Goal: Information Seeking & Learning: Find specific fact

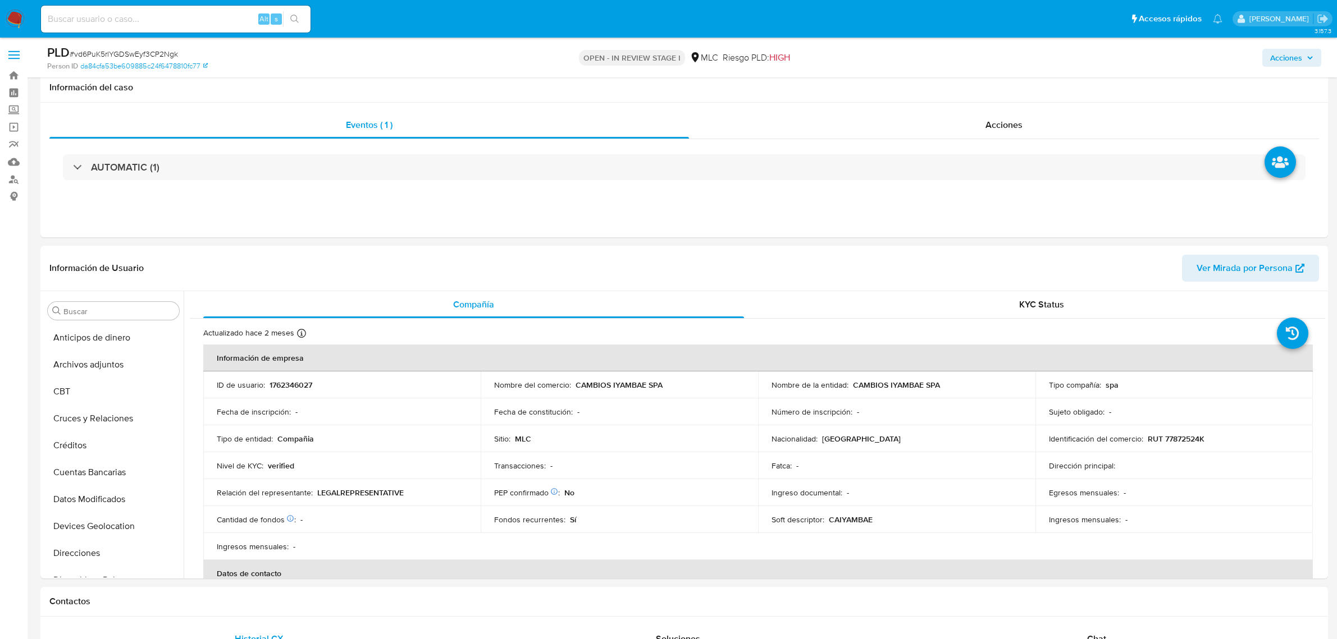
select select "10"
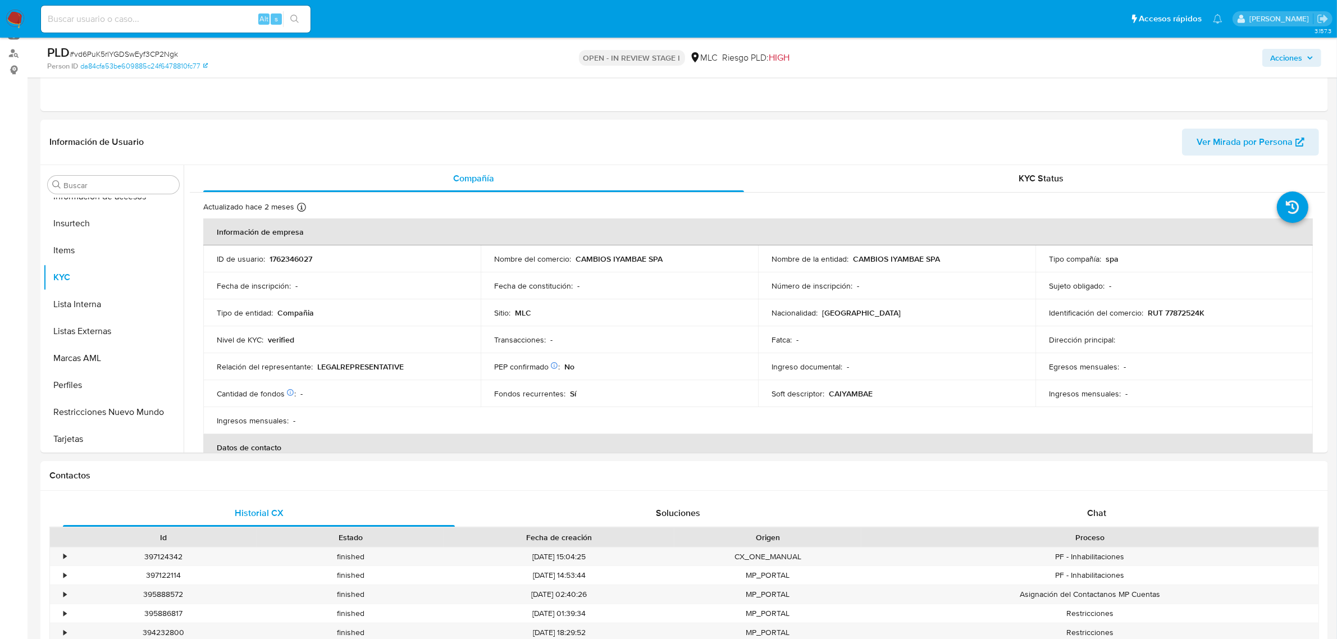
scroll to position [129, 0]
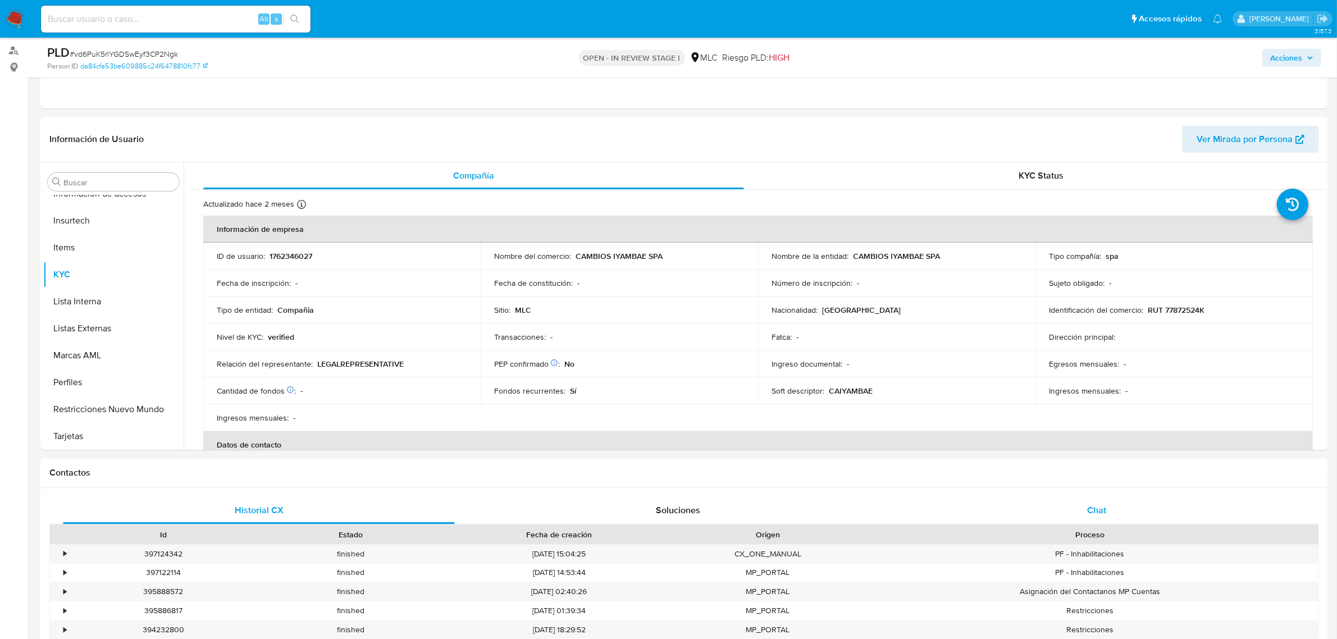
click at [1073, 517] on div "Chat" at bounding box center [1097, 510] width 392 height 27
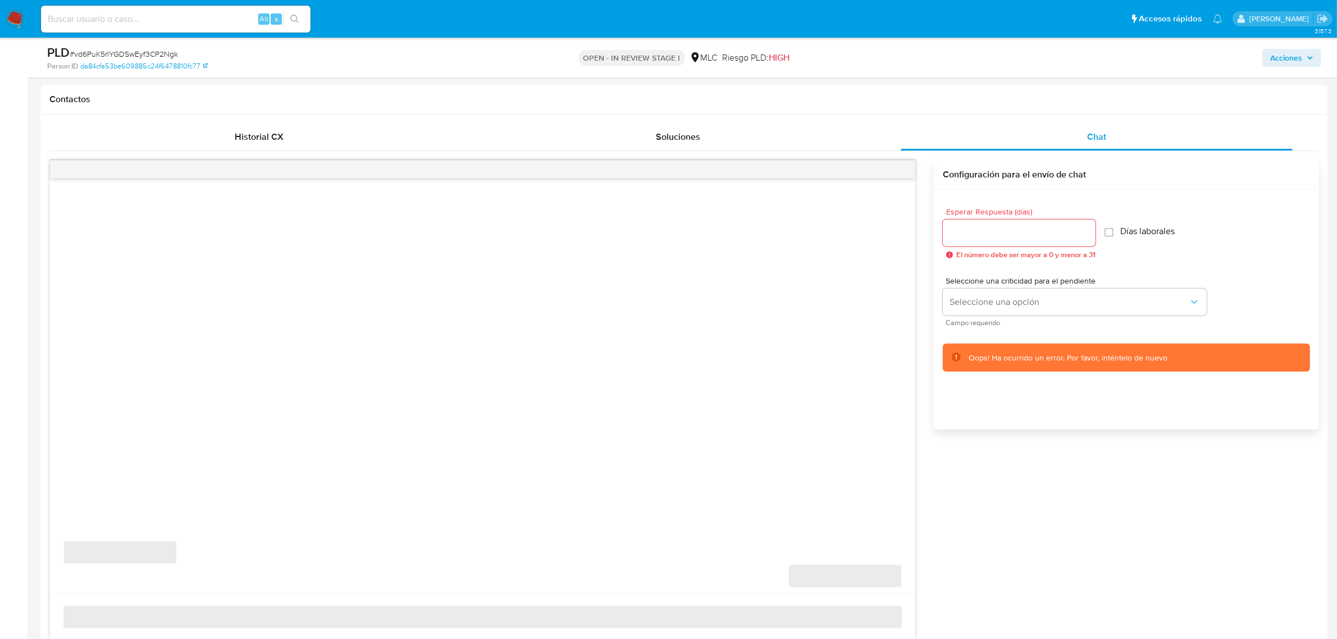
scroll to position [511, 0]
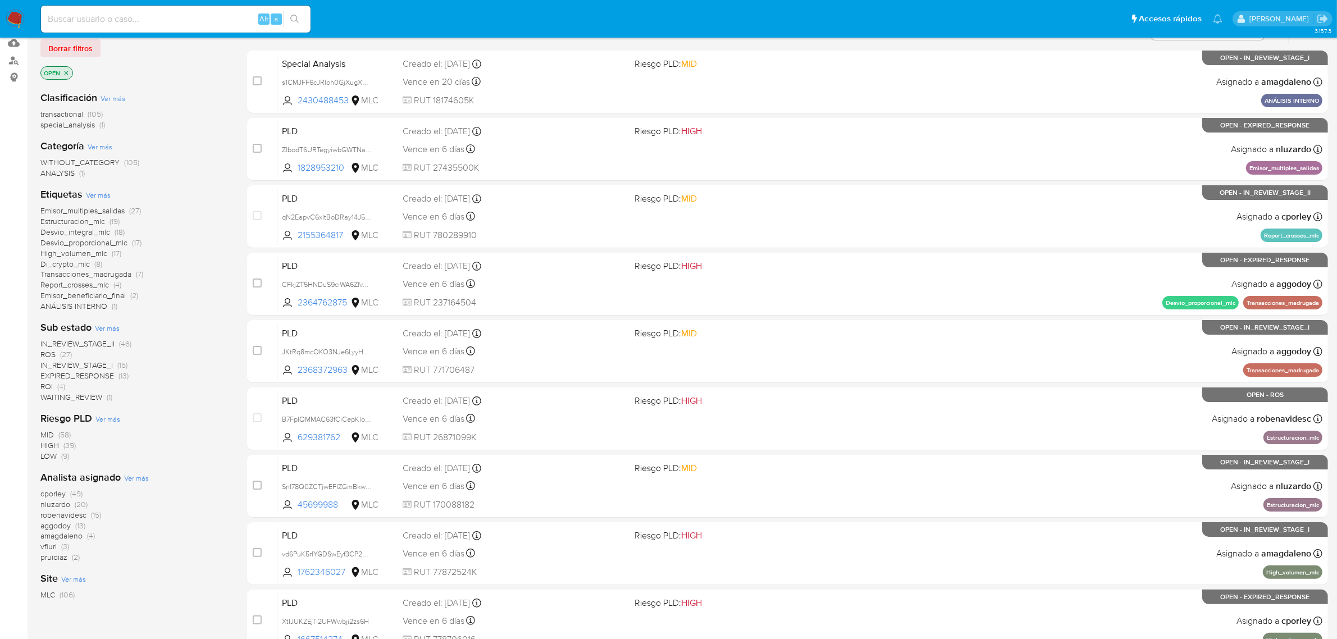
scroll to position [106, 0]
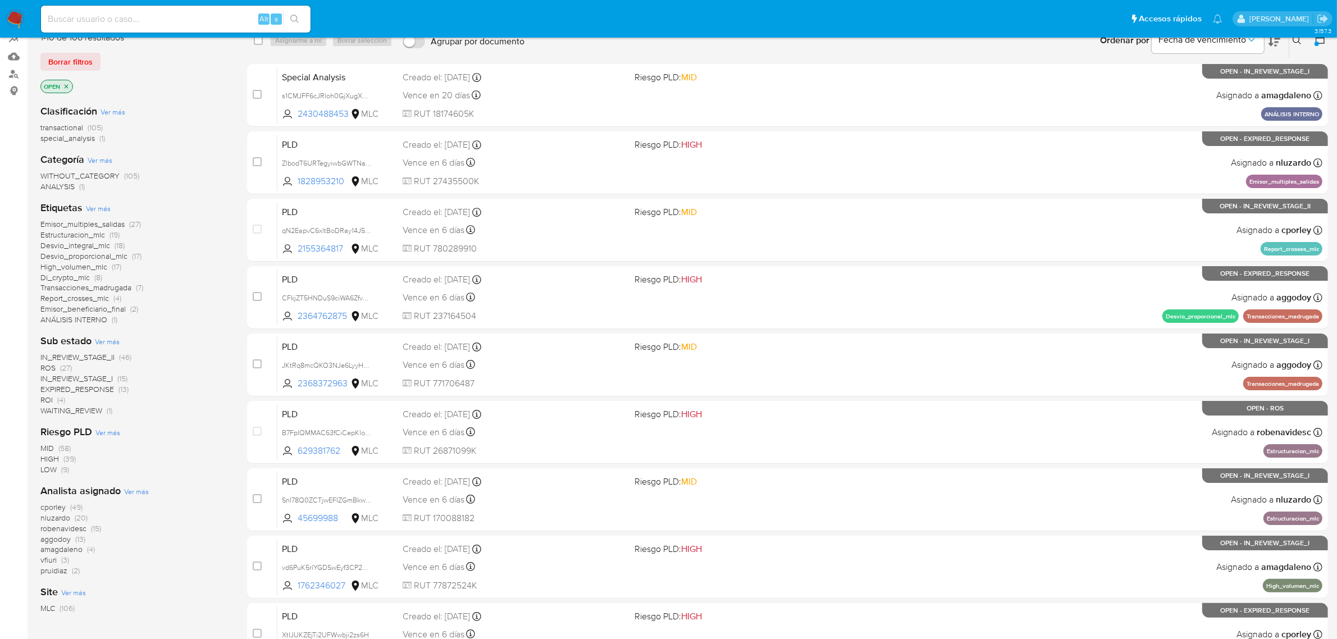
click at [54, 515] on span "nluzardo" at bounding box center [55, 517] width 30 height 11
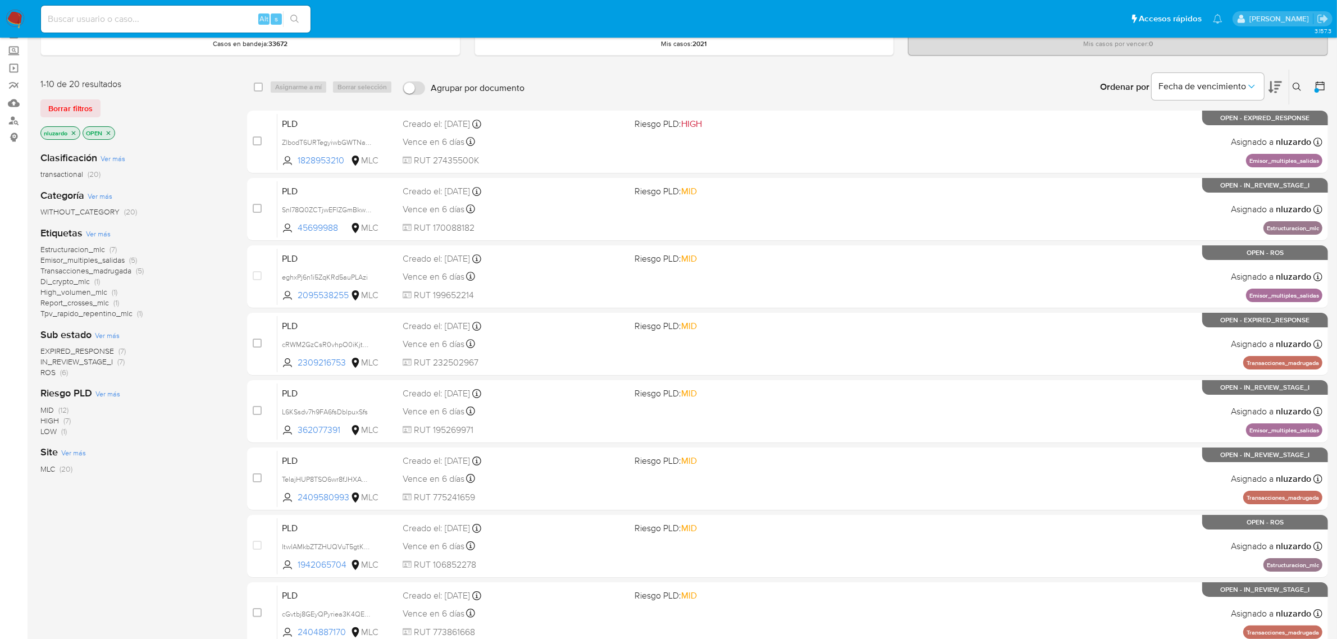
scroll to position [35, 0]
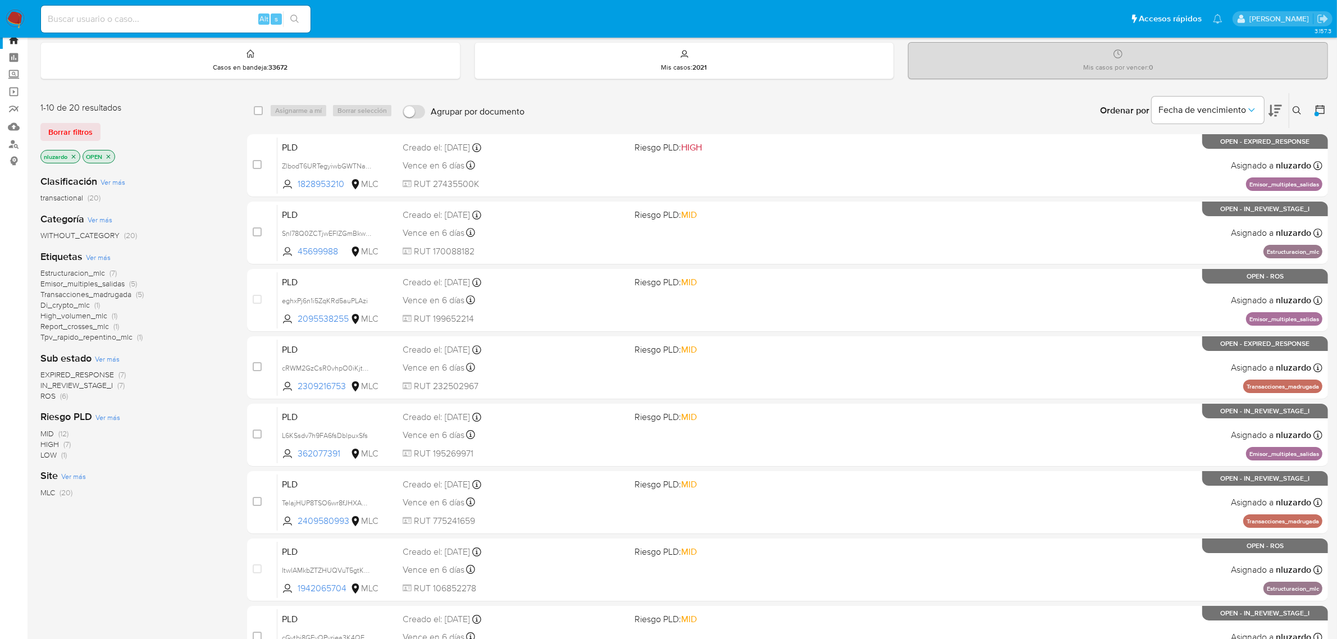
click at [74, 156] on icon "close-filter" at bounding box center [74, 156] width 4 height 4
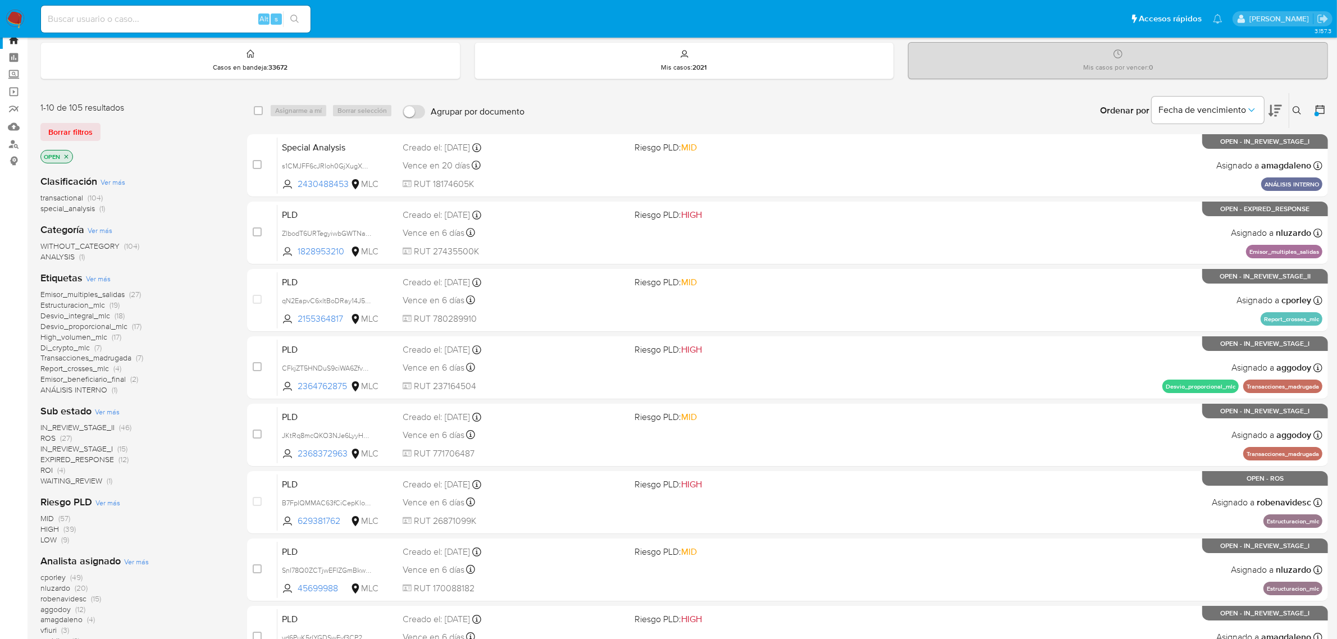
click at [71, 194] on span "transactional" at bounding box center [61, 197] width 43 height 11
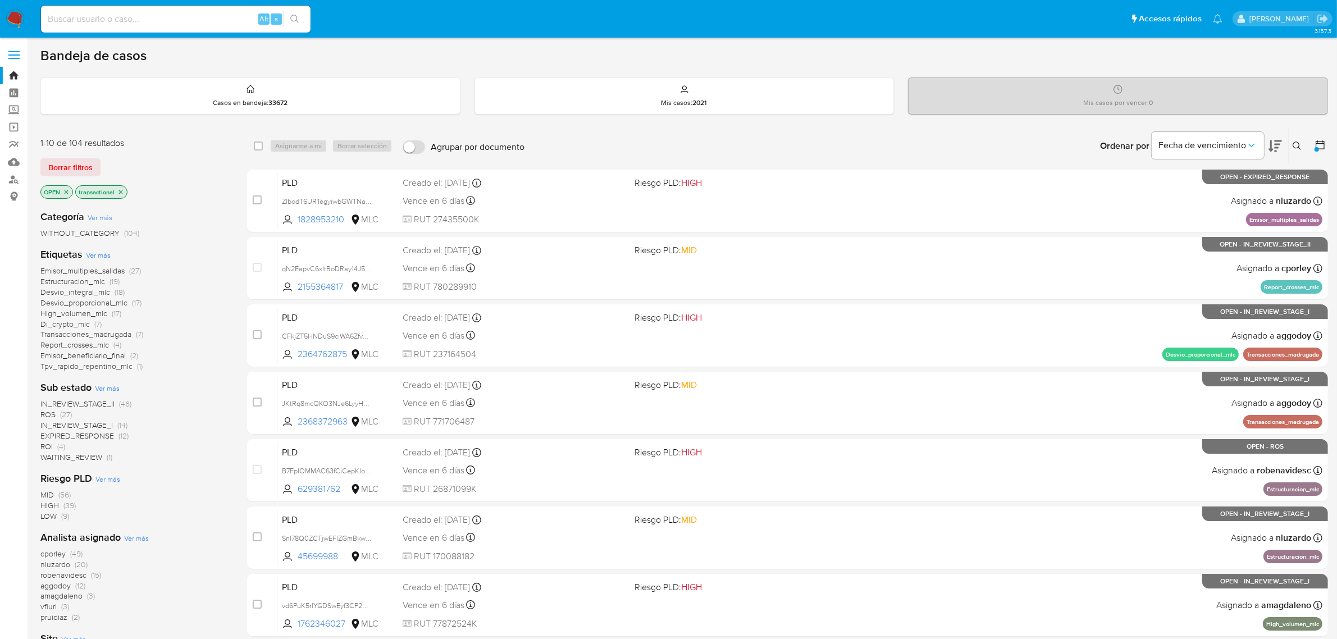
scroll to position [70, 0]
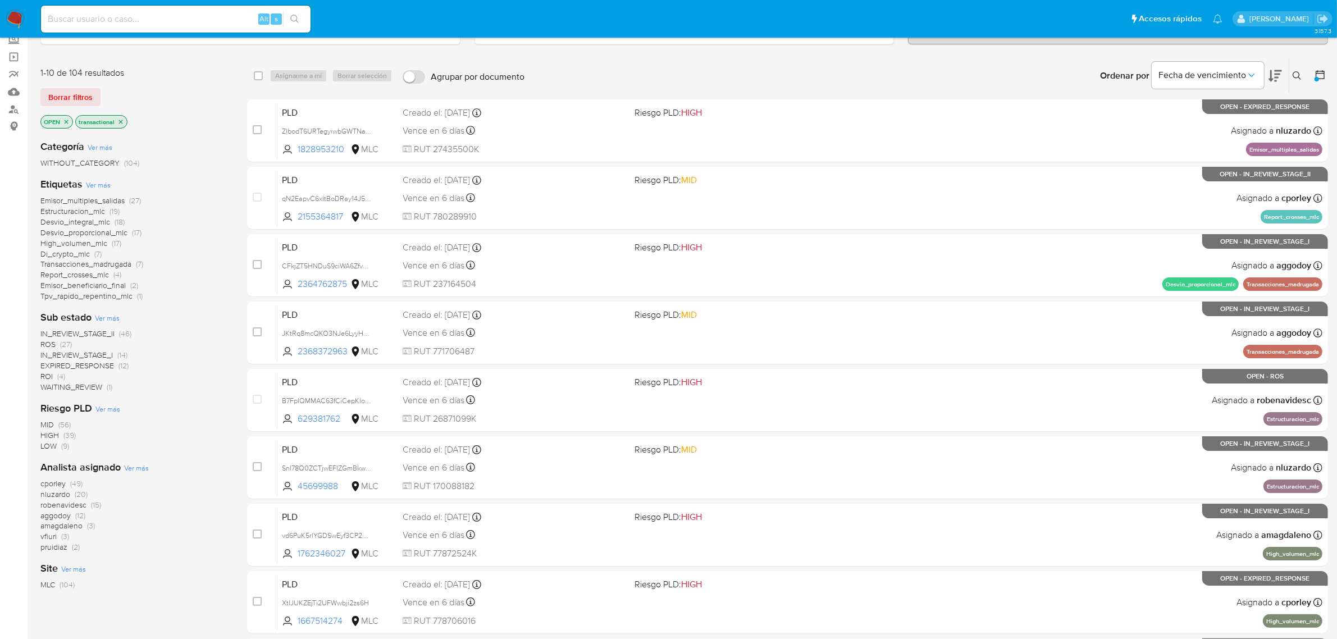
click at [69, 122] on icon "close-filter" at bounding box center [66, 121] width 7 height 7
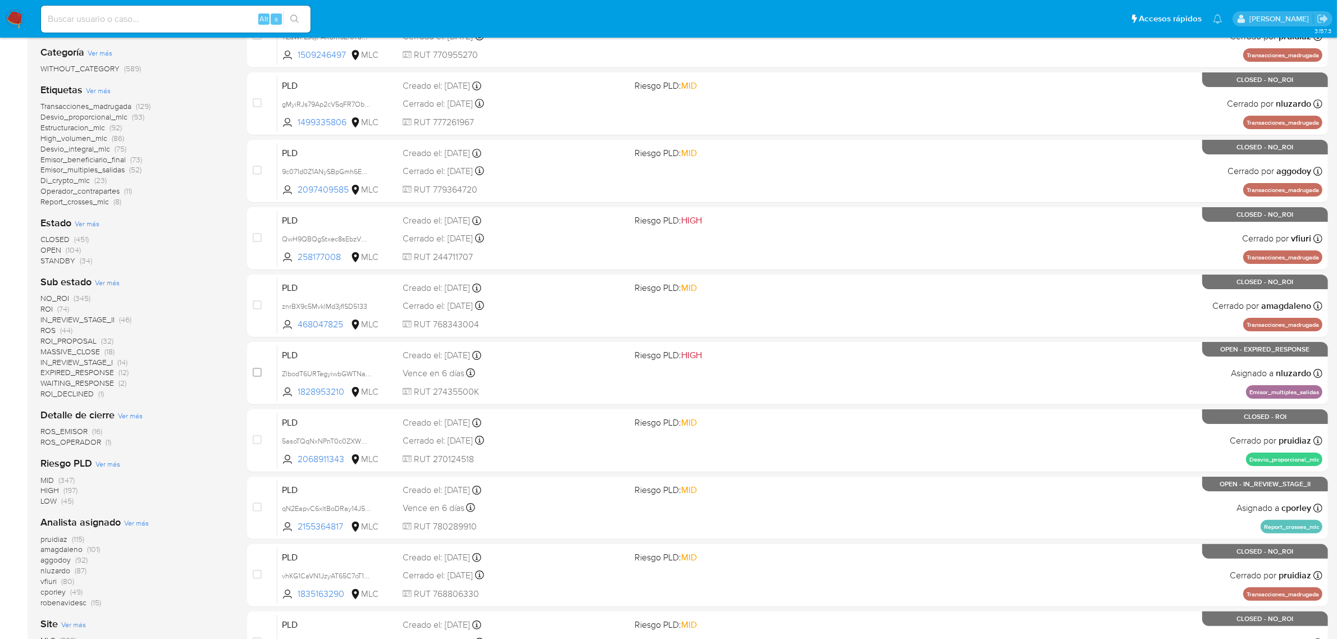
scroll to position [140, 0]
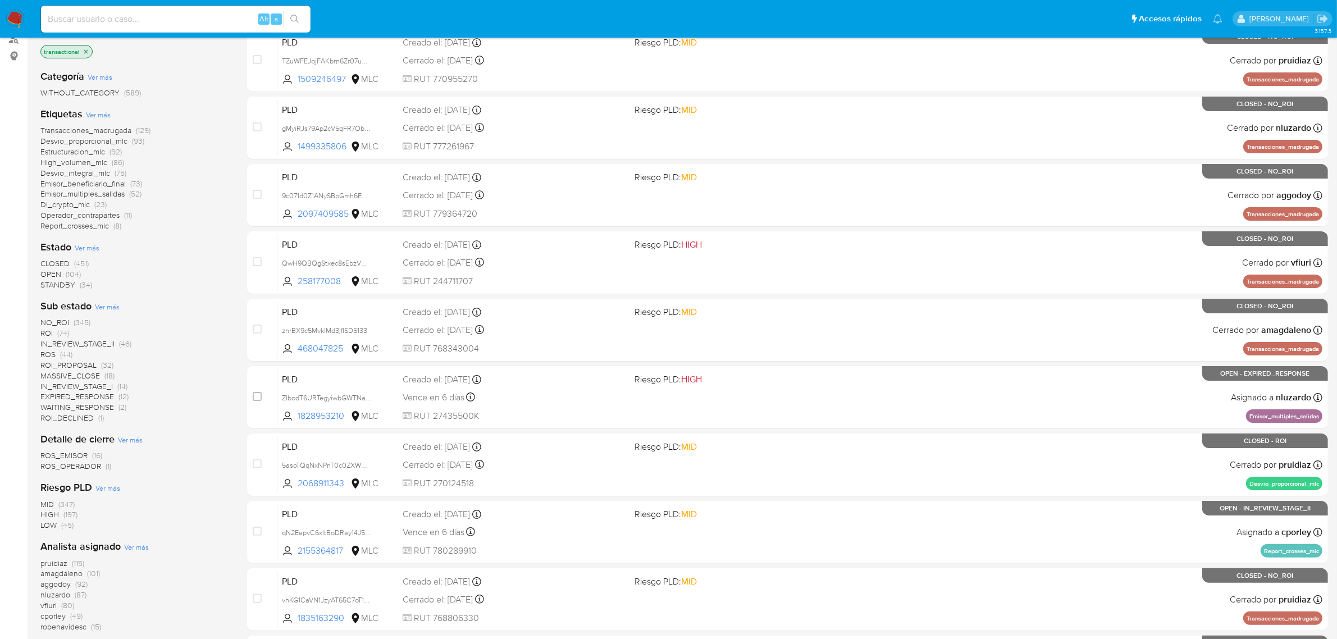
click at [49, 357] on span "ROS" at bounding box center [47, 354] width 15 height 11
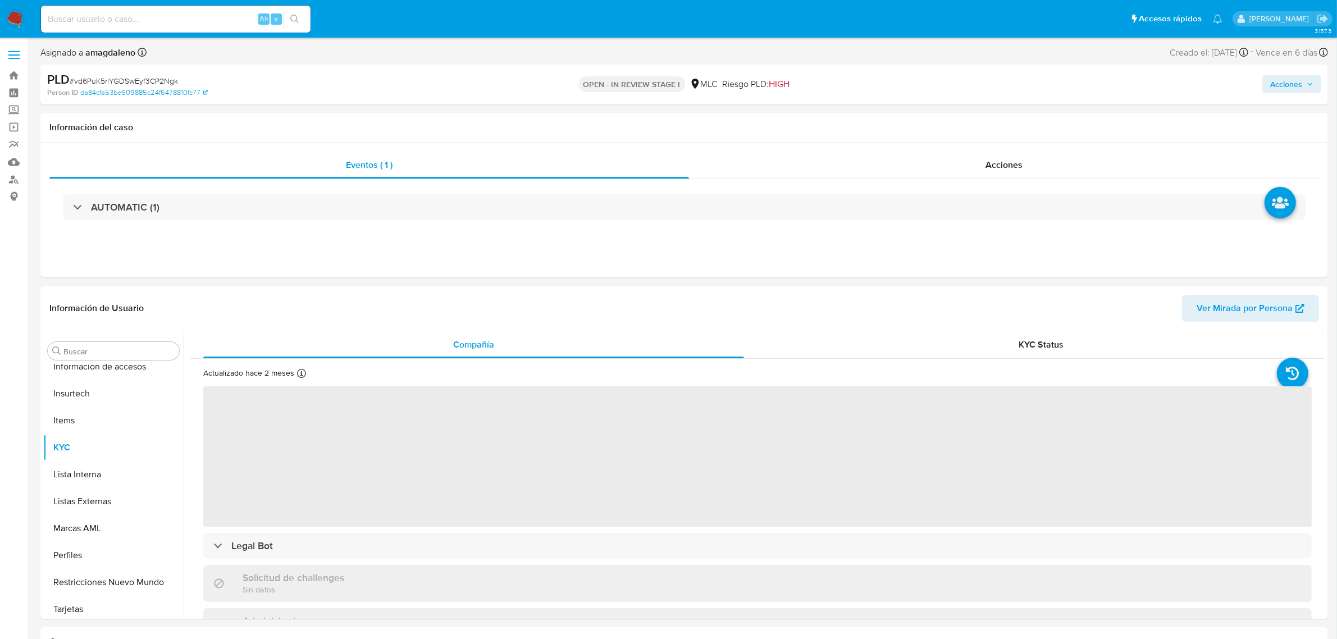
scroll to position [473, 0]
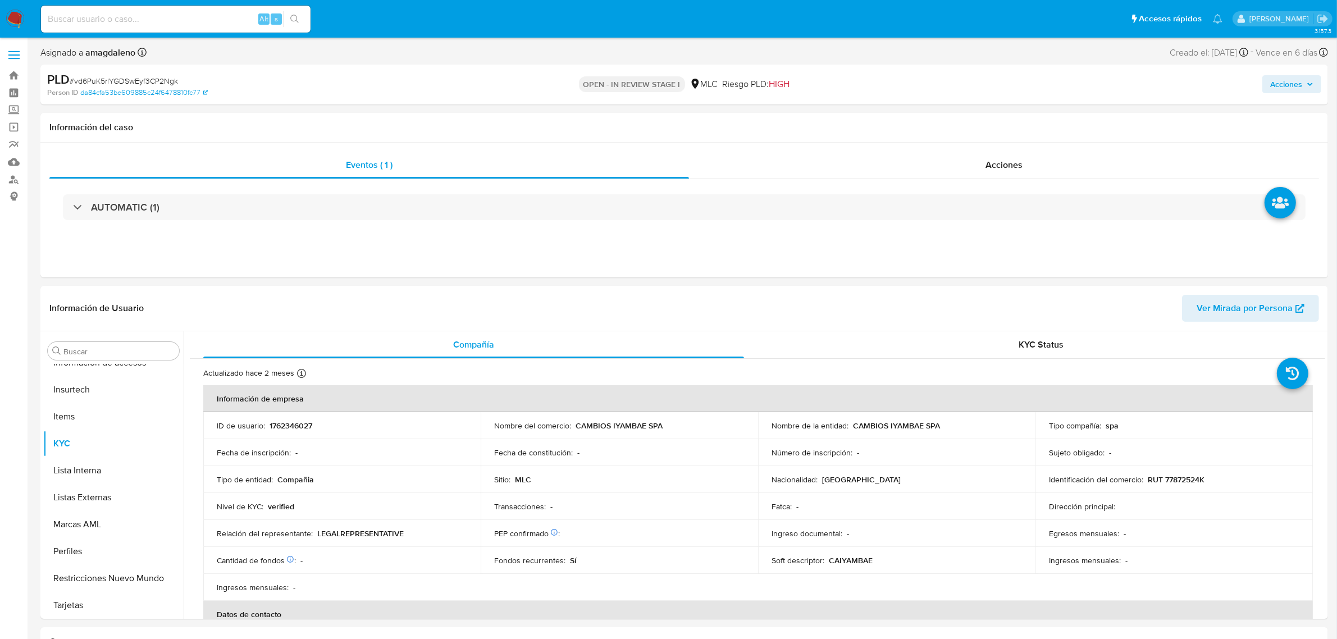
select select "10"
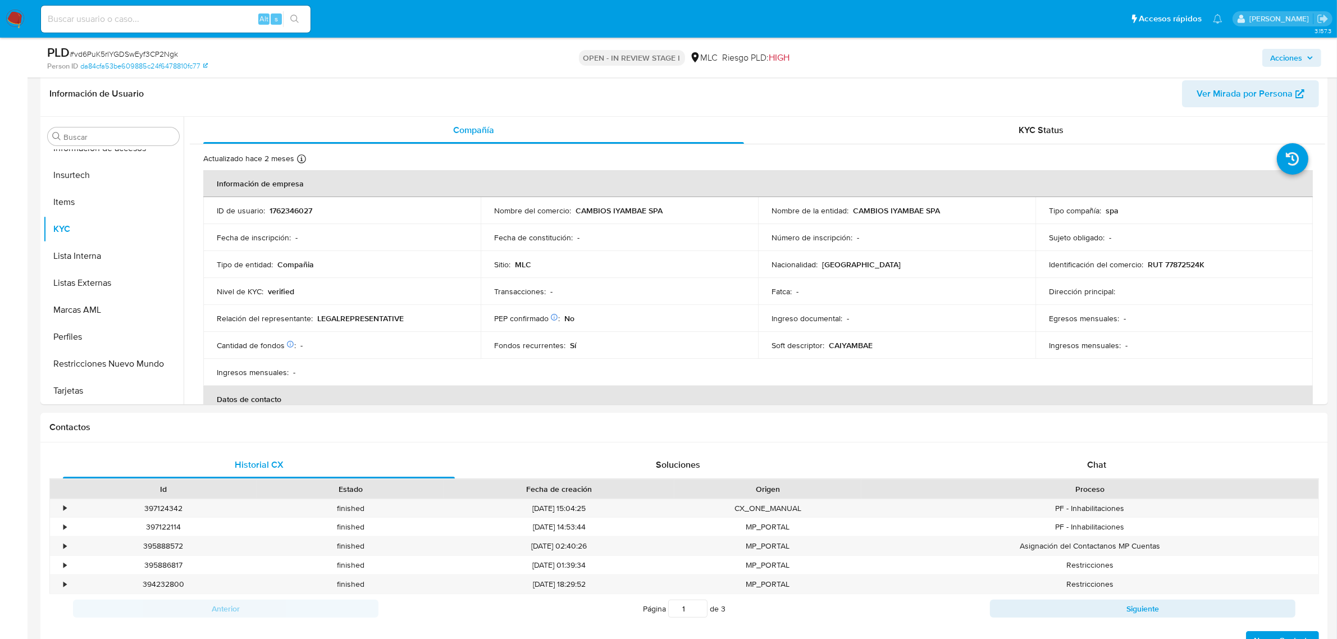
scroll to position [170, 0]
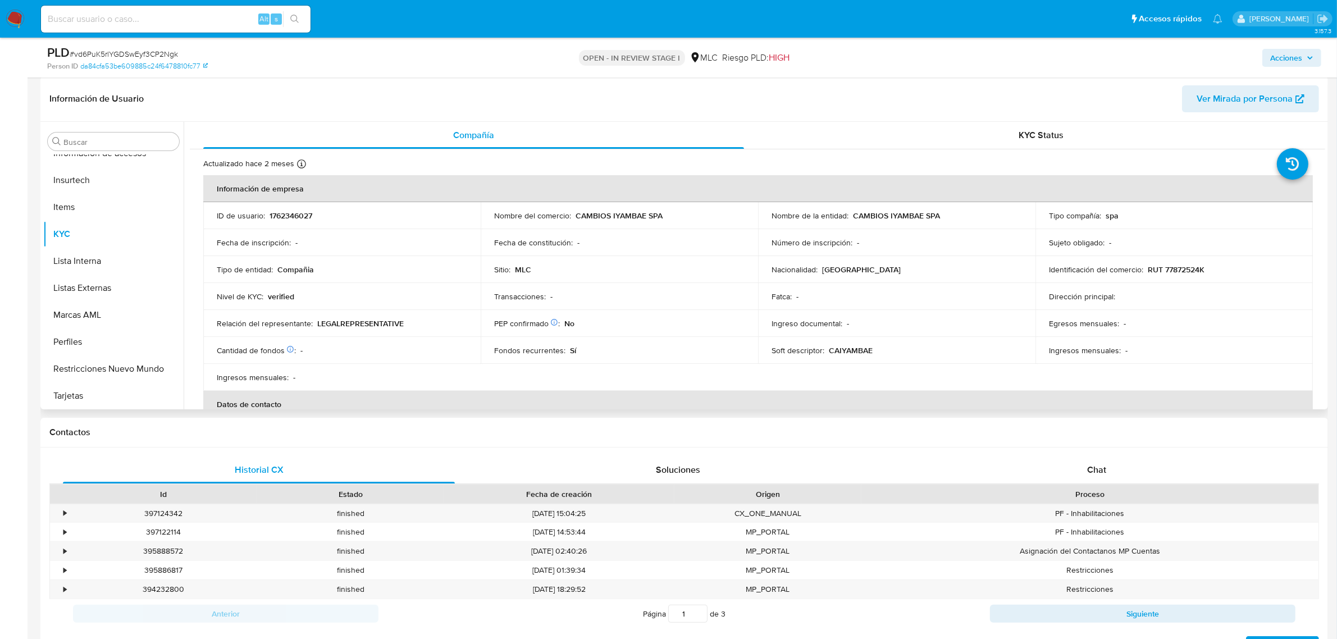
click at [1171, 268] on p "RUT 77872524K" at bounding box center [1176, 269] width 57 height 10
copy p "77872524K"
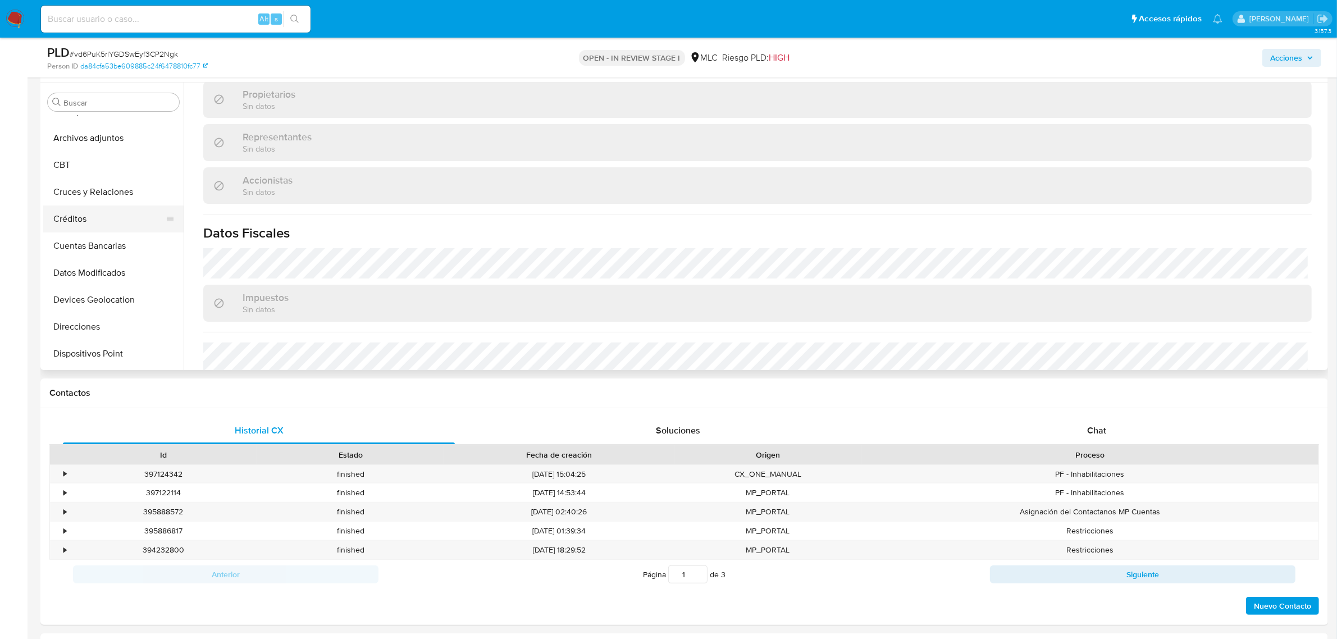
scroll to position [0, 0]
click at [95, 214] on button "Cruces y Relaciones" at bounding box center [108, 210] width 131 height 27
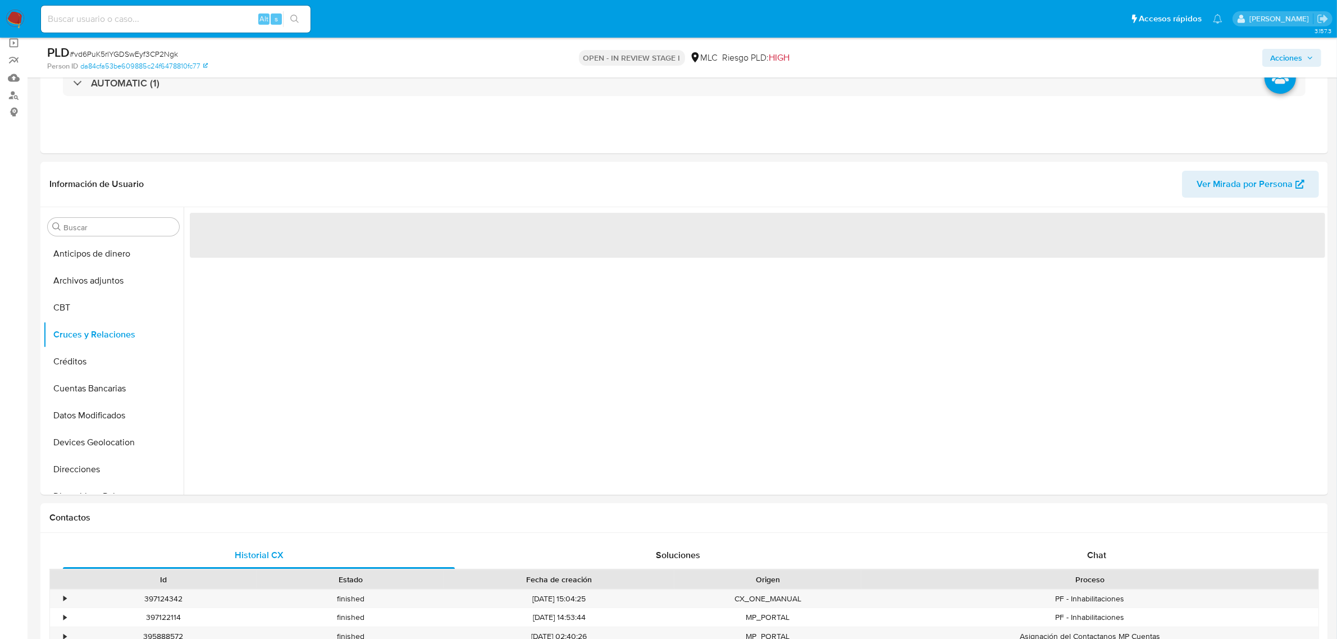
scroll to position [107, 0]
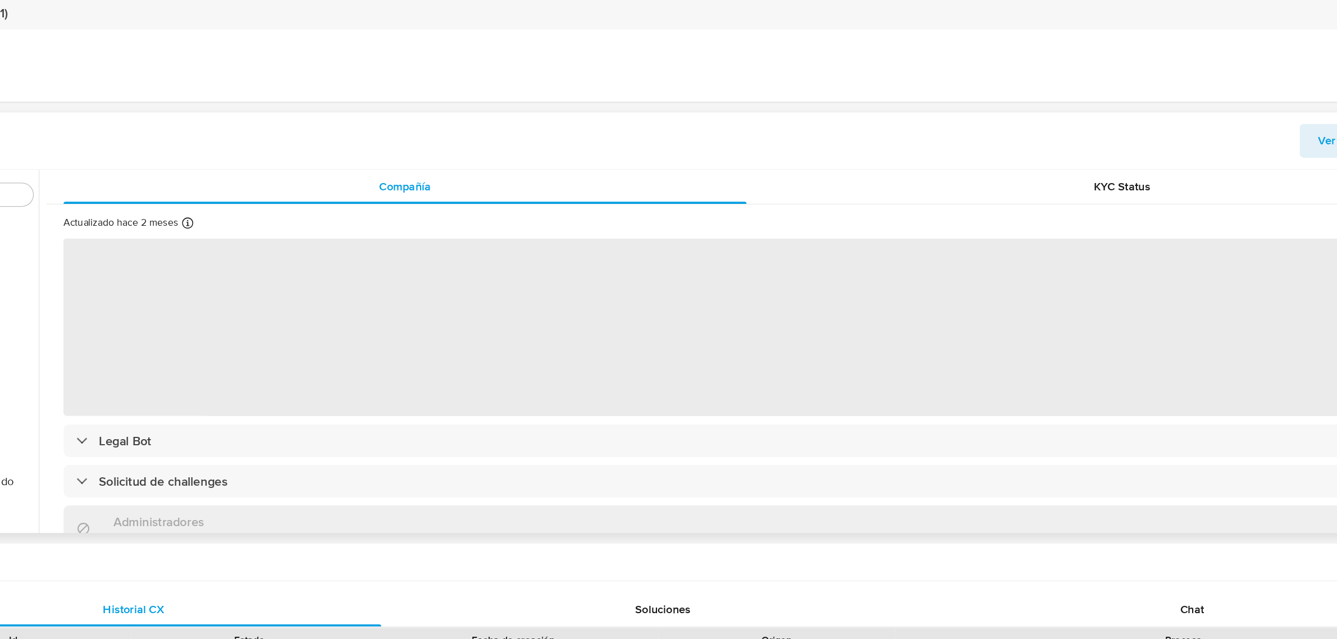
scroll to position [38, 0]
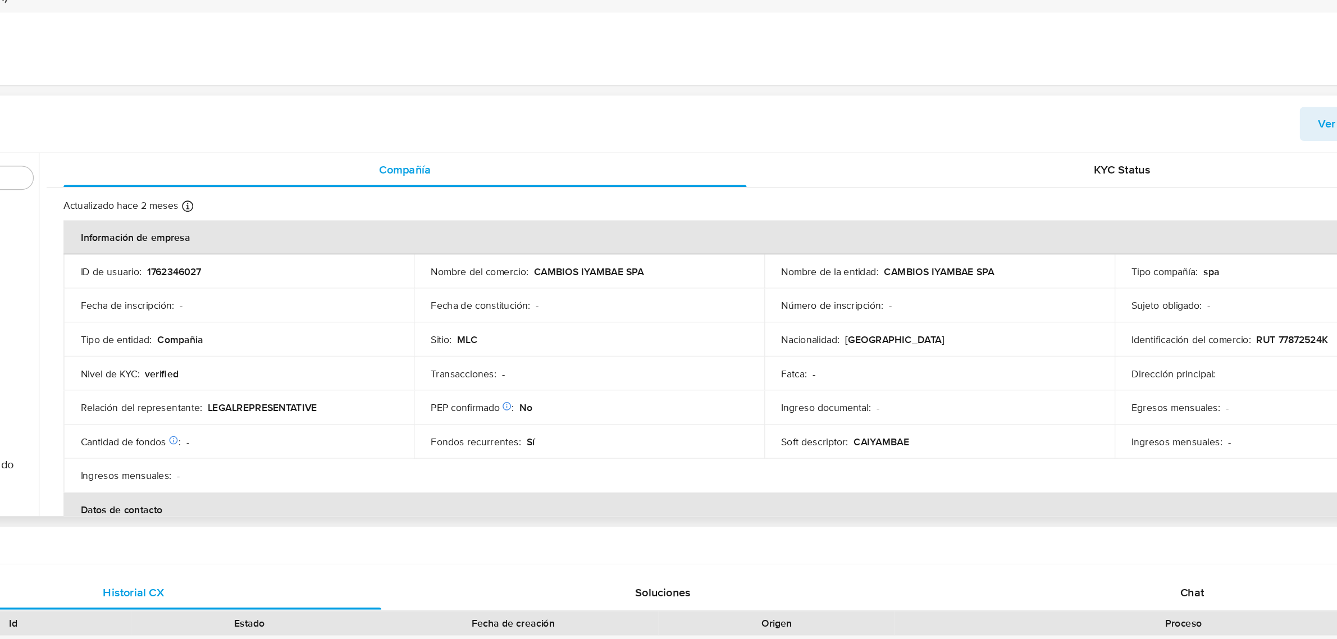
select select "10"
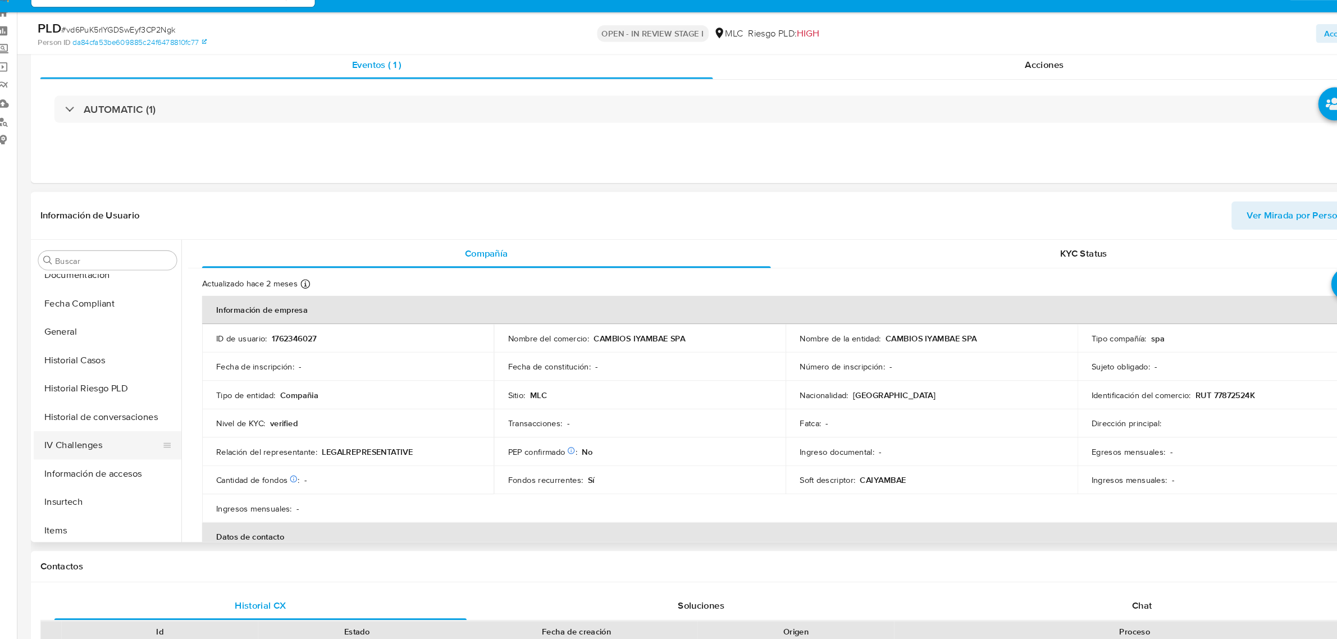
scroll to position [74, 0]
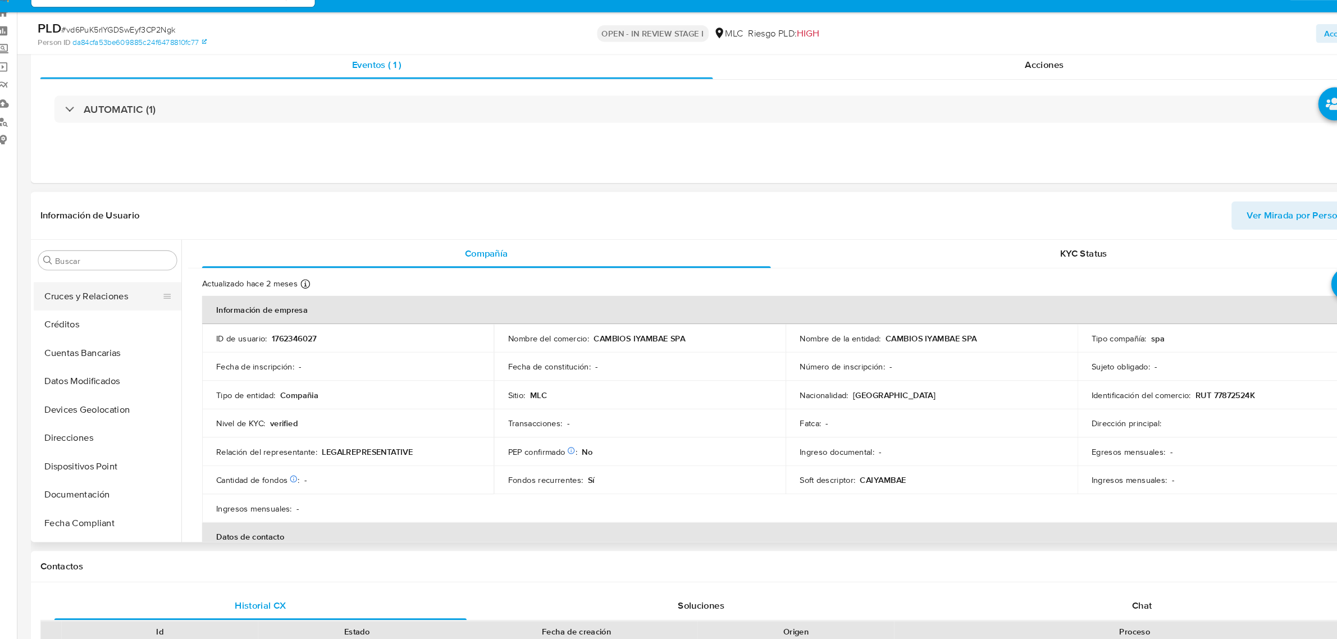
click at [97, 312] on button "Cruces y Relaciones" at bounding box center [108, 307] width 131 height 27
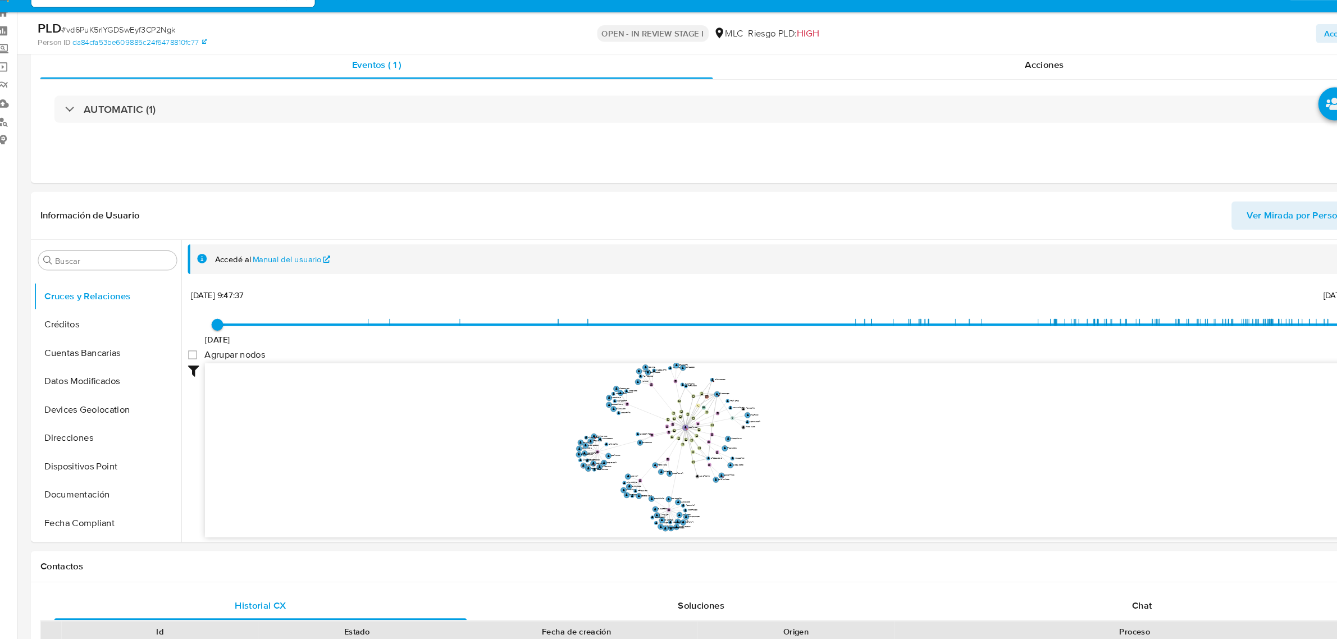
drag, startPoint x: 844, startPoint y: 412, endPoint x: 839, endPoint y: 458, distance: 45.8
click at [839, 458] on icon "user-1762346027  1762346027 device-664952a6048e24ecb690f4eb  device-664a8e0bc…" at bounding box center [765, 452] width 1119 height 163
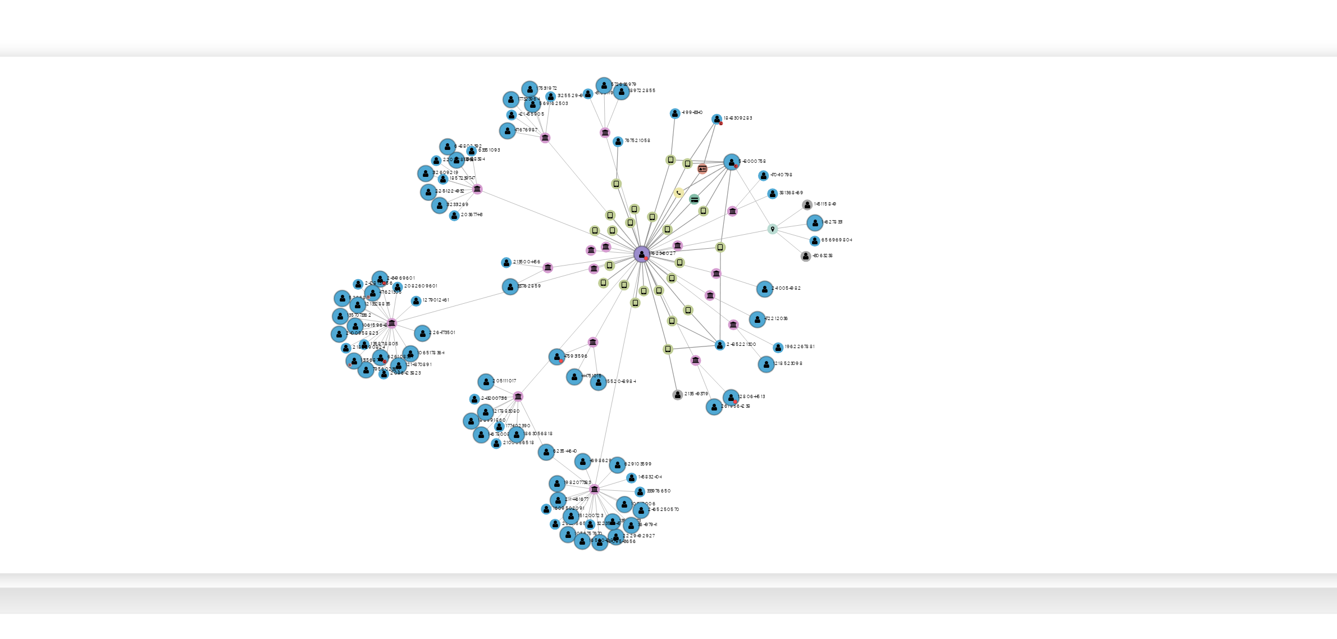
drag, startPoint x: 749, startPoint y: 477, endPoint x: 715, endPoint y: 479, distance: 34.3
click at [715, 479] on icon "user-1762346027  1762346027 device-664952a6048e24ecb690f4eb  device-664a8e0bc…" at bounding box center [765, 452] width 1119 height 163
click at [648, 433] on text "" at bounding box center [648, 434] width 2 height 3
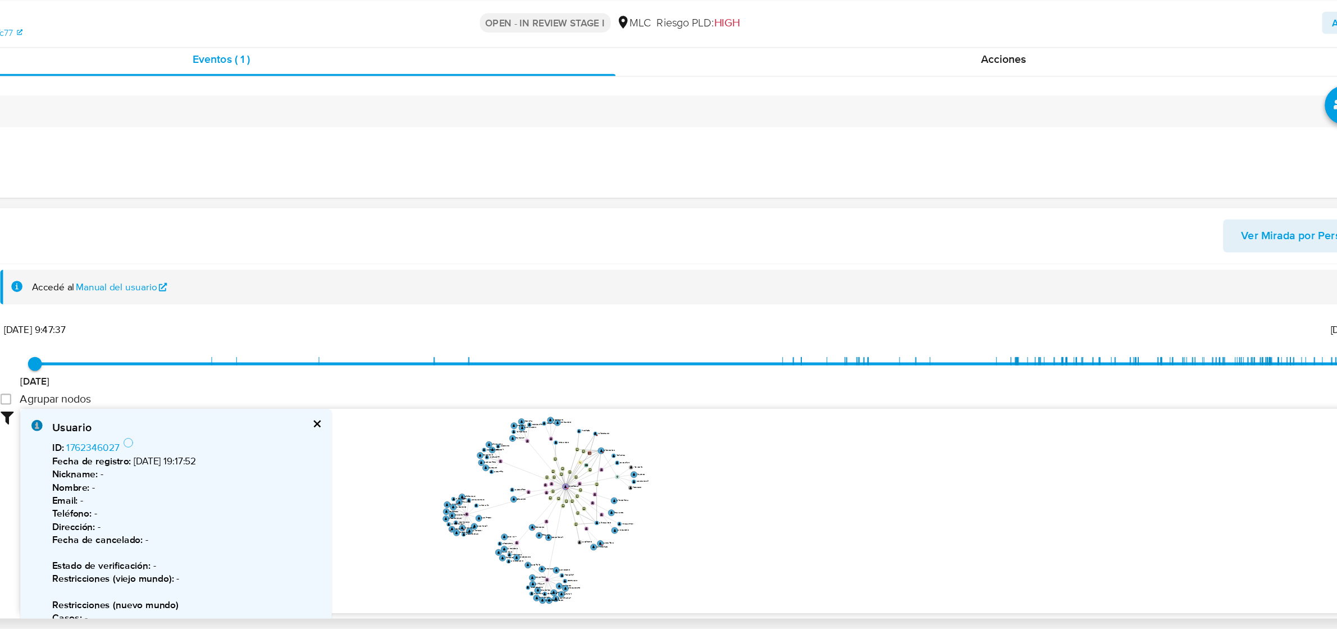
click at [438, 381] on div "Usuario" at bounding box center [341, 386] width 218 height 12
click at [444, 382] on button "cerrar" at bounding box center [445, 383] width 7 height 7
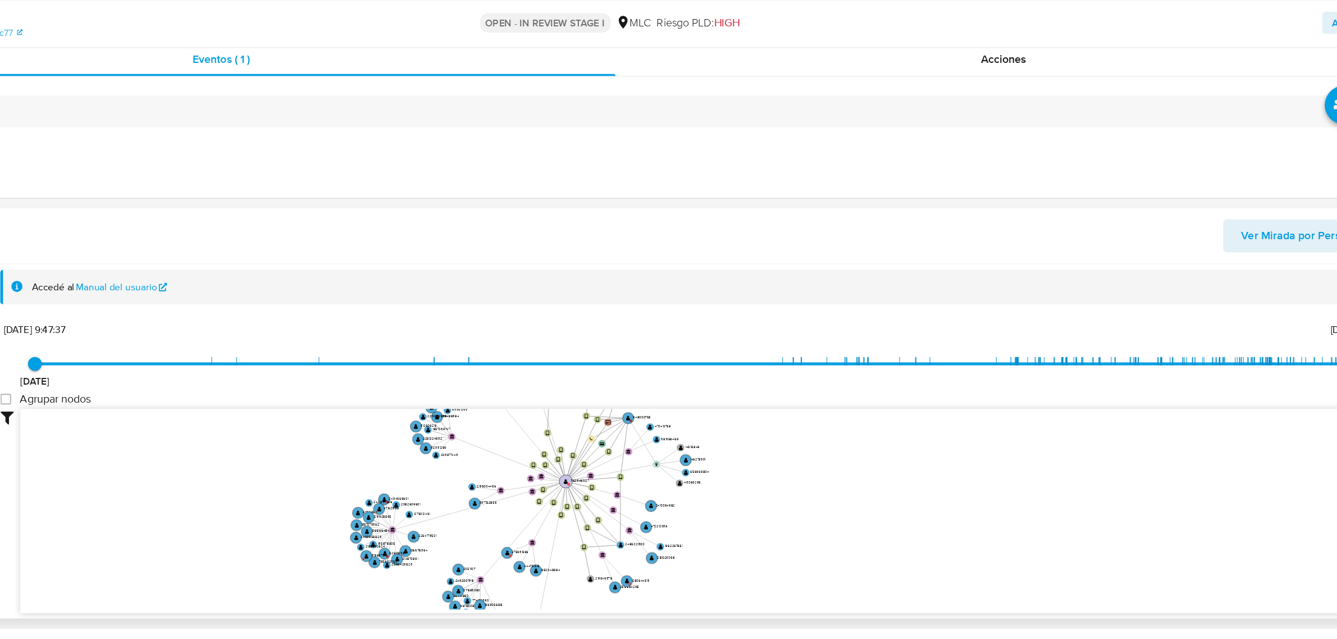
click at [647, 426] on circle at bounding box center [648, 429] width 11 height 11
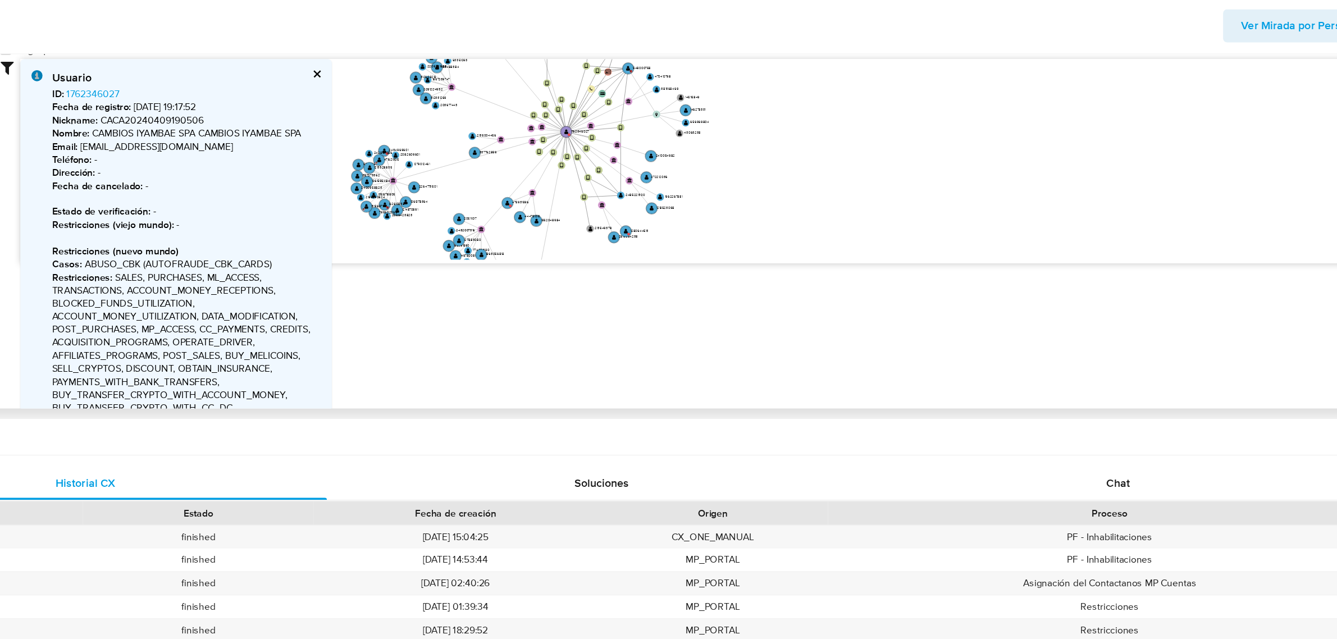
scroll to position [130, 0]
drag, startPoint x: 283, startPoint y: 346, endPoint x: 296, endPoint y: 378, distance: 34.7
click at [296, 378] on p "Restricciones : SALES, PURCHASES, ML_ACCESS, TRANSACTIONS, ACCOUNT_MONEY_RECEPT…" at bounding box center [341, 457] width 218 height 234
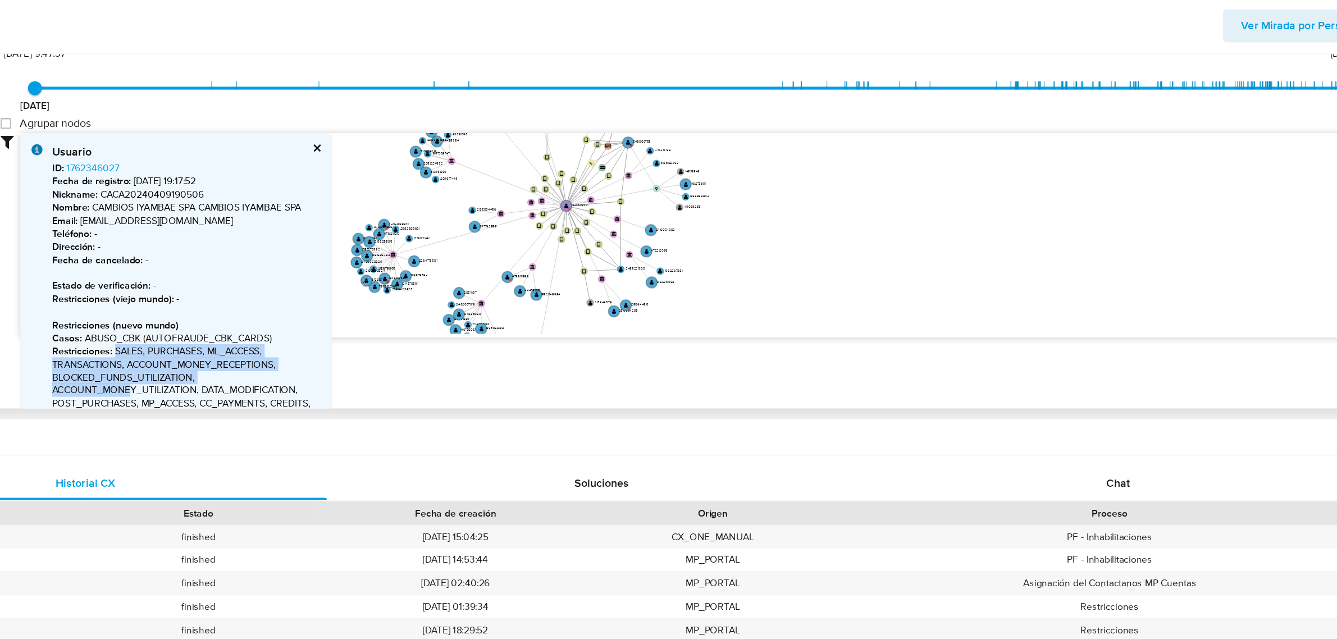
scroll to position [0, 0]
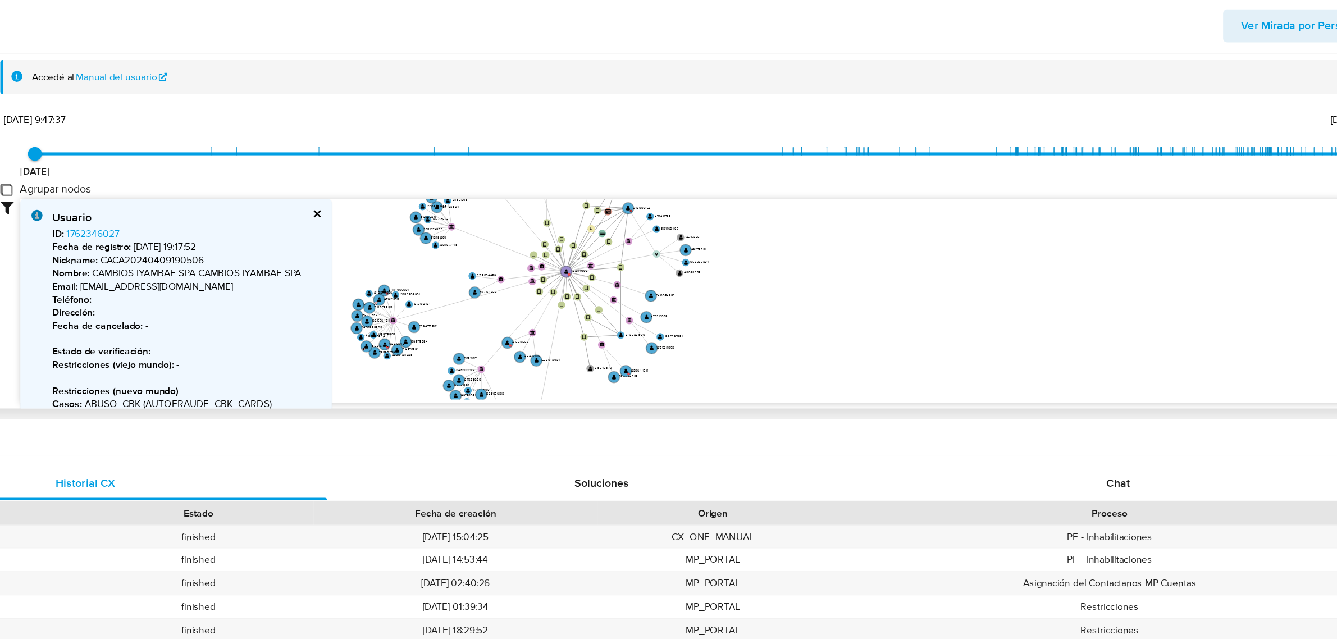
click at [195, 272] on group_nodes "Agrupar nodos" at bounding box center [194, 273] width 9 height 9
checkbox group_nodes "true"
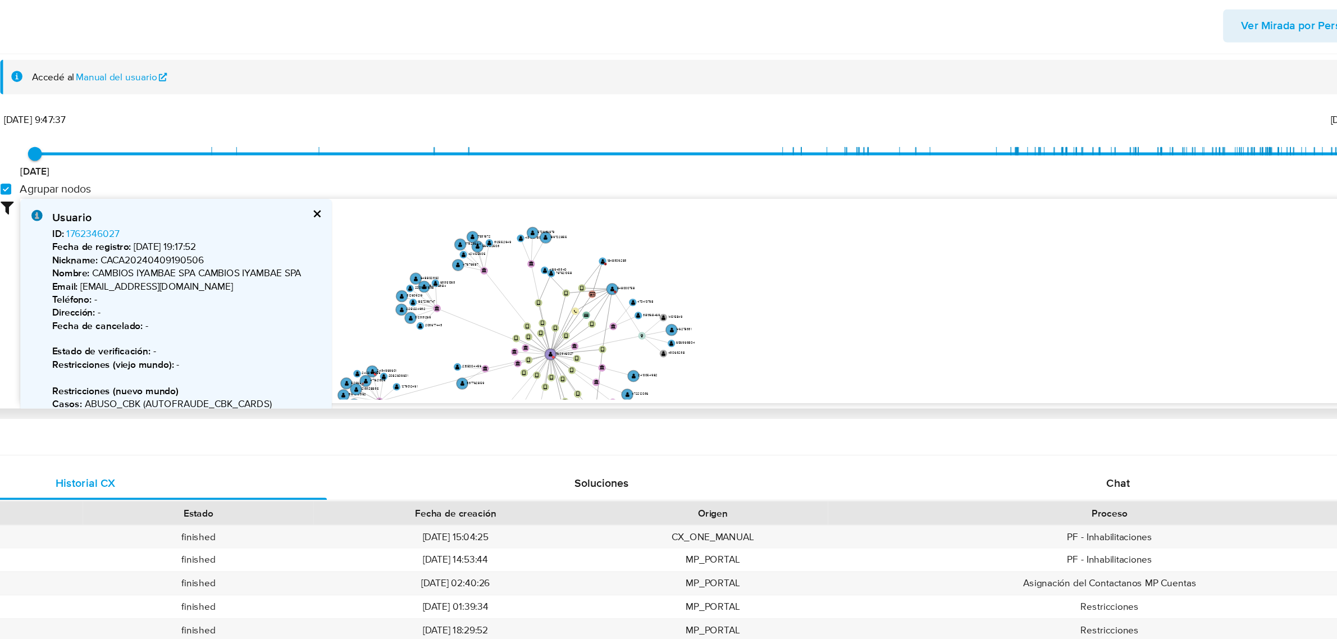
drag, startPoint x: 517, startPoint y: 322, endPoint x: 506, endPoint y: 390, distance: 68.3
click at [506, 390] on icon "user-1762346027  1762346027 device-664952a6048e24ecb690f4eb  device-664a8e0bc…" at bounding box center [765, 362] width 1119 height 163
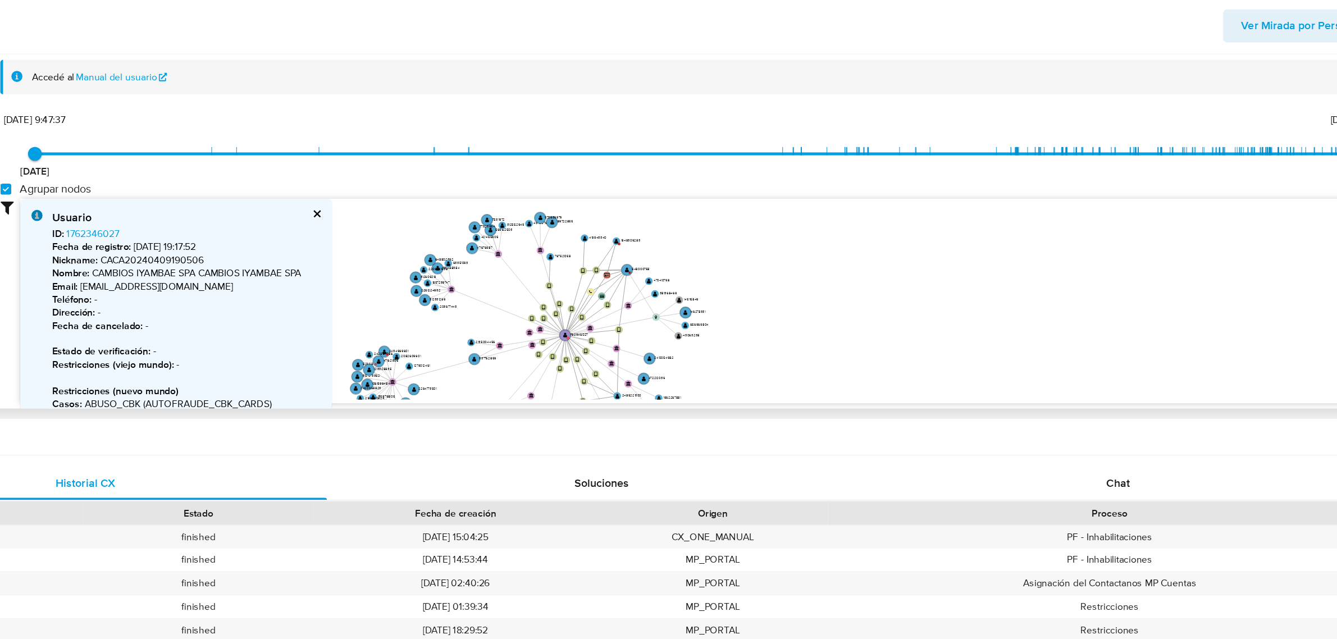
drag, startPoint x: 773, startPoint y: 344, endPoint x: 784, endPoint y: 328, distance: 19.5
click at [784, 328] on icon "user-1762346027  1762346027 device-664952a6048e24ecb690f4eb  device-664a8e0bc…" at bounding box center [765, 362] width 1119 height 163
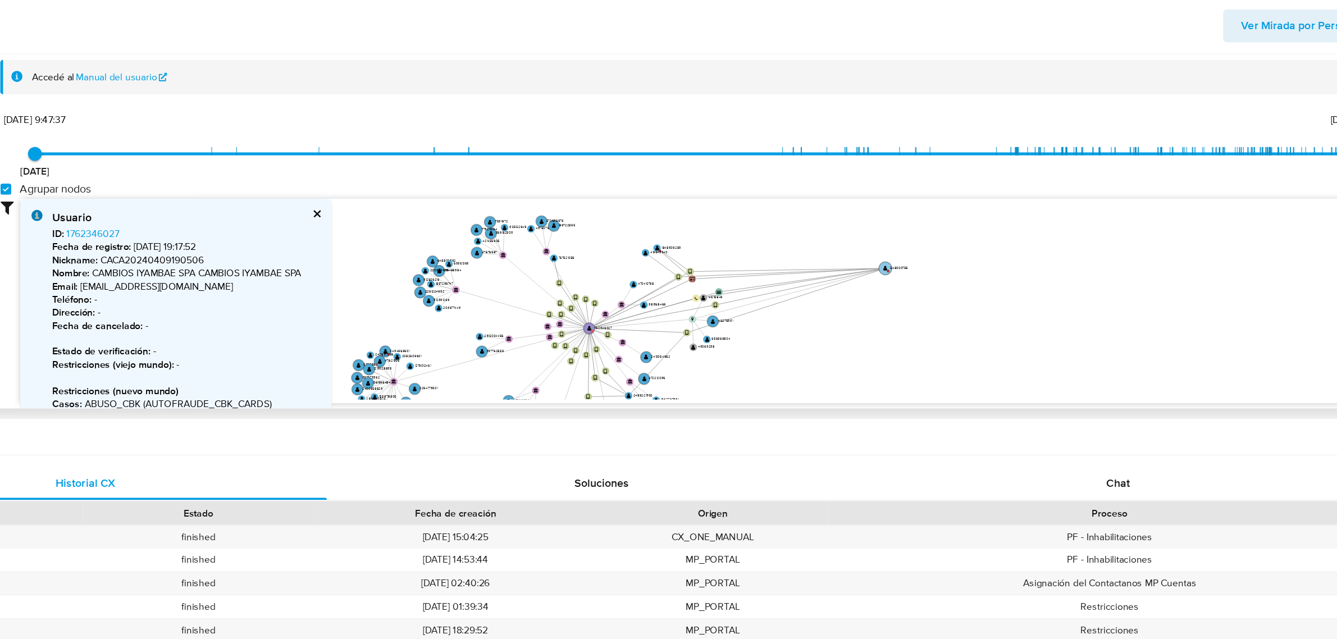
drag, startPoint x: 697, startPoint y: 336, endPoint x: 907, endPoint y: 334, distance: 209.4
click at [907, 334] on circle at bounding box center [908, 337] width 11 height 11
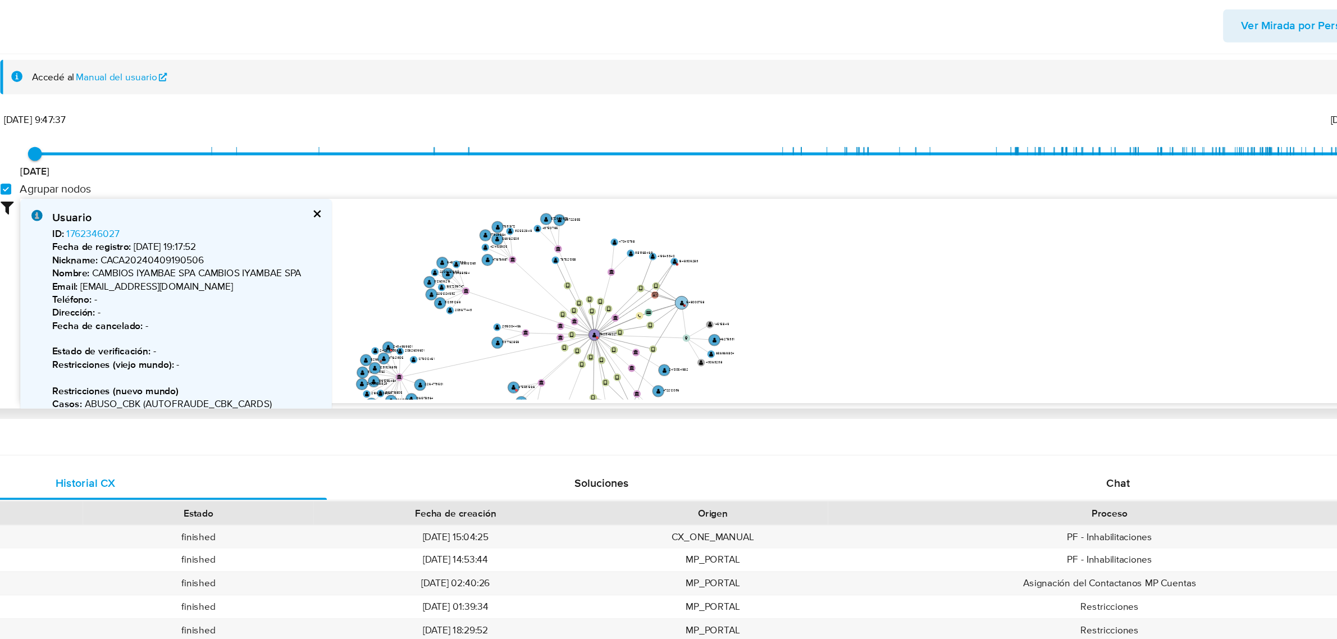
click at [744, 366] on text "C" at bounding box center [745, 367] width 2 height 3
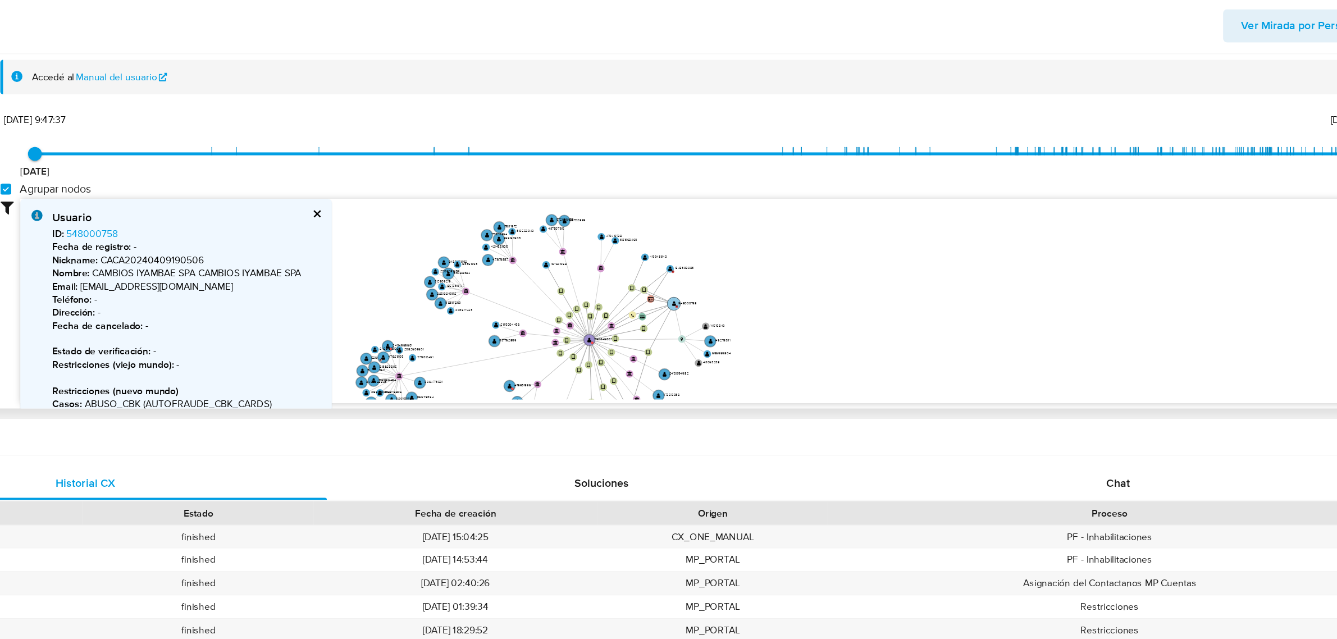
click at [736, 367] on text "" at bounding box center [736, 366] width 3 height 4
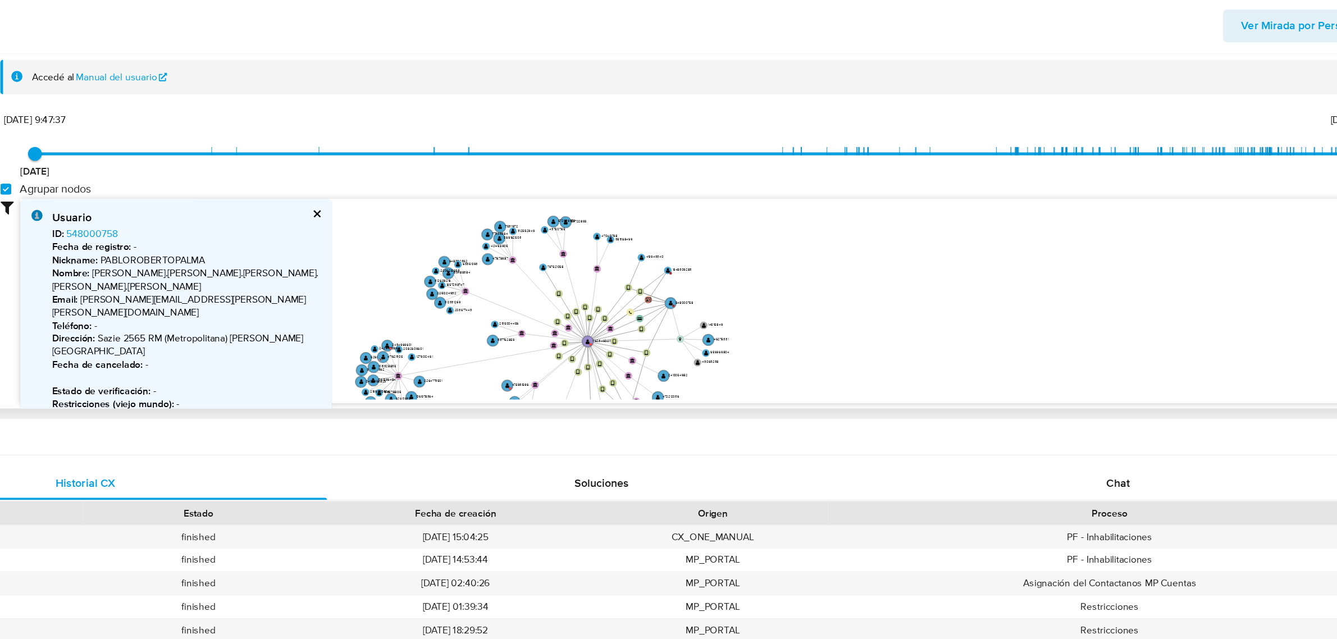
click at [443, 294] on button "cerrar" at bounding box center [445, 293] width 7 height 7
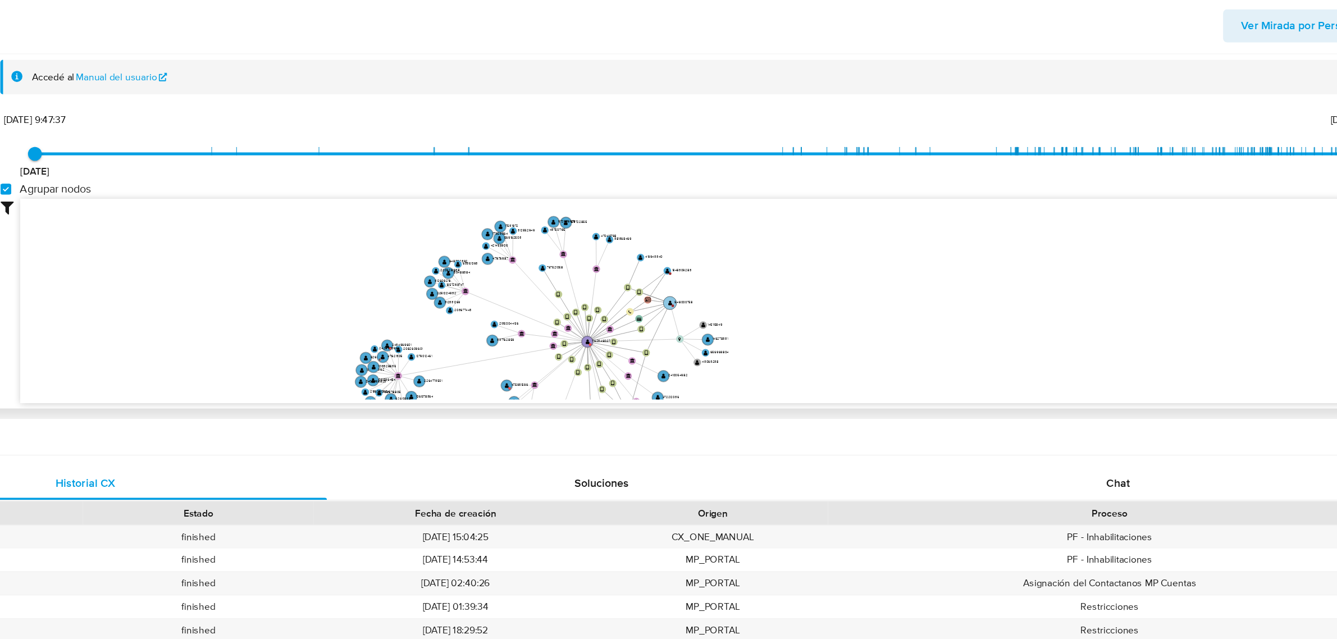
click at [733, 364] on text "" at bounding box center [733, 365] width 3 height 4
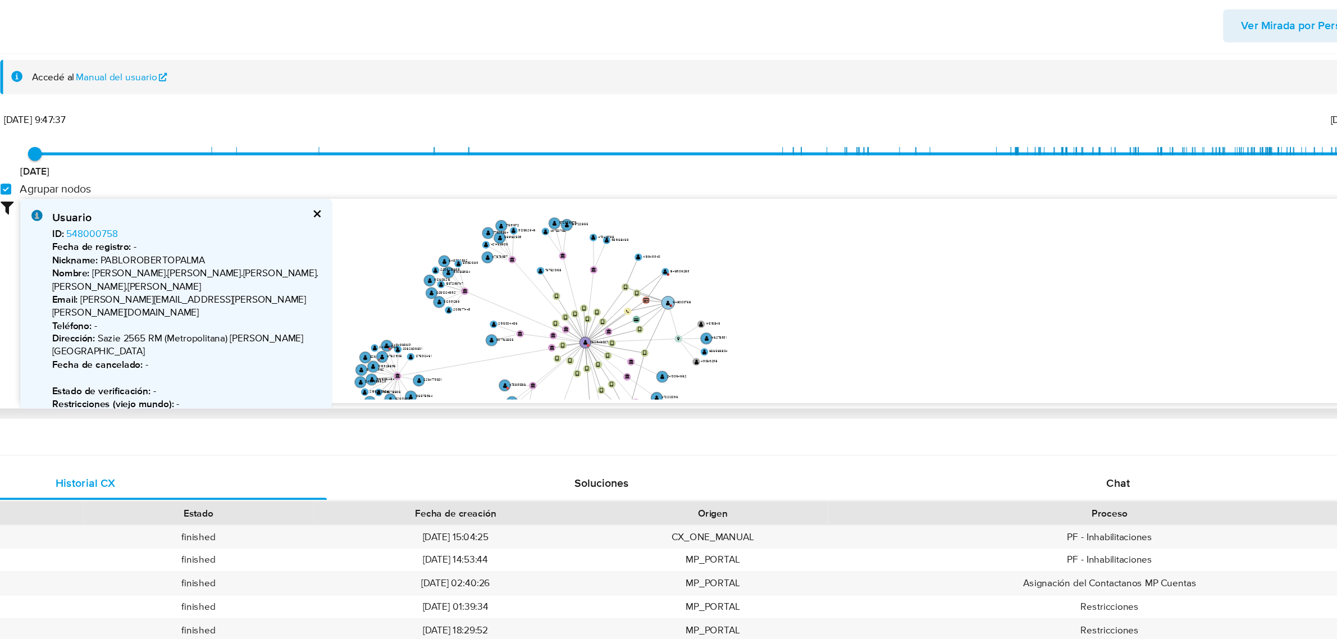
click at [733, 364] on circle at bounding box center [731, 365] width 11 height 11
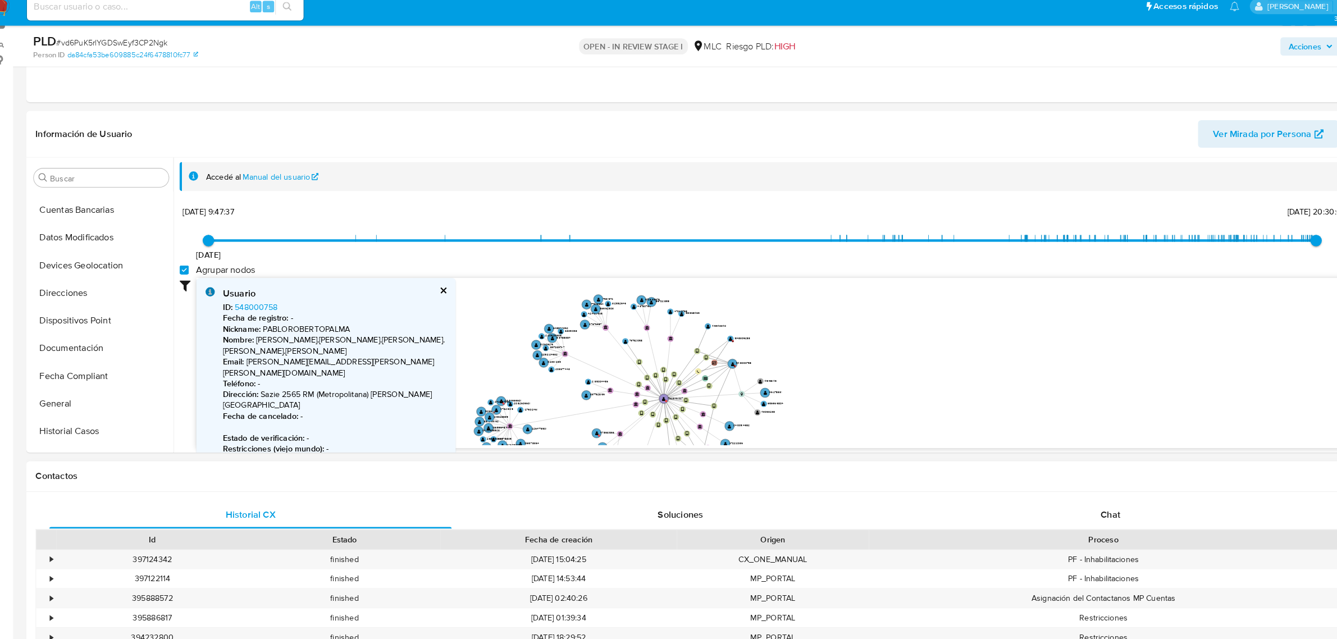
scroll to position [126, 0]
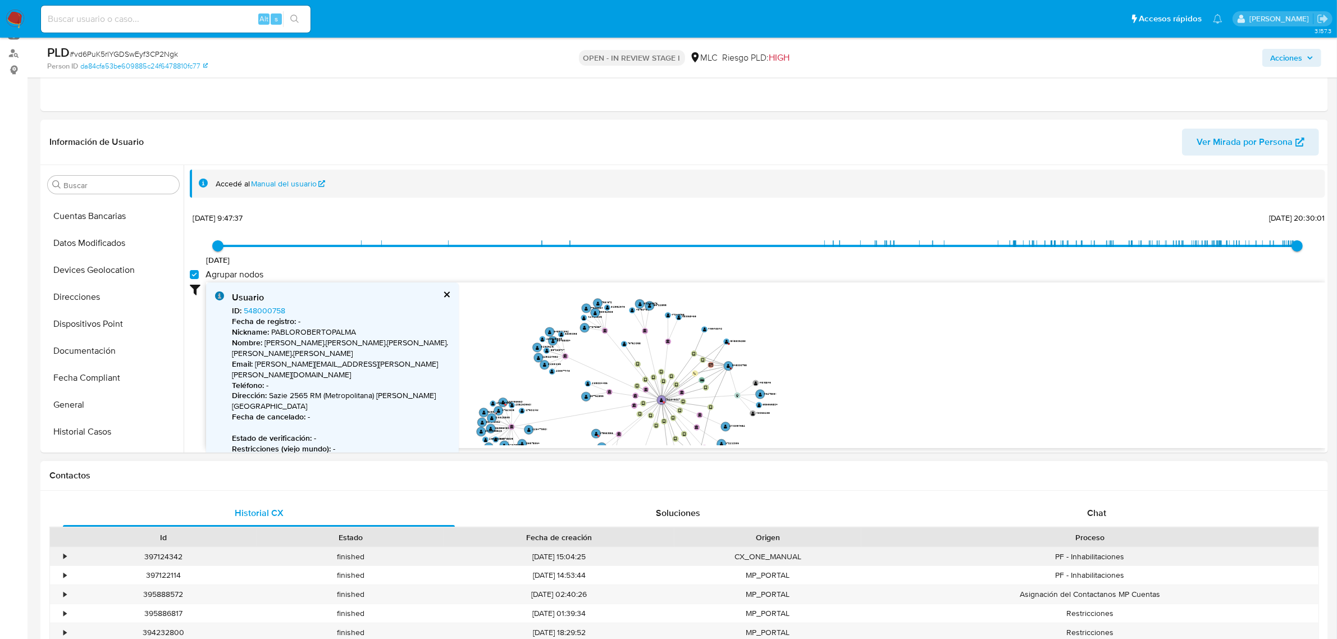
click at [65, 554] on div "•" at bounding box center [64, 556] width 3 height 11
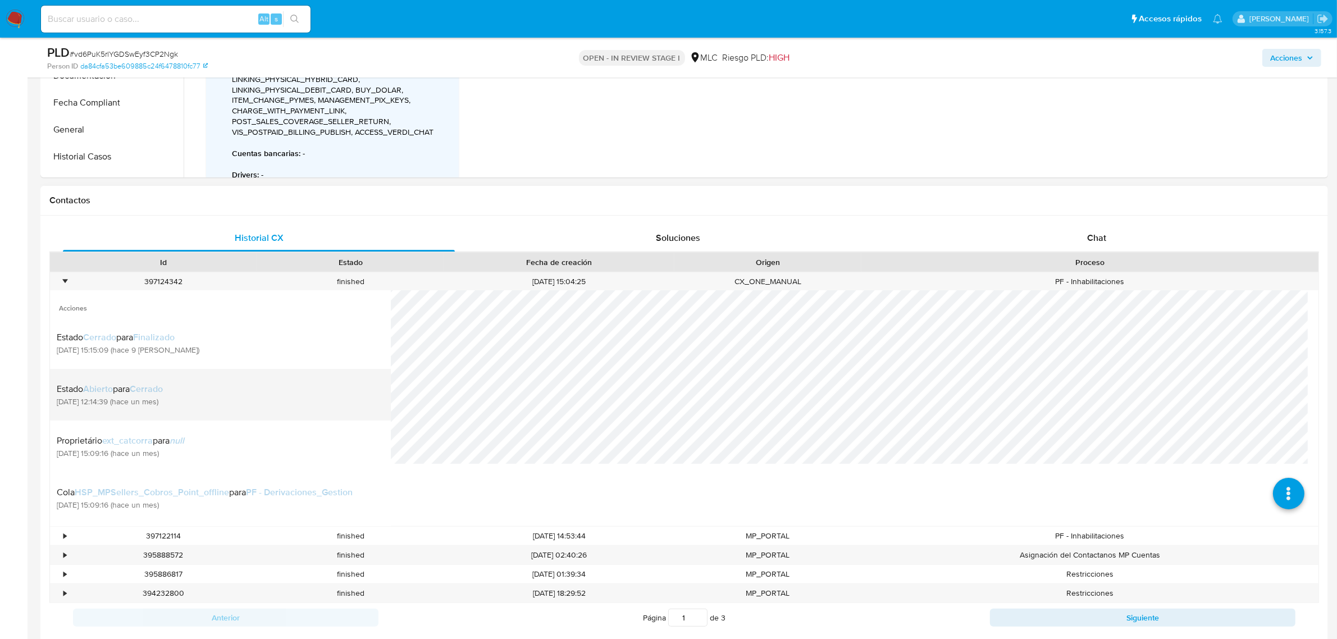
scroll to position [407, 0]
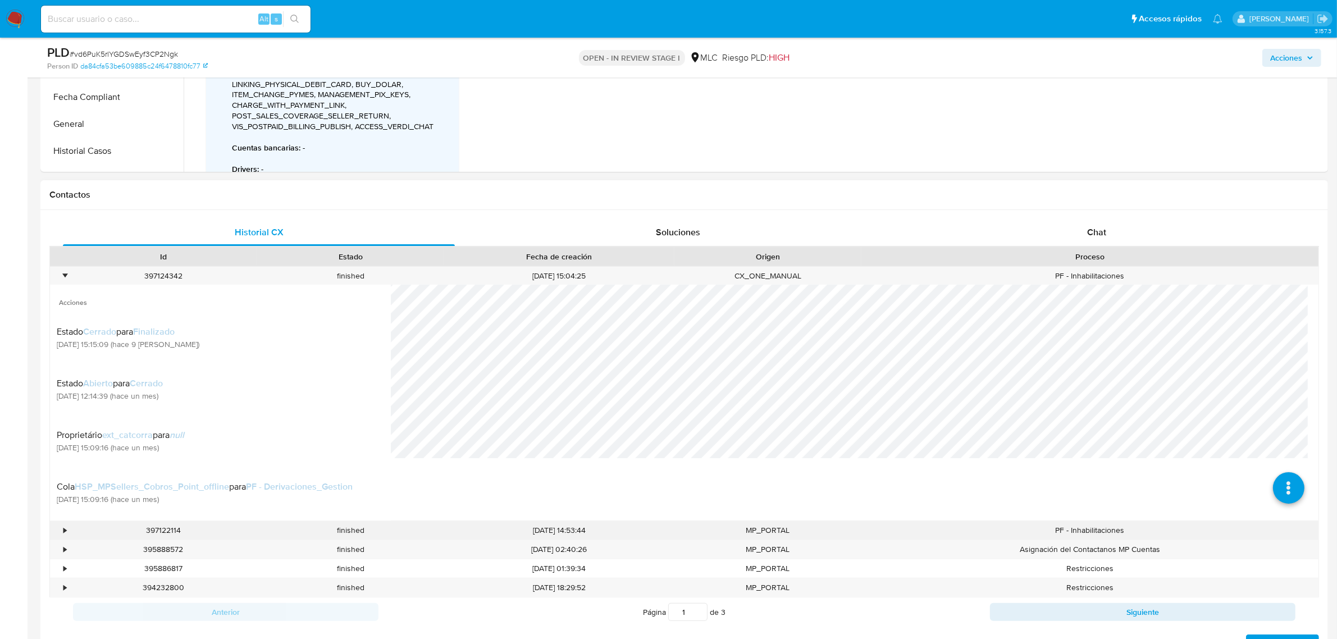
click at [66, 524] on div "•" at bounding box center [60, 530] width 20 height 19
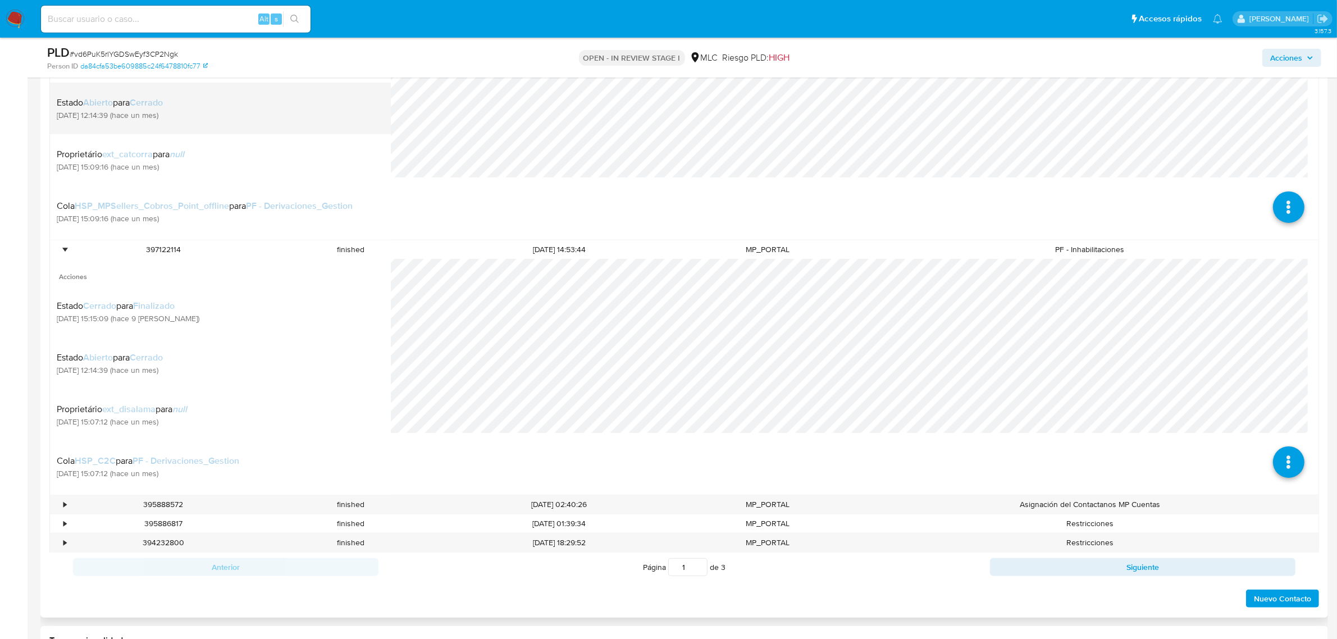
scroll to position [758, 0]
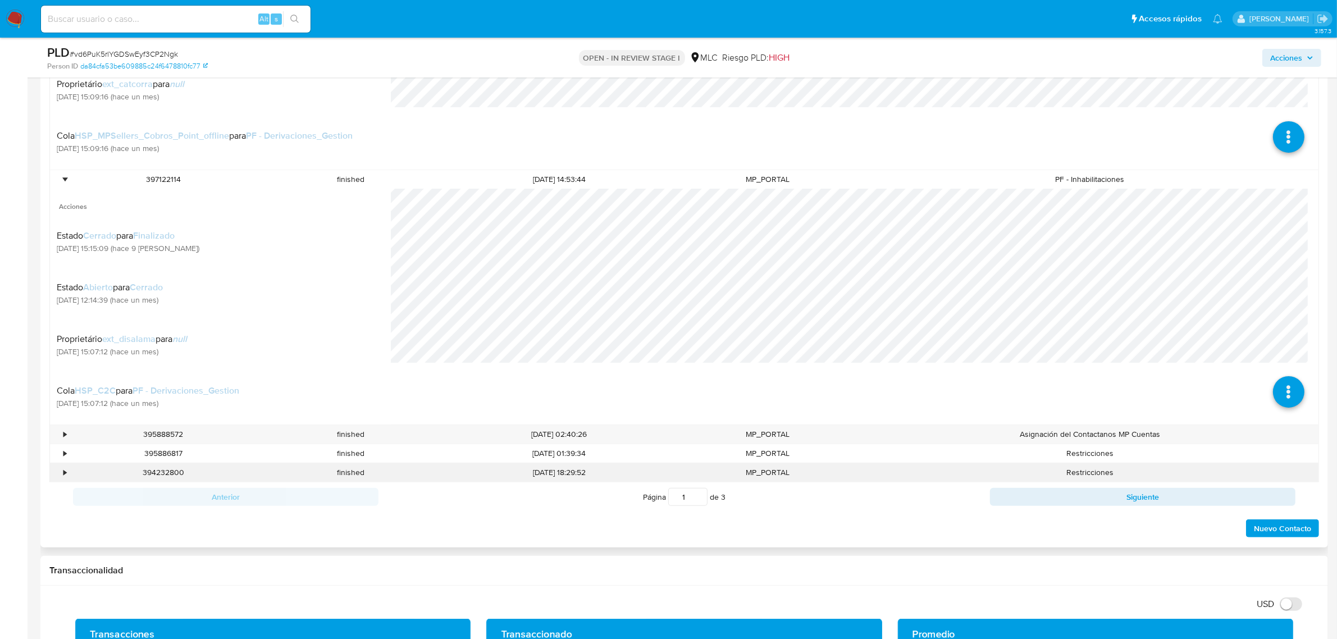
click at [68, 476] on div "•" at bounding box center [60, 472] width 20 height 19
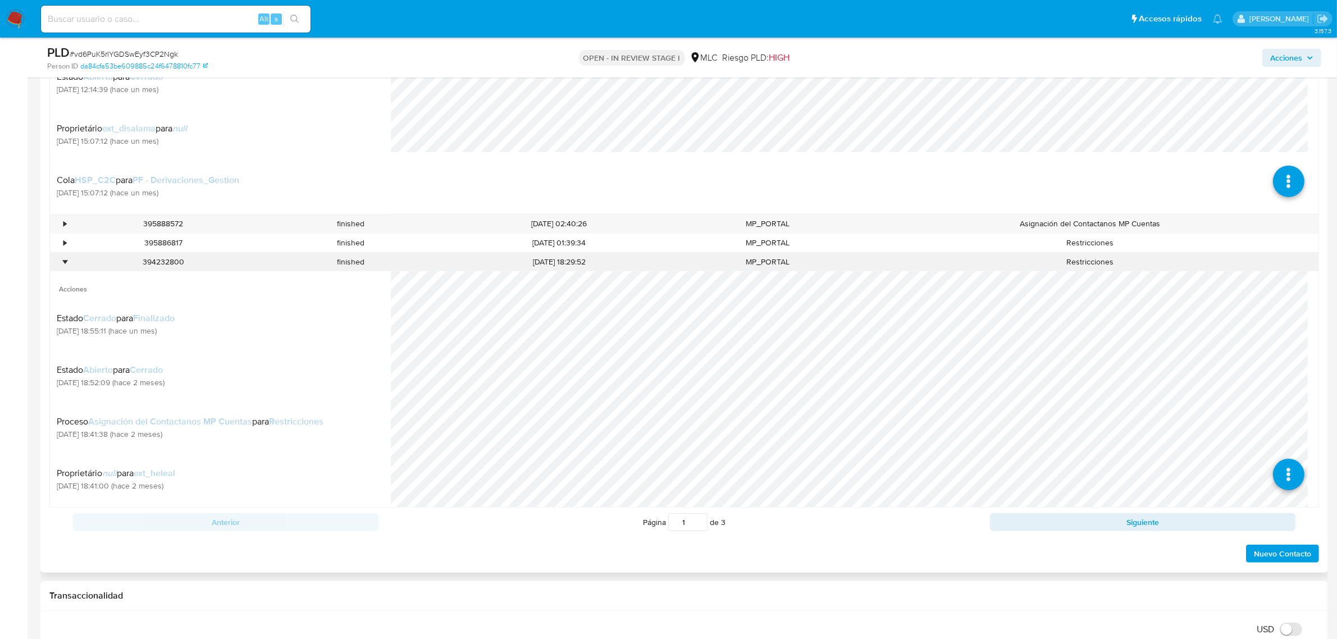
scroll to position [70, 0]
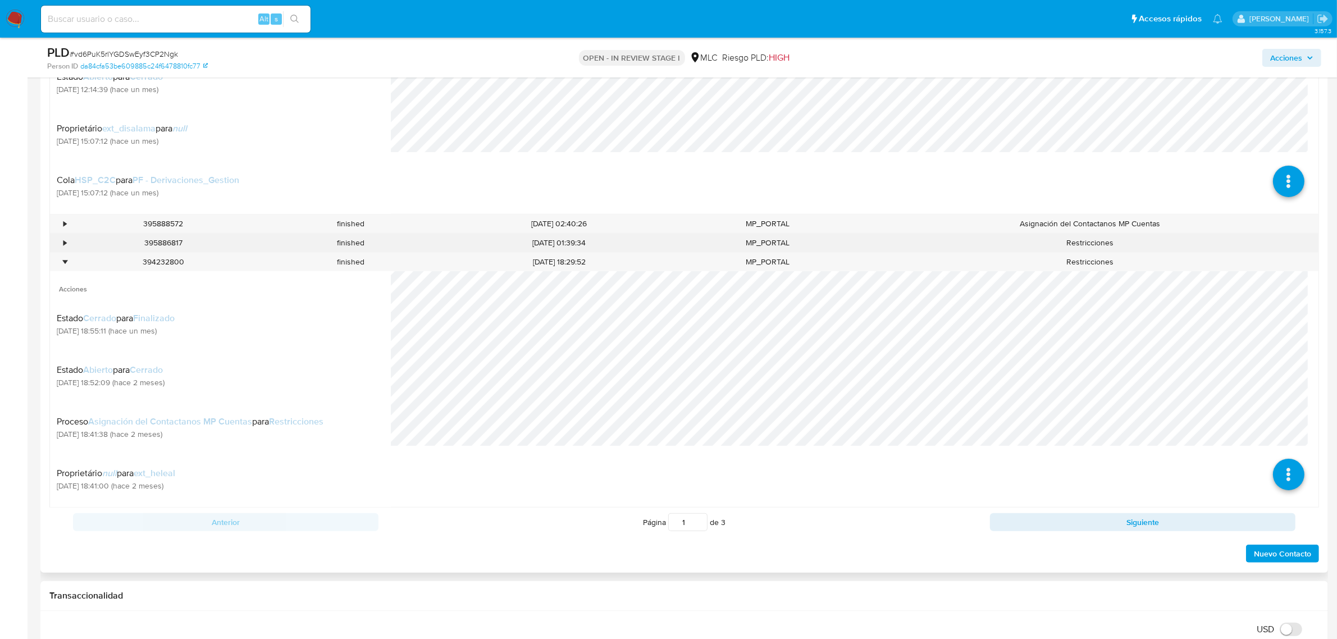
click at [60, 244] on div "•" at bounding box center [60, 243] width 20 height 19
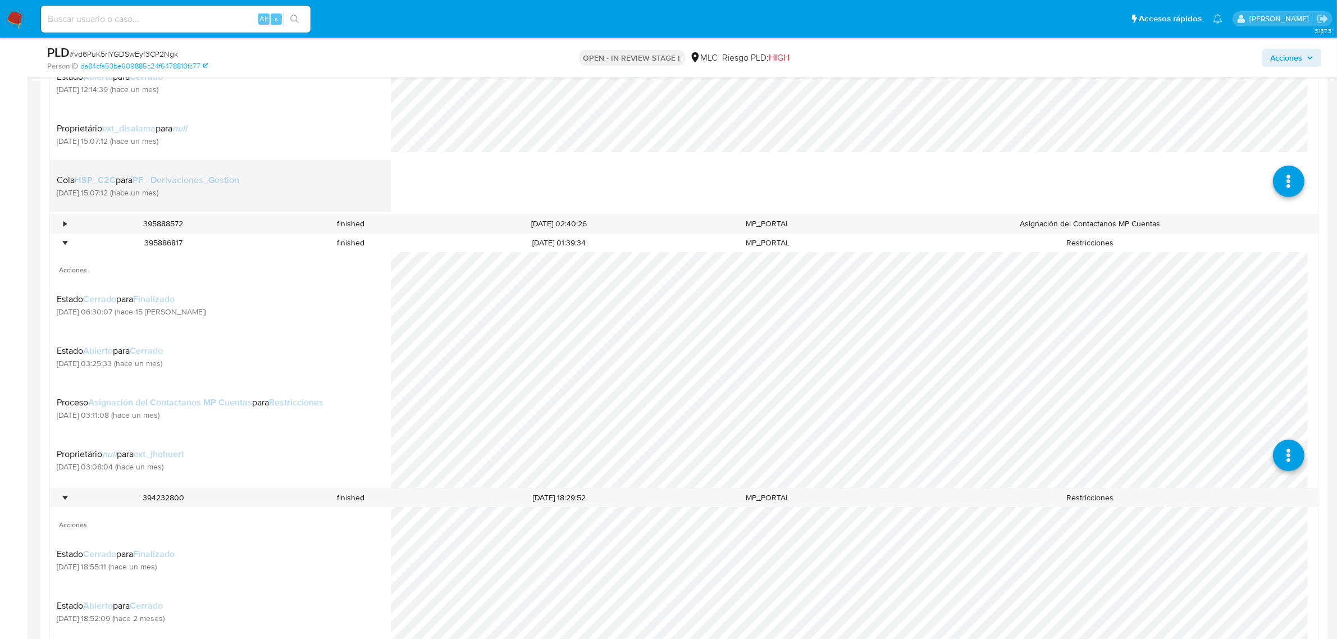
scroll to position [83, 0]
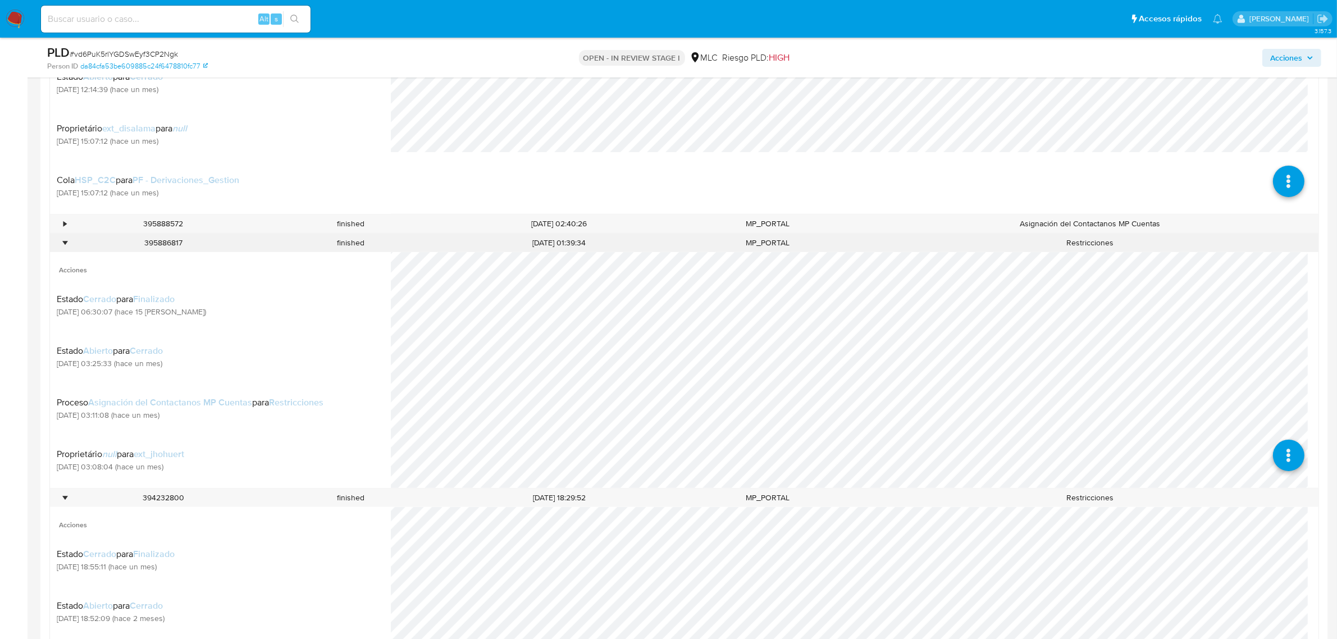
click at [65, 240] on div "•" at bounding box center [64, 242] width 3 height 11
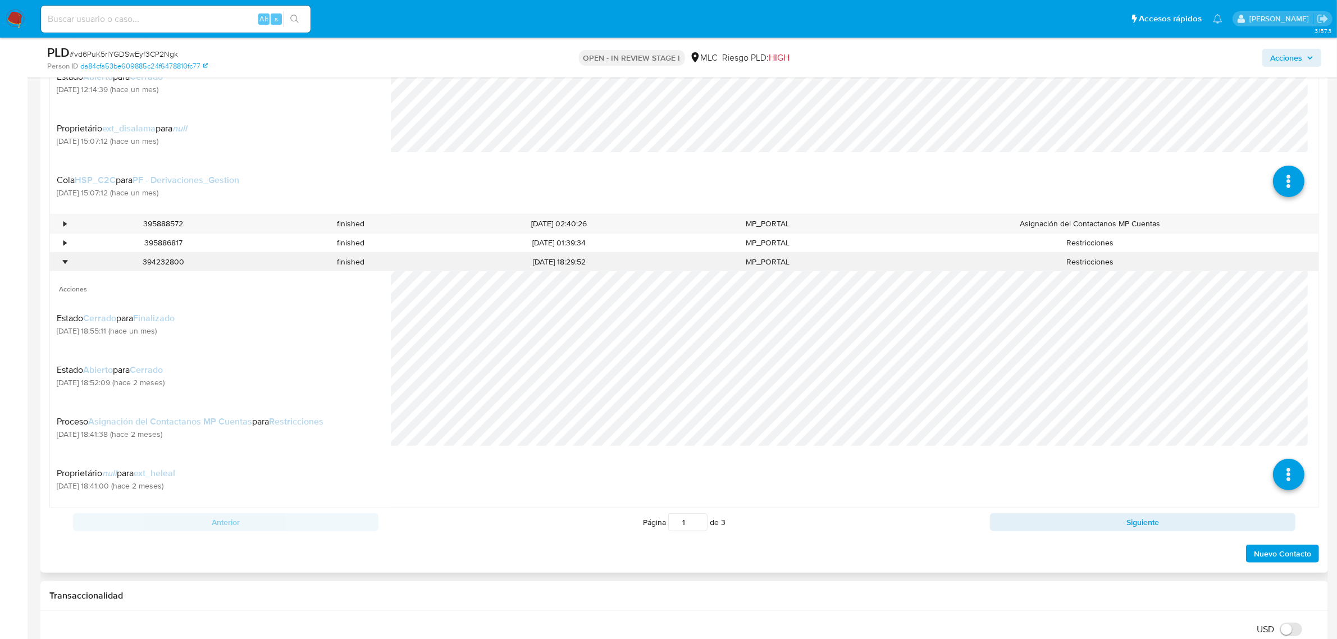
click at [66, 264] on div "•" at bounding box center [64, 262] width 3 height 11
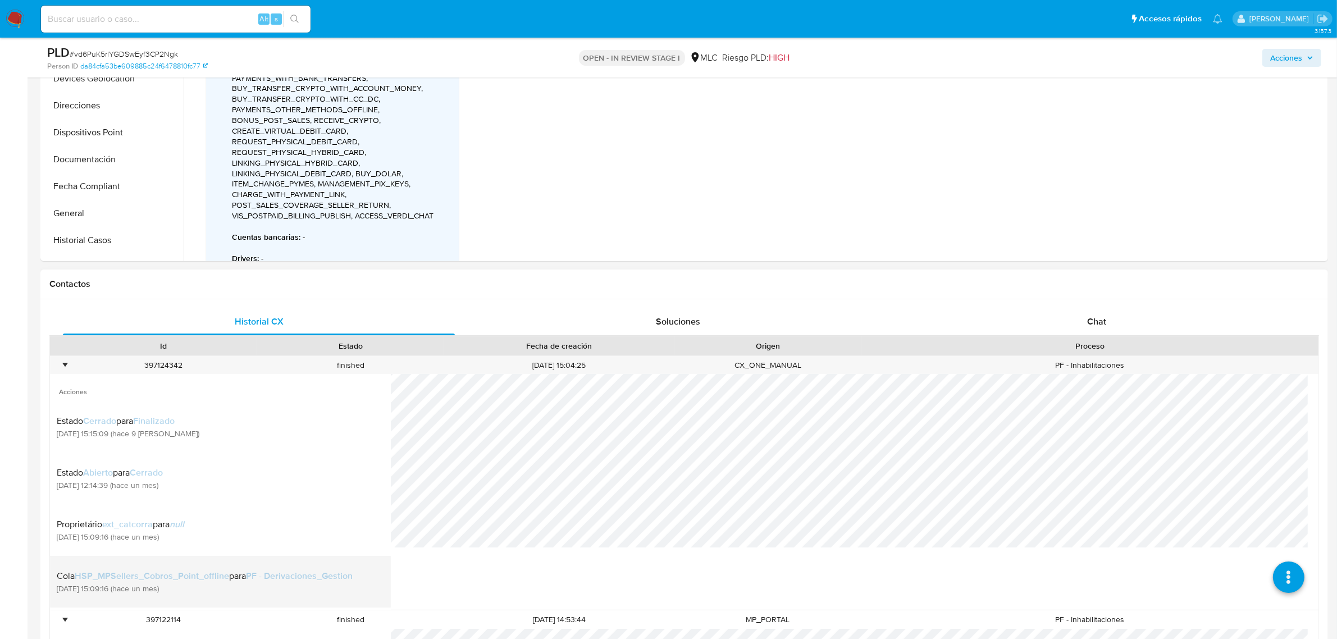
scroll to position [267, 0]
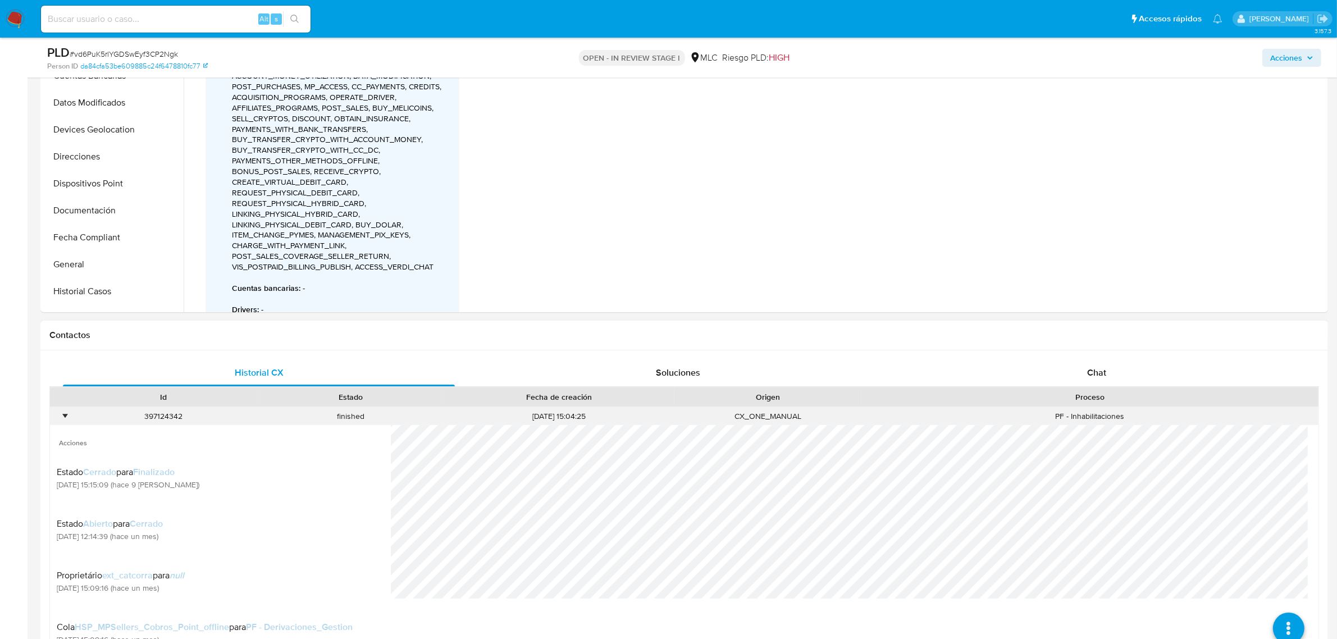
click at [65, 419] on div "•" at bounding box center [64, 416] width 3 height 11
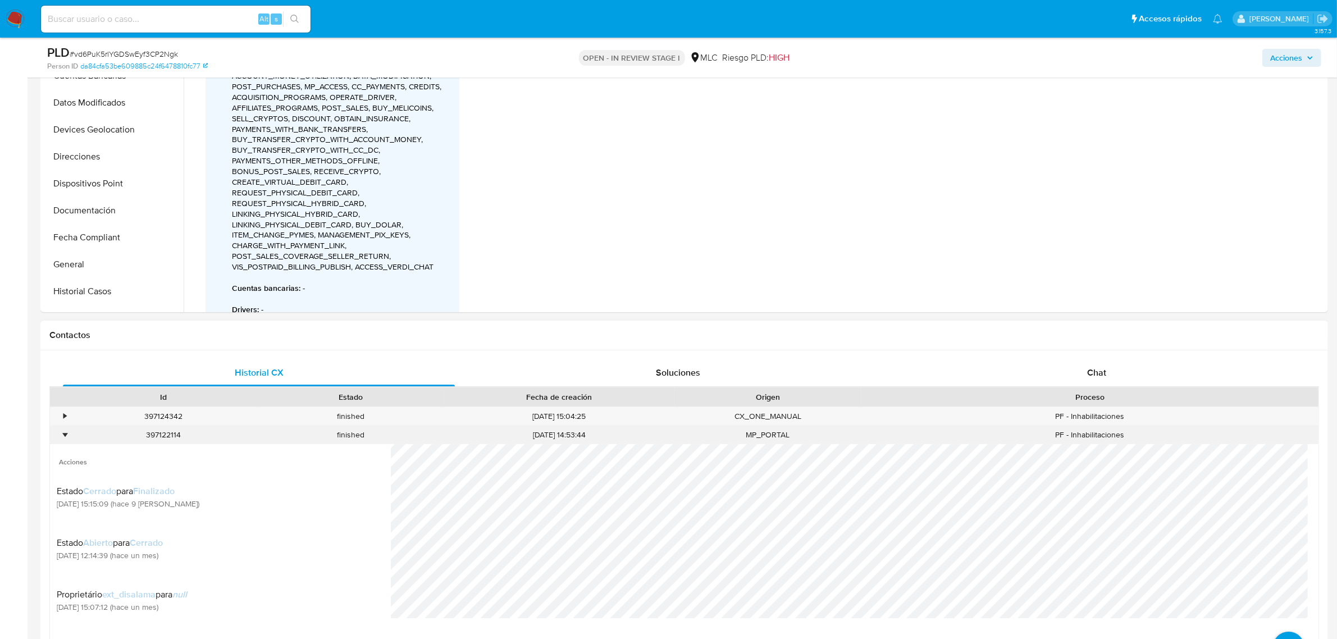
click at [65, 434] on div "•" at bounding box center [64, 434] width 3 height 11
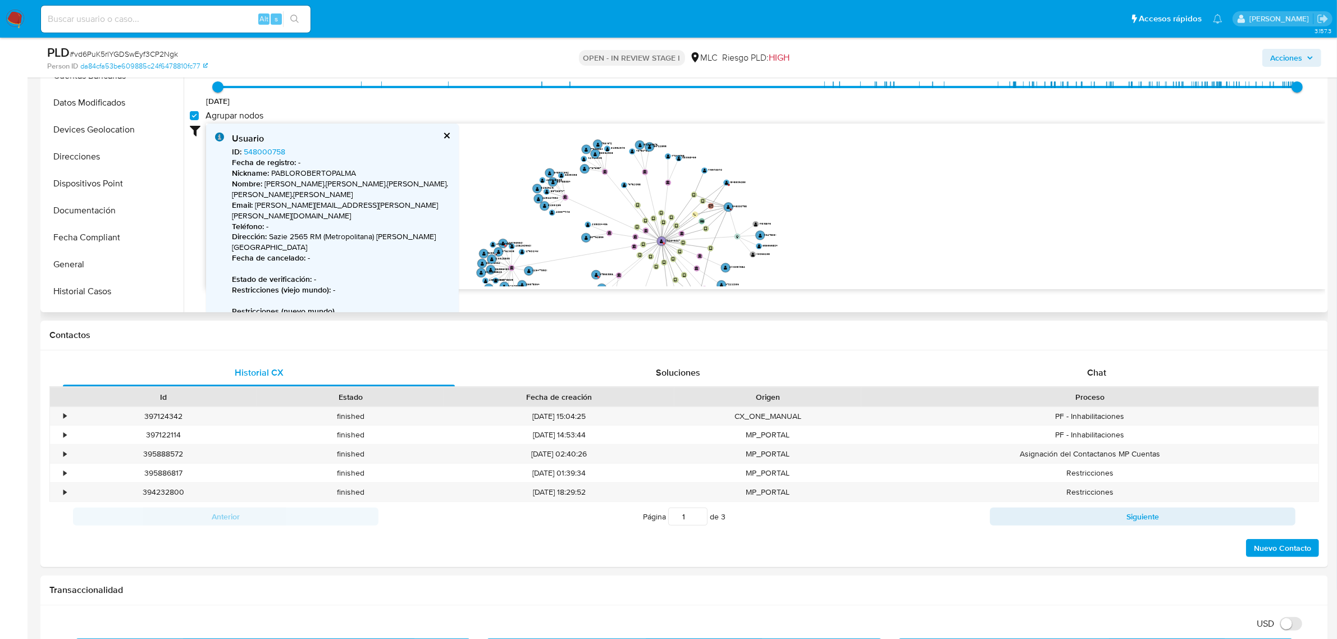
scroll to position [0, 0]
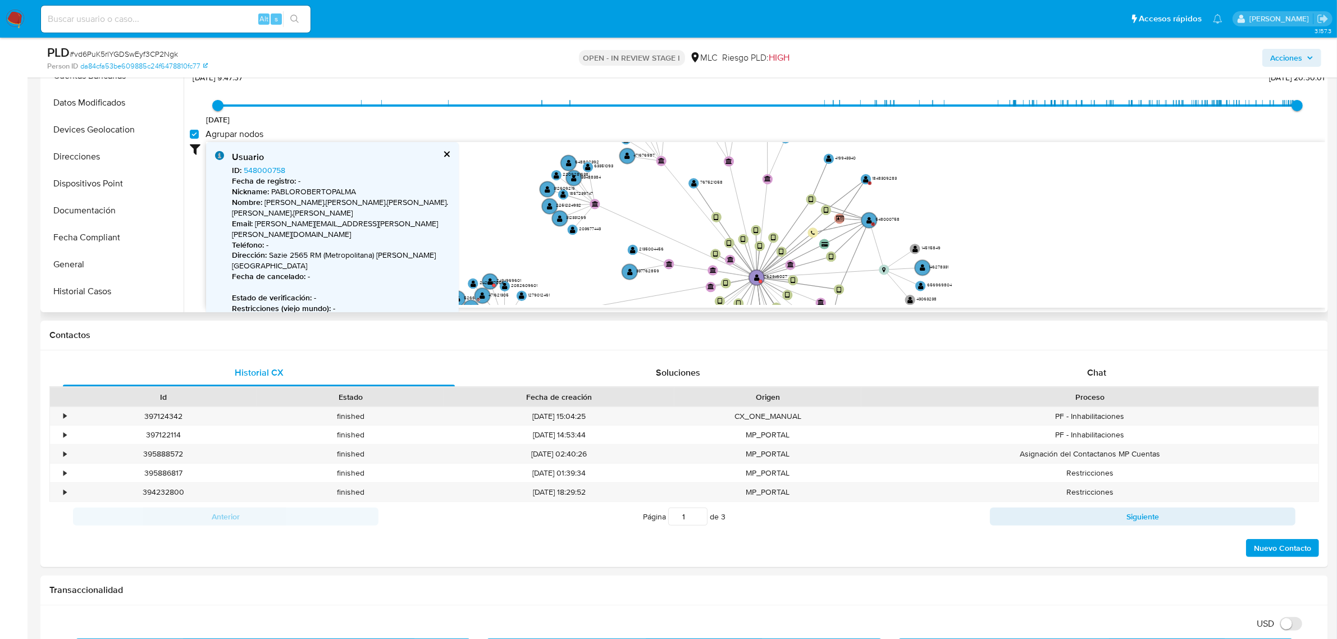
drag, startPoint x: 817, startPoint y: 226, endPoint x: 1018, endPoint y: 221, distance: 201.1
click at [1018, 221] on icon "user-1762346027  1762346027 device-664952a6048e24ecb690f4eb  device-664a8e0bc…" at bounding box center [765, 223] width 1119 height 163
click at [867, 185] on icon "user-1762346027  1762346027 device-664952a6048e24ecb690f4eb  device-664a8e0bc…" at bounding box center [765, 223] width 1119 height 163
click at [867, 180] on text "" at bounding box center [866, 179] width 6 height 7
click at [445, 155] on button "cerrar" at bounding box center [445, 153] width 7 height 7
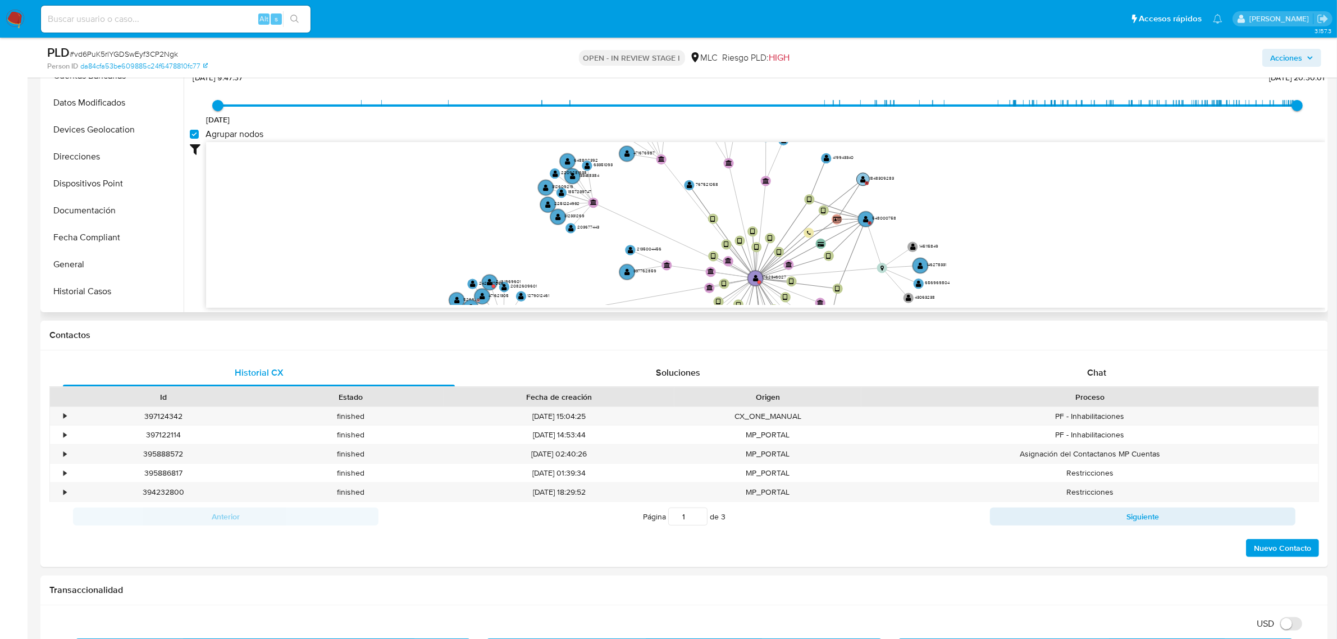
click at [860, 181] on text "" at bounding box center [863, 179] width 6 height 7
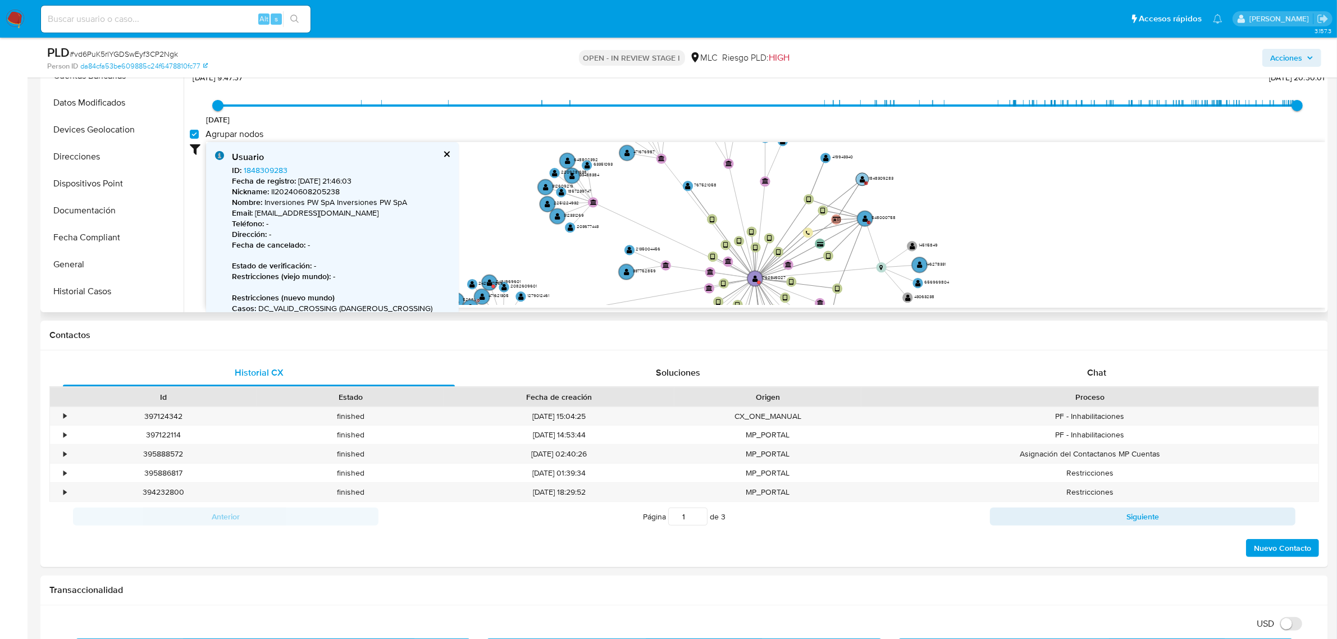
click at [860, 181] on text "" at bounding box center [863, 179] width 6 height 7
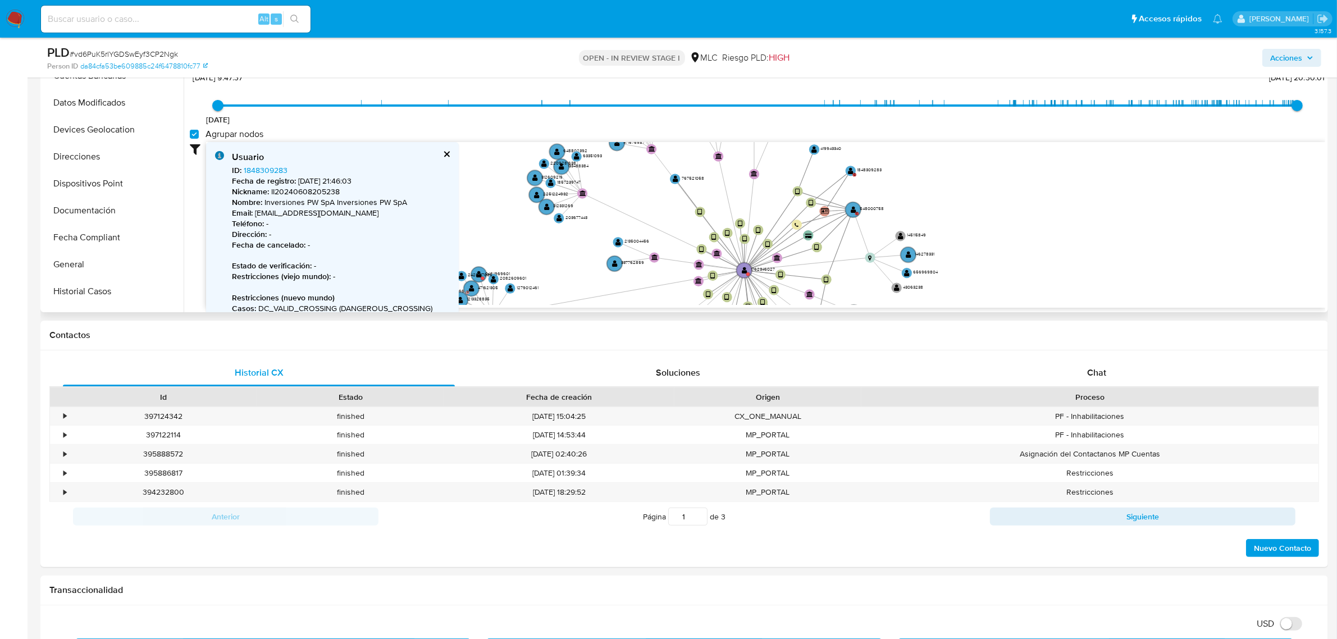
drag, startPoint x: 933, startPoint y: 300, endPoint x: 913, endPoint y: 287, distance: 23.4
click at [914, 287] on icon "user-1762346027  1762346027 device-664952a6048e24ecb690f4eb  device-664a8e0bc…" at bounding box center [765, 223] width 1119 height 163
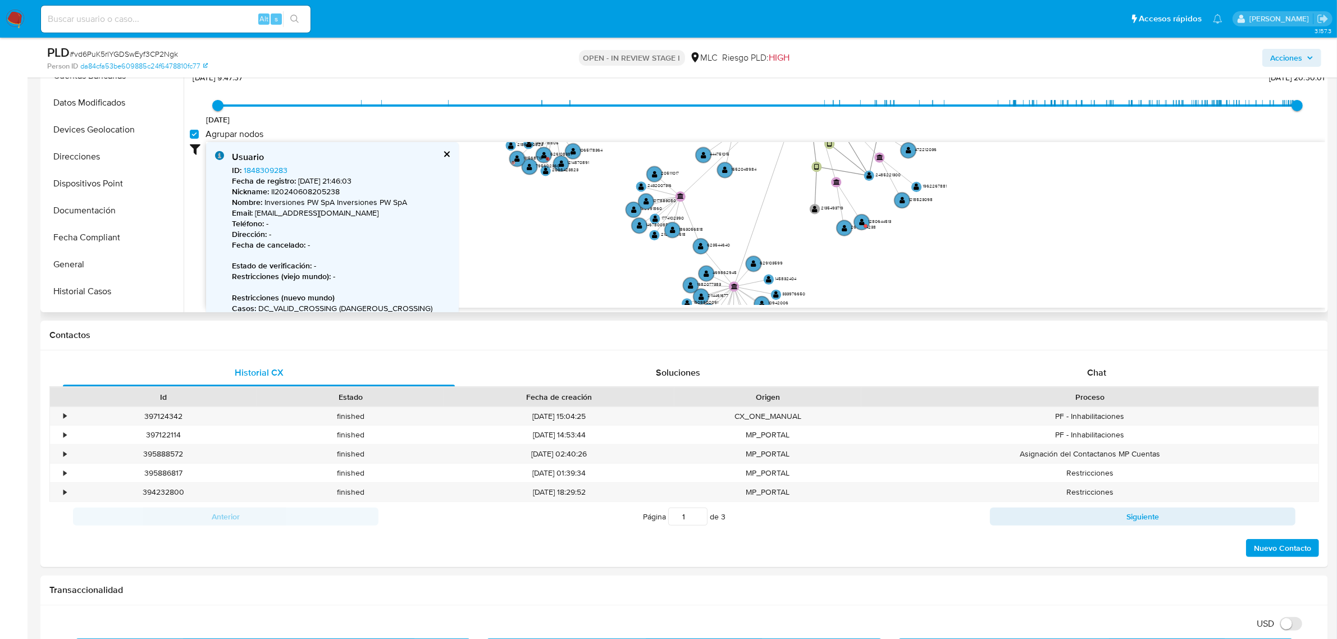
drag, startPoint x: 913, startPoint y: 287, endPoint x: 984, endPoint y: 100, distance: 199.7
click at [984, 100] on div "[DATE] [DATE] 9:47:37 [DATE] 20:30:01 Agrupar nodos Filtros Confianza alta Devi…" at bounding box center [757, 188] width 1135 height 239
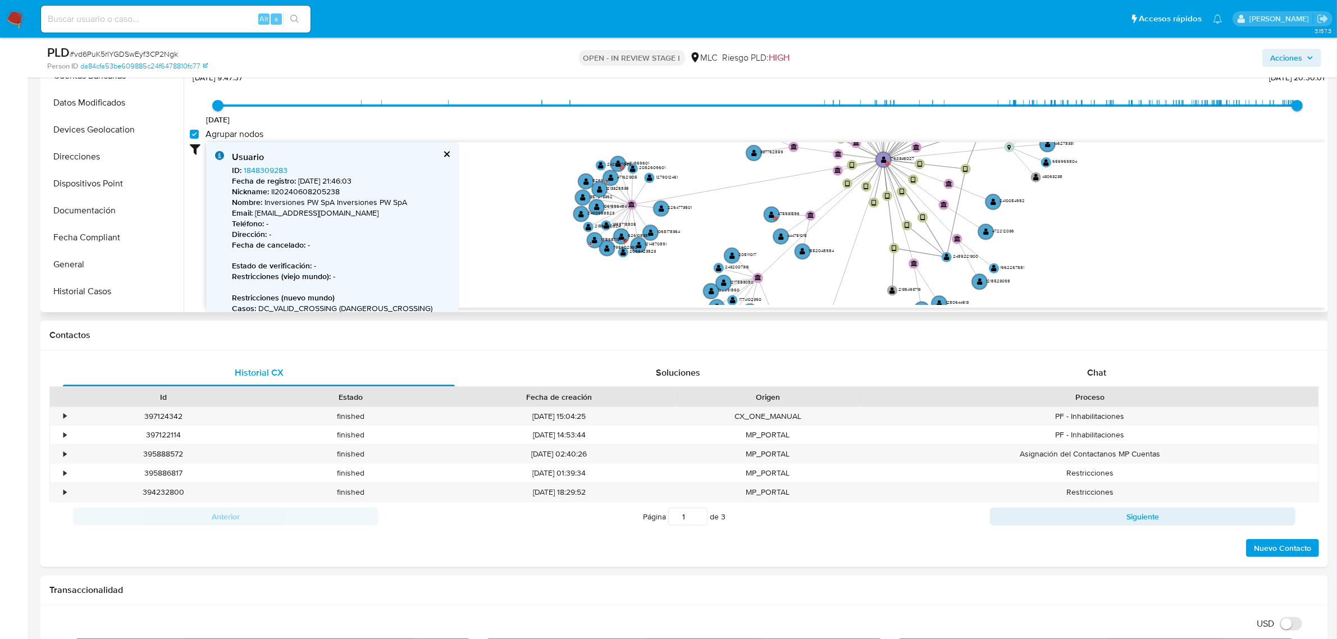
drag, startPoint x: 780, startPoint y: 223, endPoint x: 858, endPoint y: 304, distance: 112.4
click at [858, 304] on icon "user-1762346027  1762346027 device-664952a6048e24ecb690f4eb  device-664a8e0bc…" at bounding box center [765, 223] width 1119 height 163
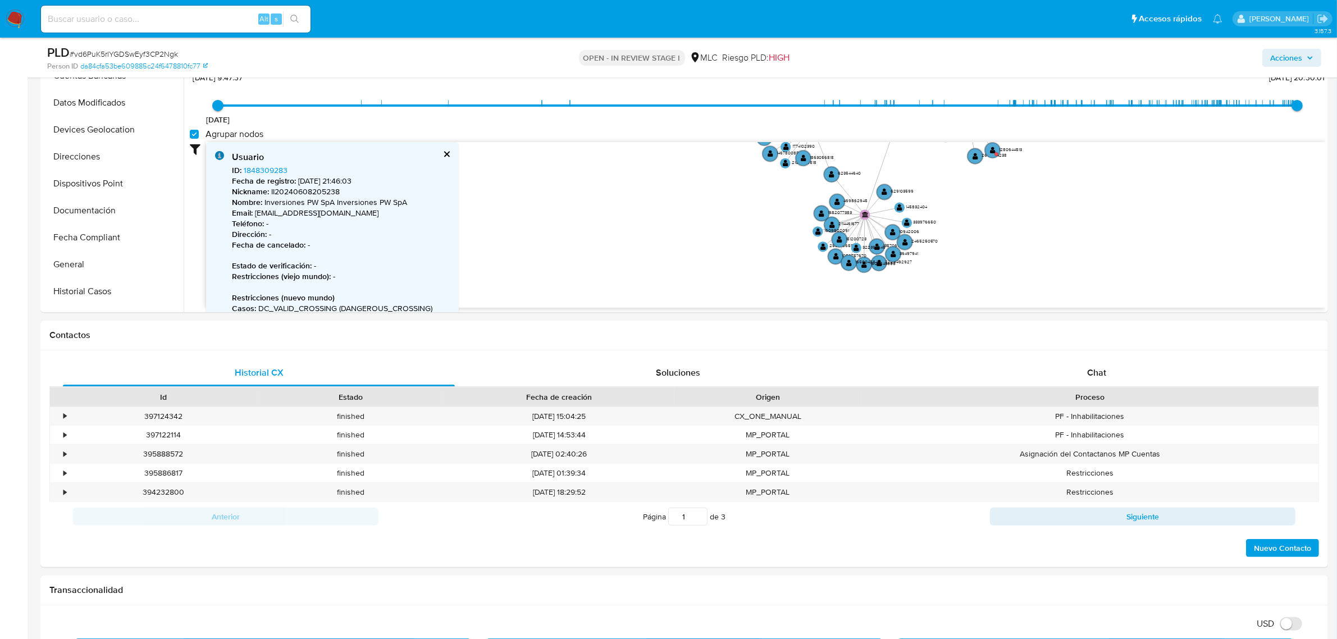
drag, startPoint x: 723, startPoint y: 223, endPoint x: 776, endPoint y: 70, distance: 162.3
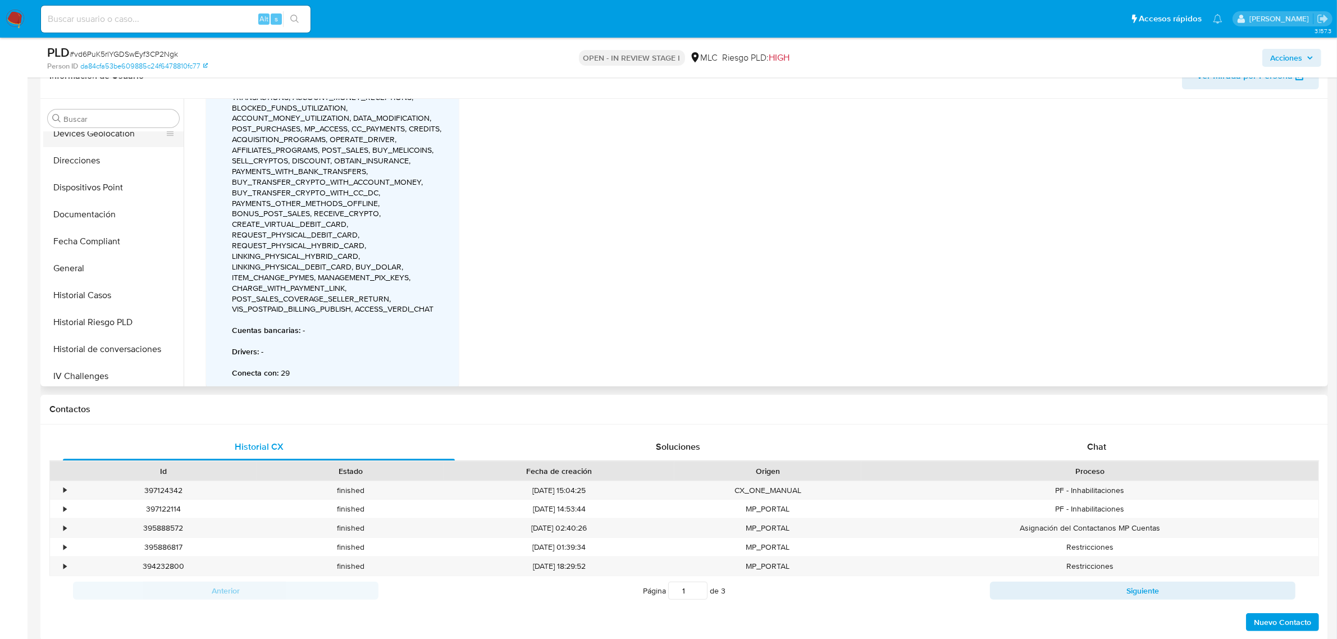
scroll to position [271, 0]
click at [90, 222] on button "Historial Casos" at bounding box center [108, 225] width 131 height 27
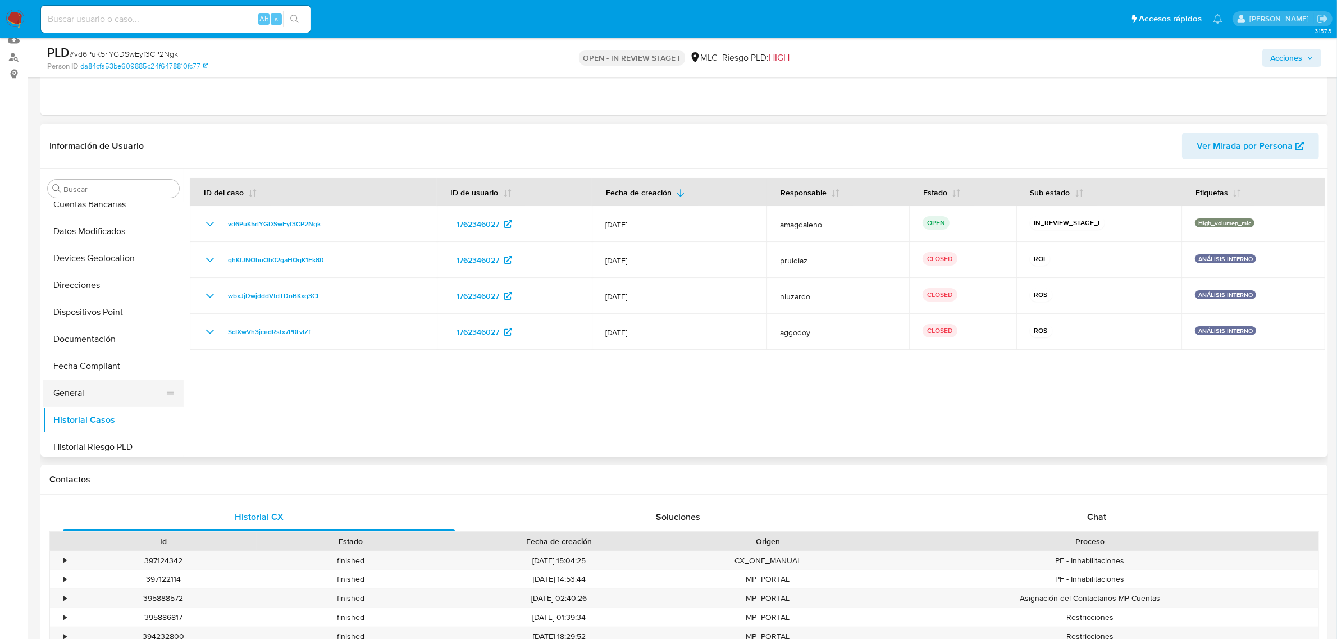
scroll to position [0, 0]
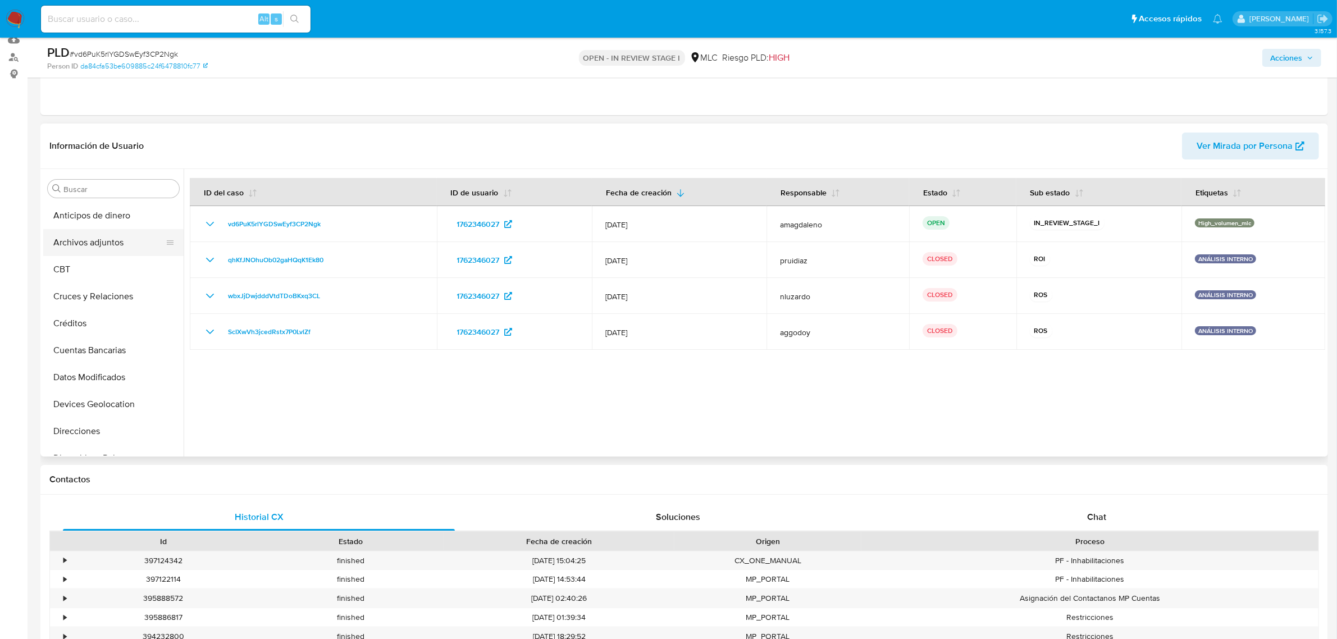
click at [70, 244] on button "Archivos adjuntos" at bounding box center [108, 242] width 131 height 27
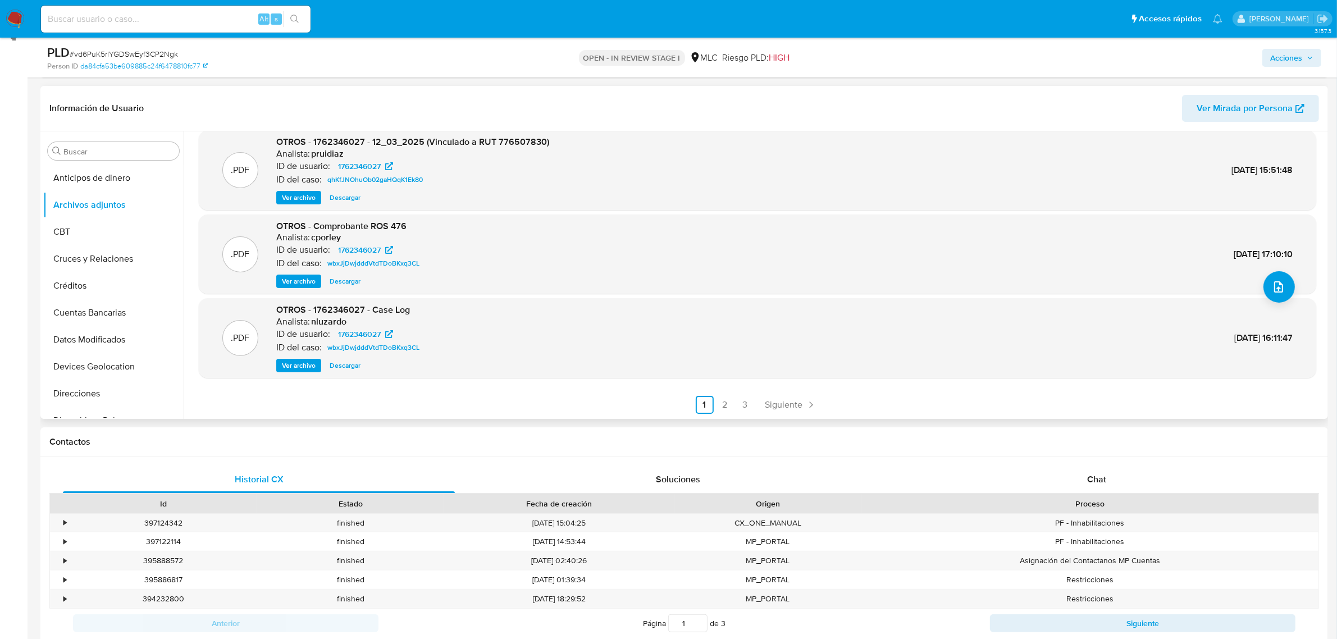
scroll to position [193, 0]
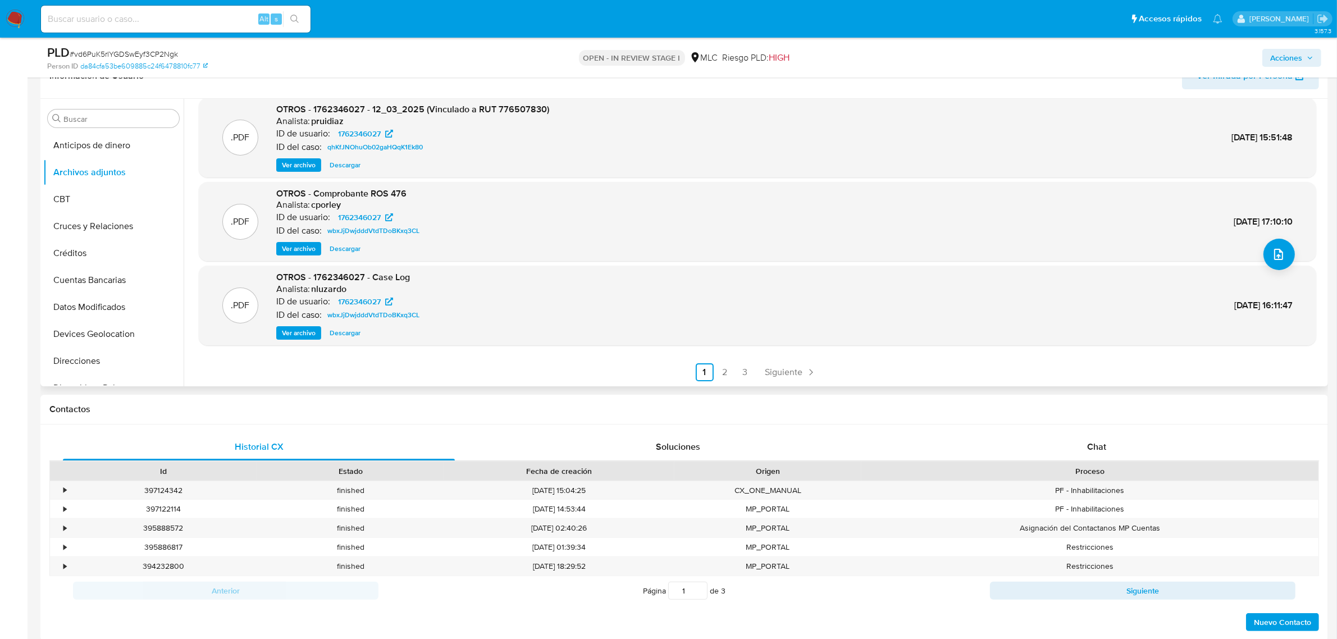
click at [290, 334] on span "Ver archivo" at bounding box center [299, 332] width 34 height 11
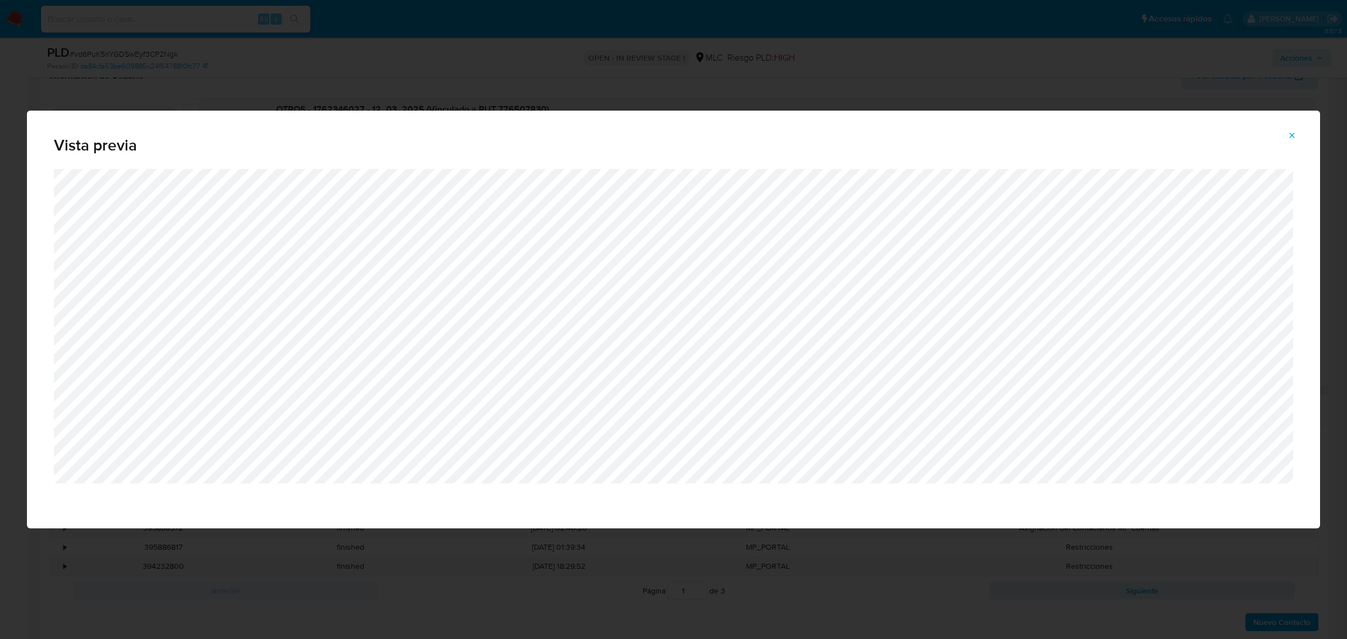
click at [529, 80] on div "Vista previa" at bounding box center [673, 319] width 1347 height 639
click at [1292, 134] on icon "Attachment preview" at bounding box center [1292, 135] width 9 height 9
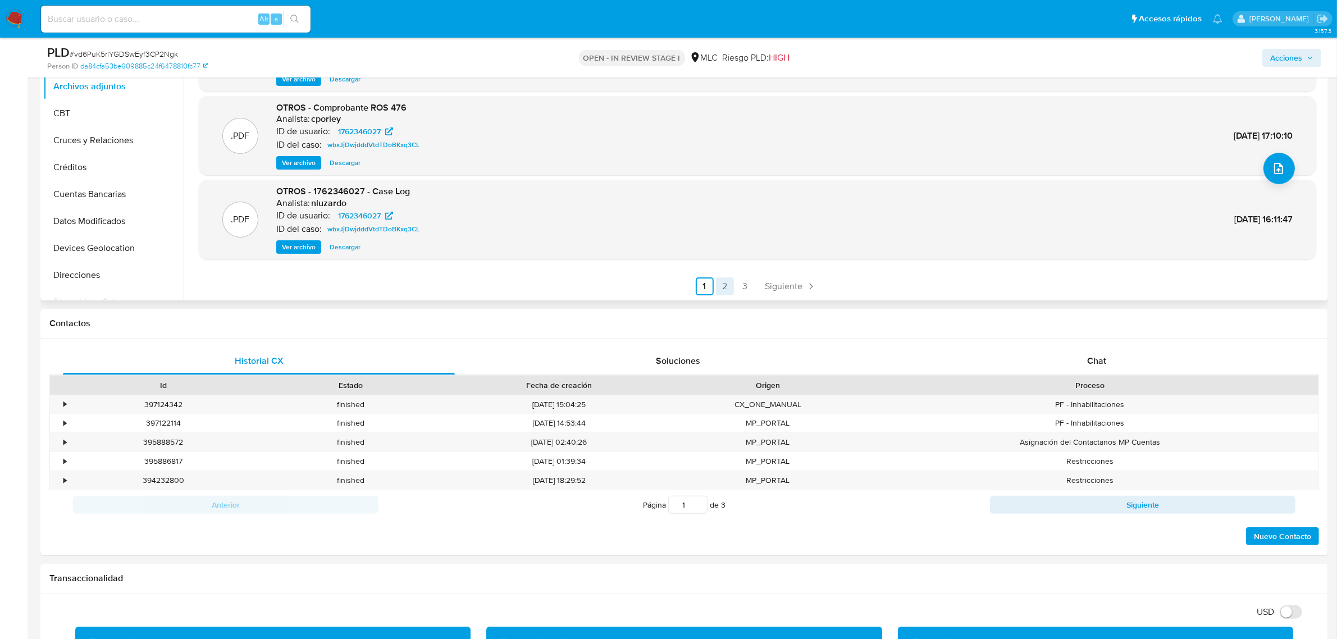
scroll to position [263, 0]
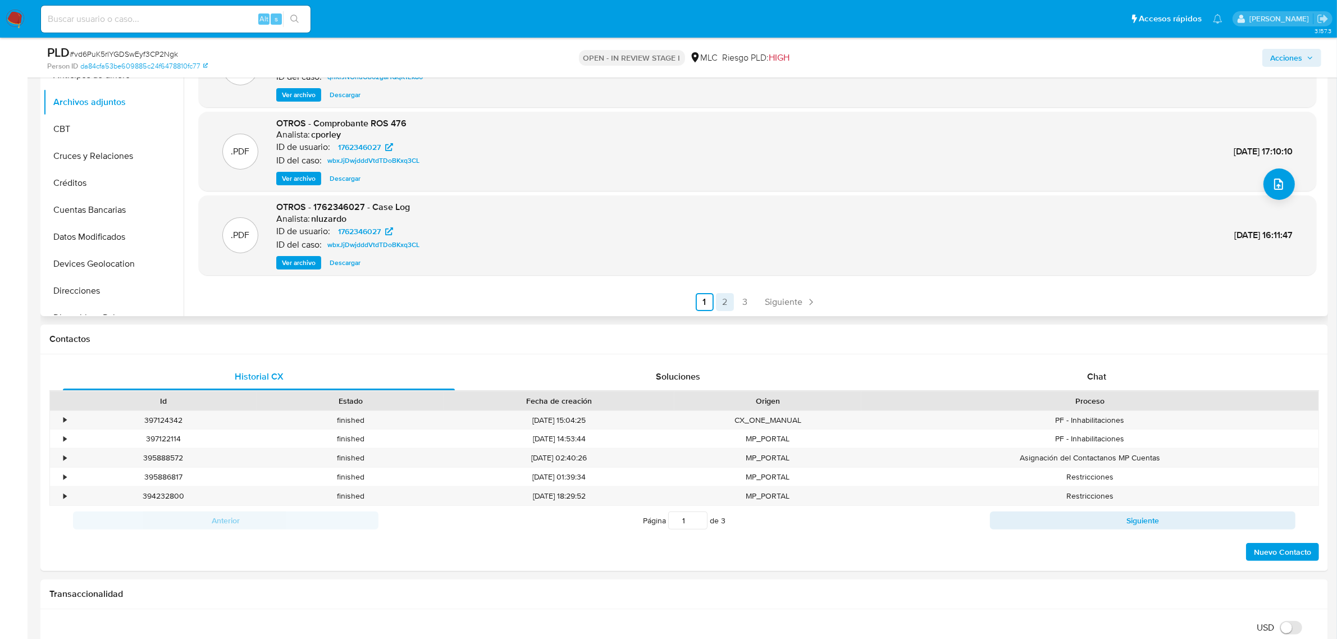
click at [721, 302] on link "2" at bounding box center [725, 302] width 18 height 18
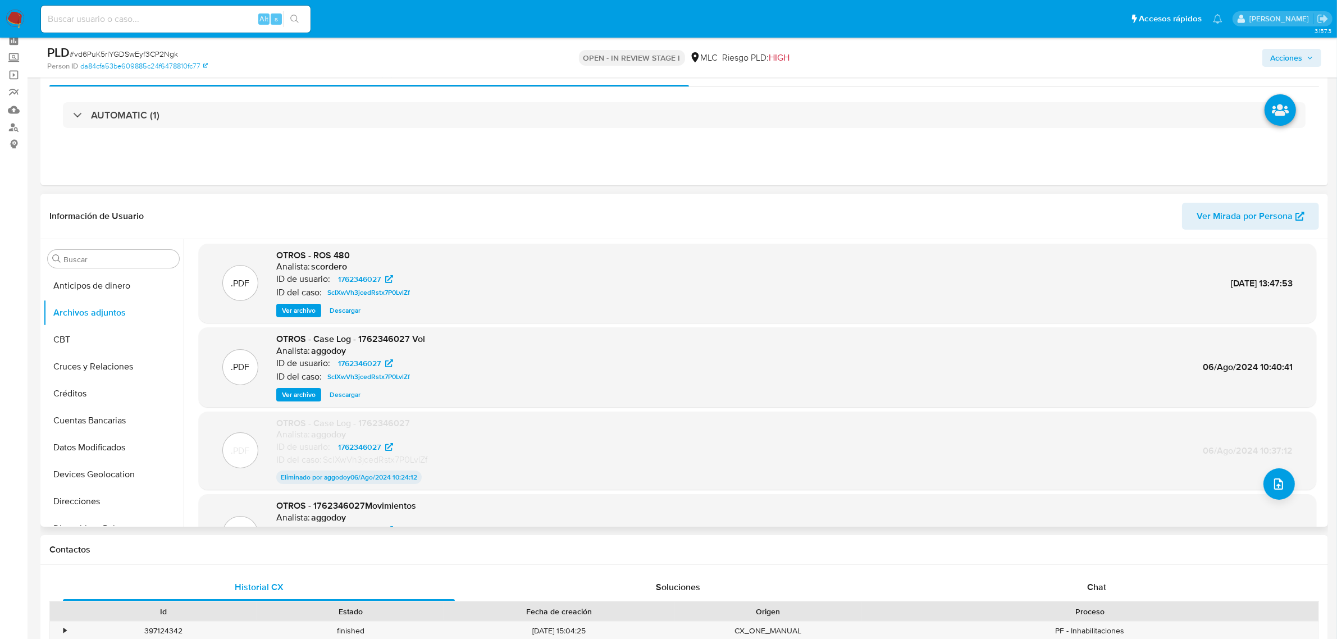
scroll to position [0, 0]
click at [293, 394] on span "Ver archivo" at bounding box center [299, 399] width 34 height 11
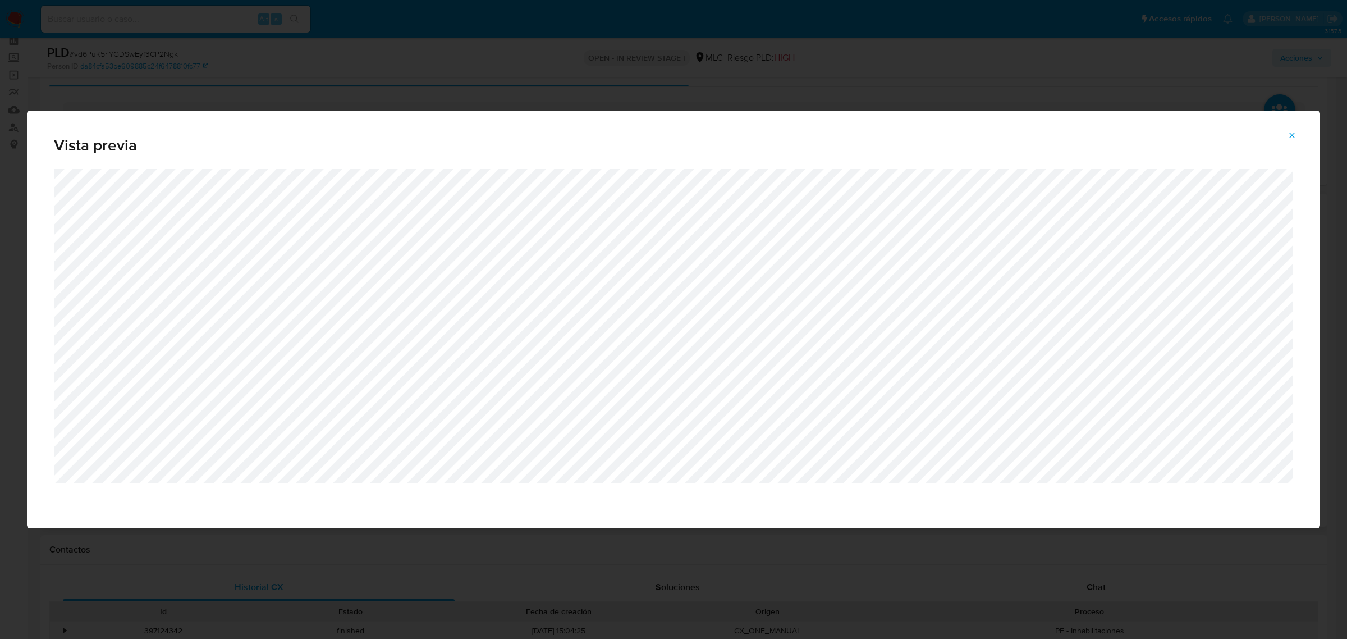
click at [554, 90] on div "Vista previa" at bounding box center [673, 319] width 1347 height 639
click at [1290, 138] on icon "Attachment preview" at bounding box center [1292, 134] width 5 height 5
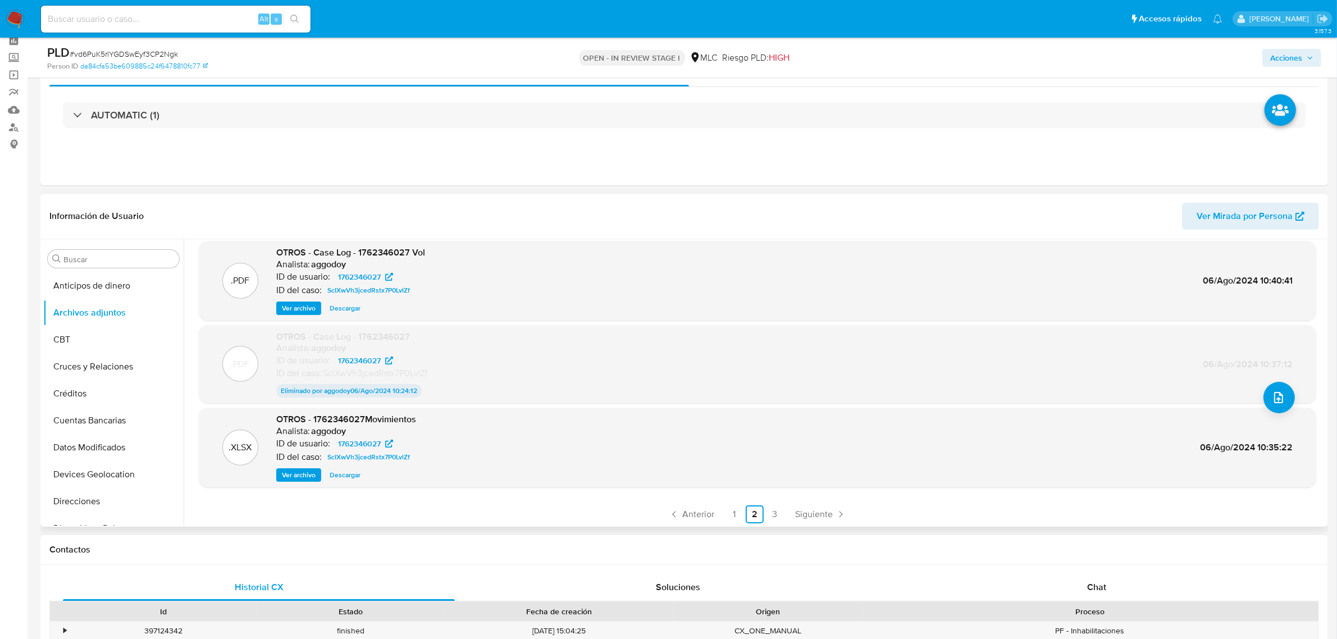
scroll to position [93, 0]
click at [737, 513] on link "1" at bounding box center [734, 513] width 18 height 18
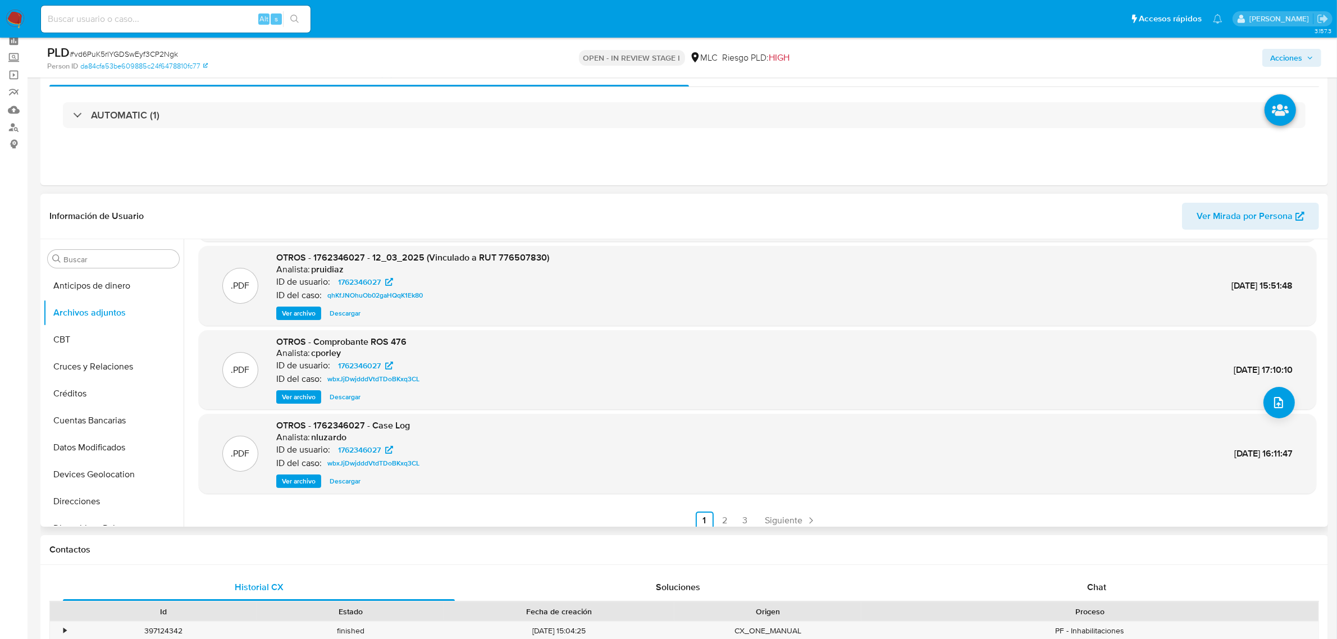
scroll to position [94, 0]
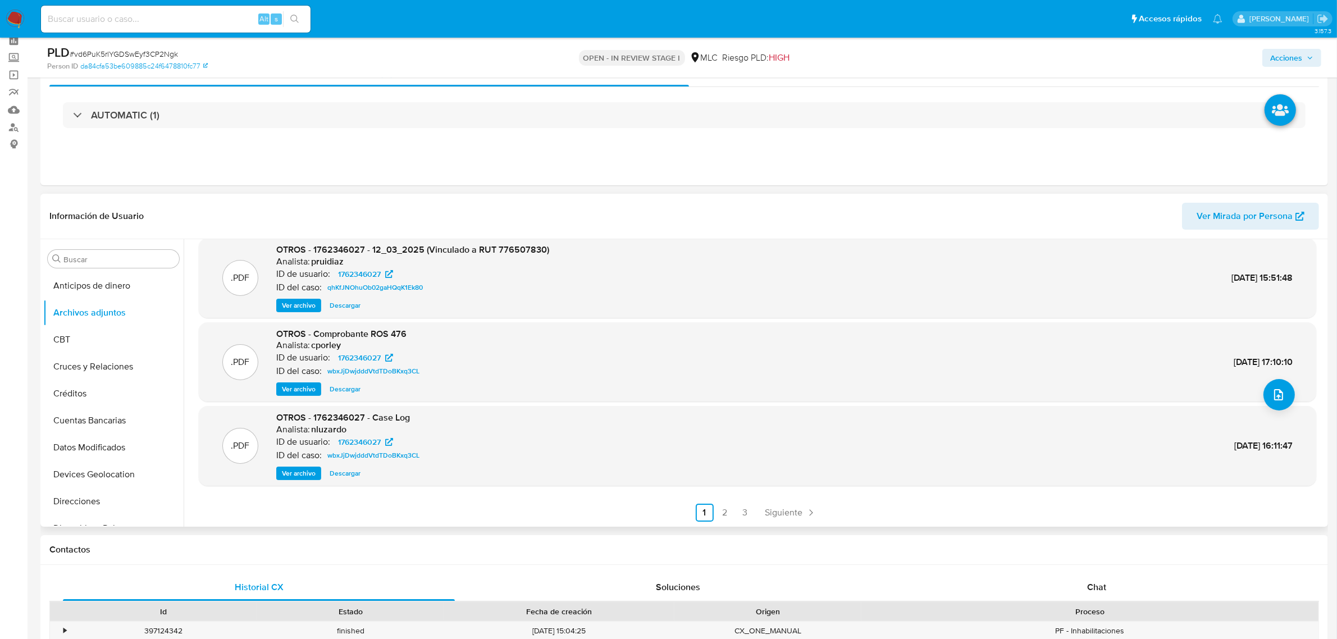
click at [299, 393] on span "Ver archivo" at bounding box center [299, 388] width 34 height 11
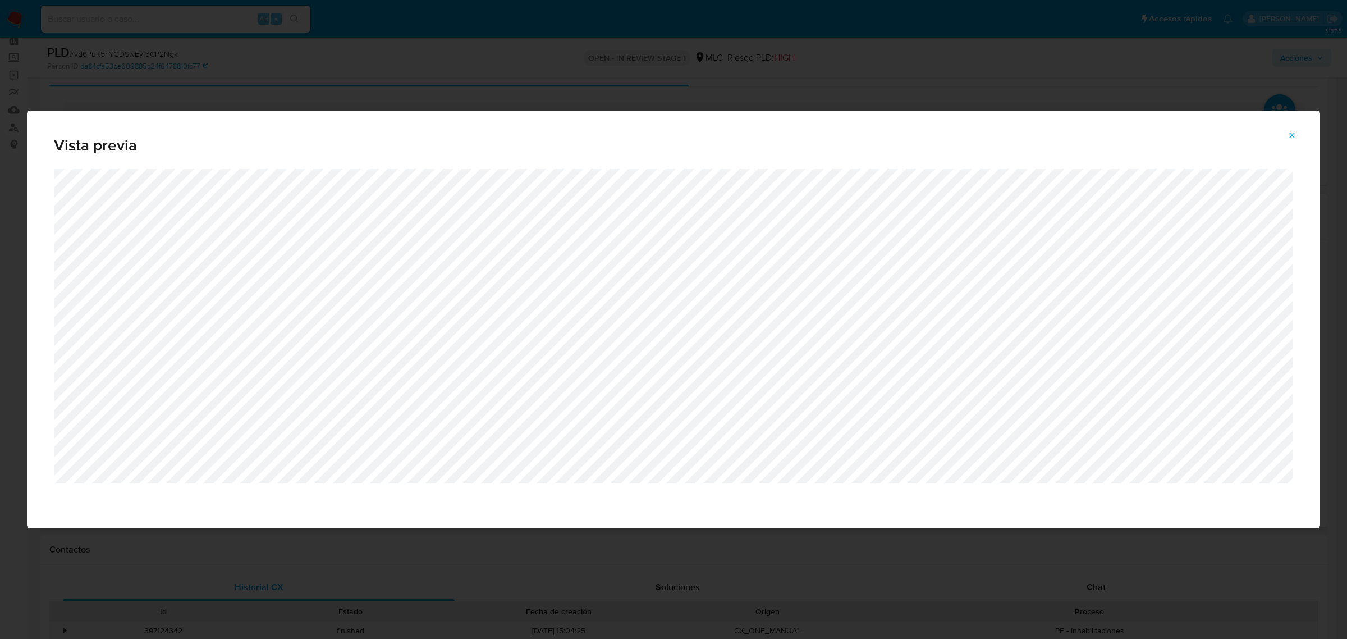
click at [361, 527] on div "Attachment preview" at bounding box center [674, 348] width 1294 height 359
click at [447, 568] on div "Vista previa" at bounding box center [673, 319] width 1347 height 639
click at [1291, 136] on icon "Attachment preview" at bounding box center [1292, 135] width 9 height 9
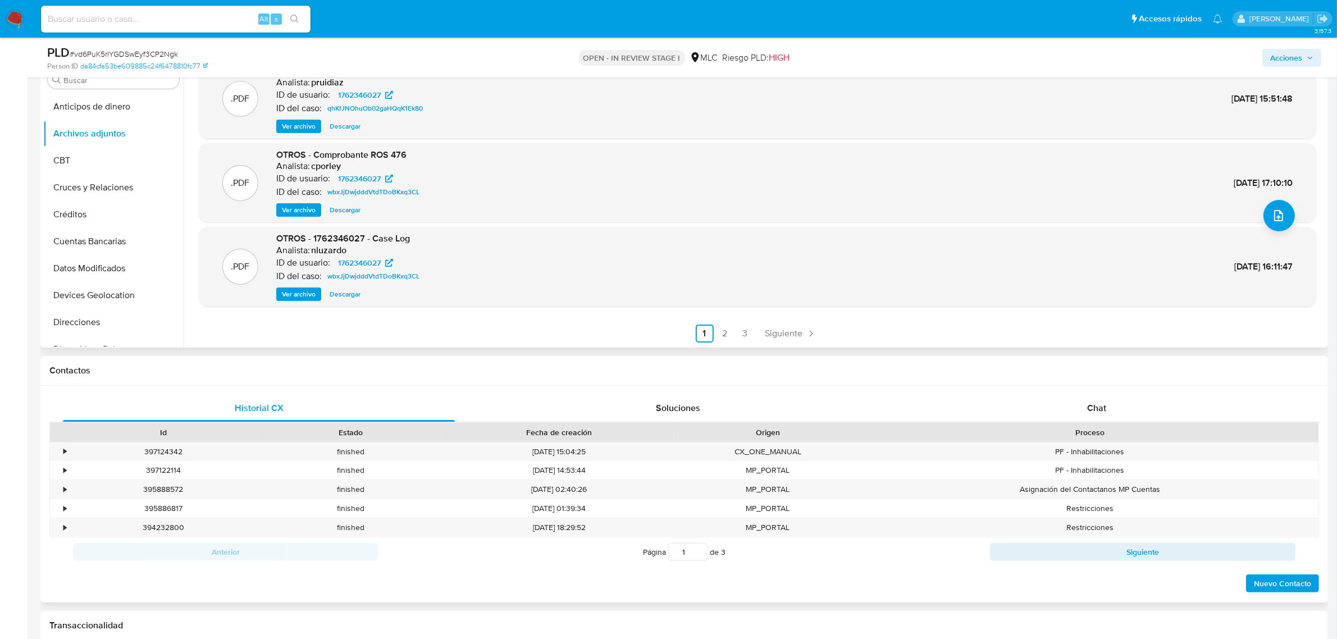
scroll to position [263, 0]
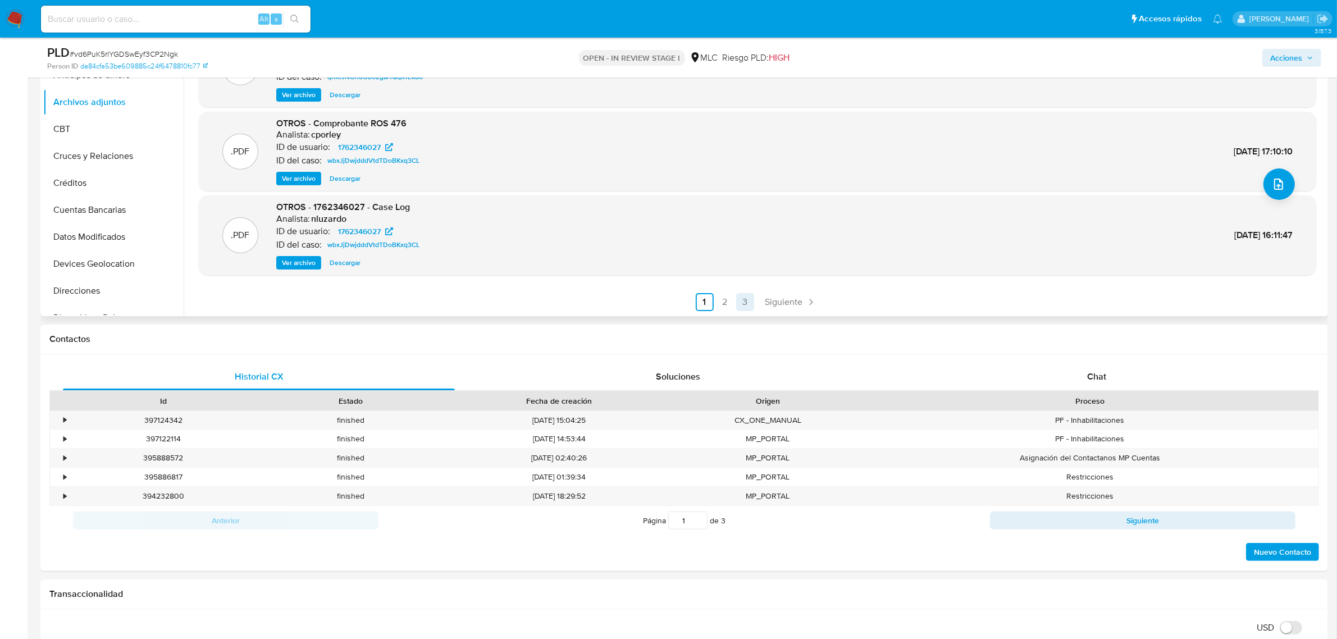
click at [741, 301] on link "3" at bounding box center [745, 302] width 18 height 18
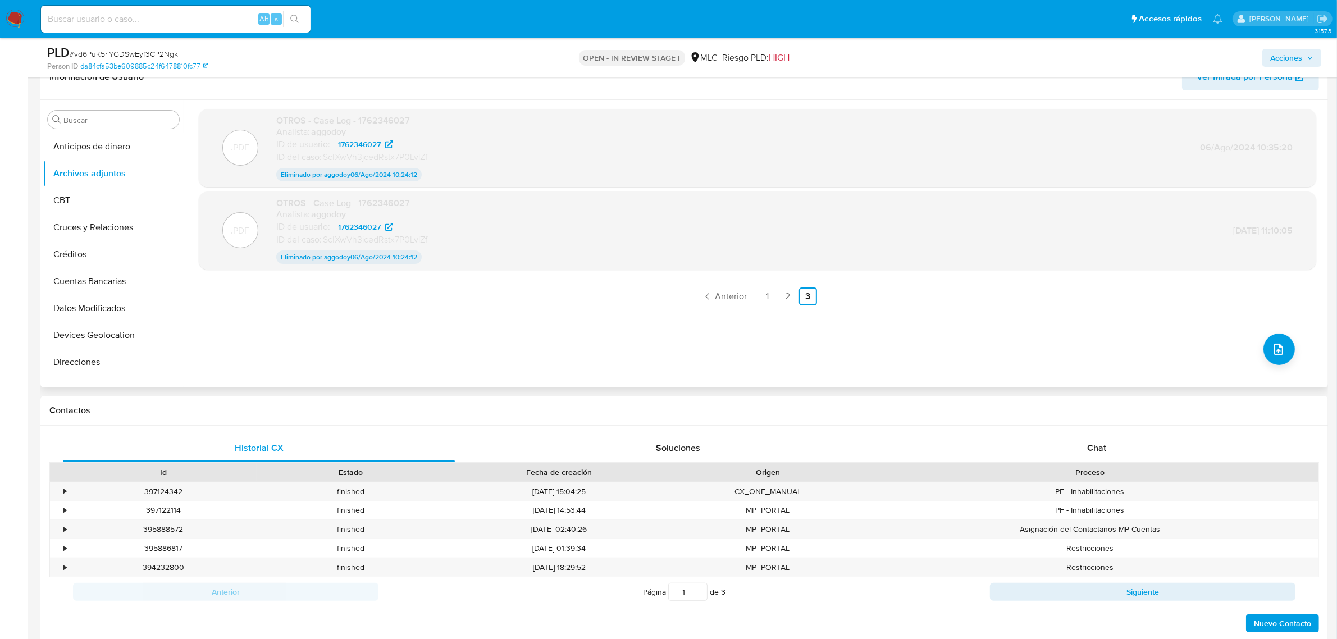
scroll to position [52, 0]
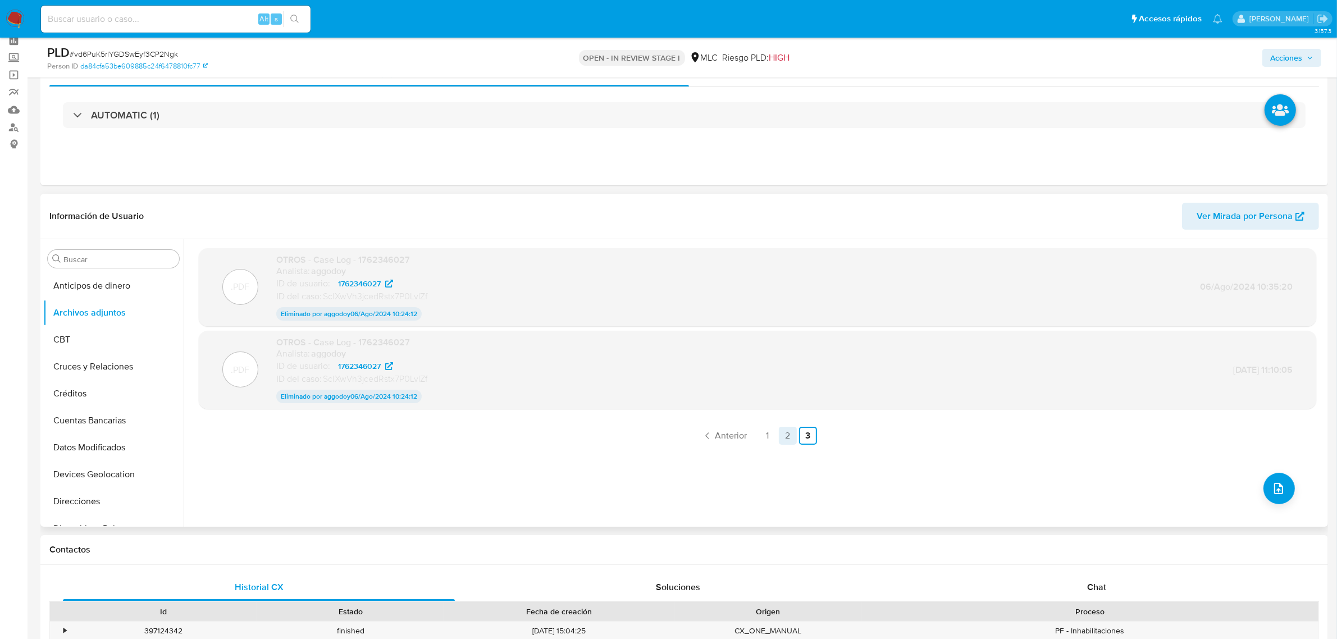
click at [784, 437] on link "2" at bounding box center [788, 436] width 18 height 18
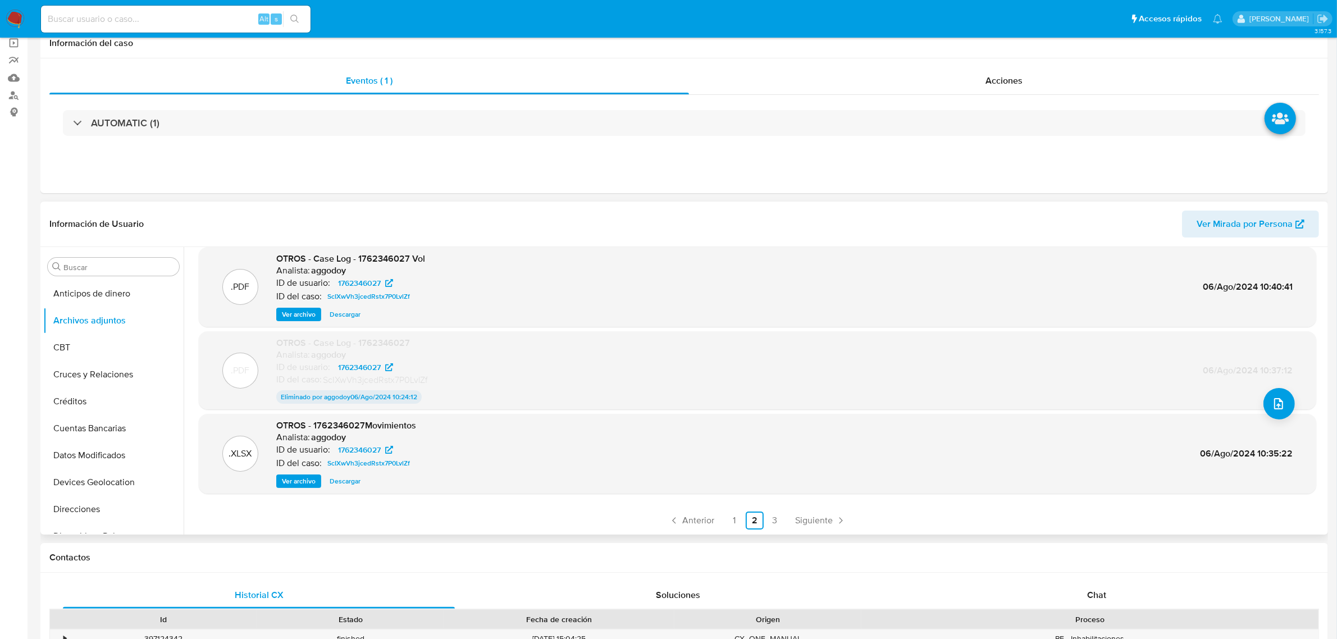
scroll to position [0, 0]
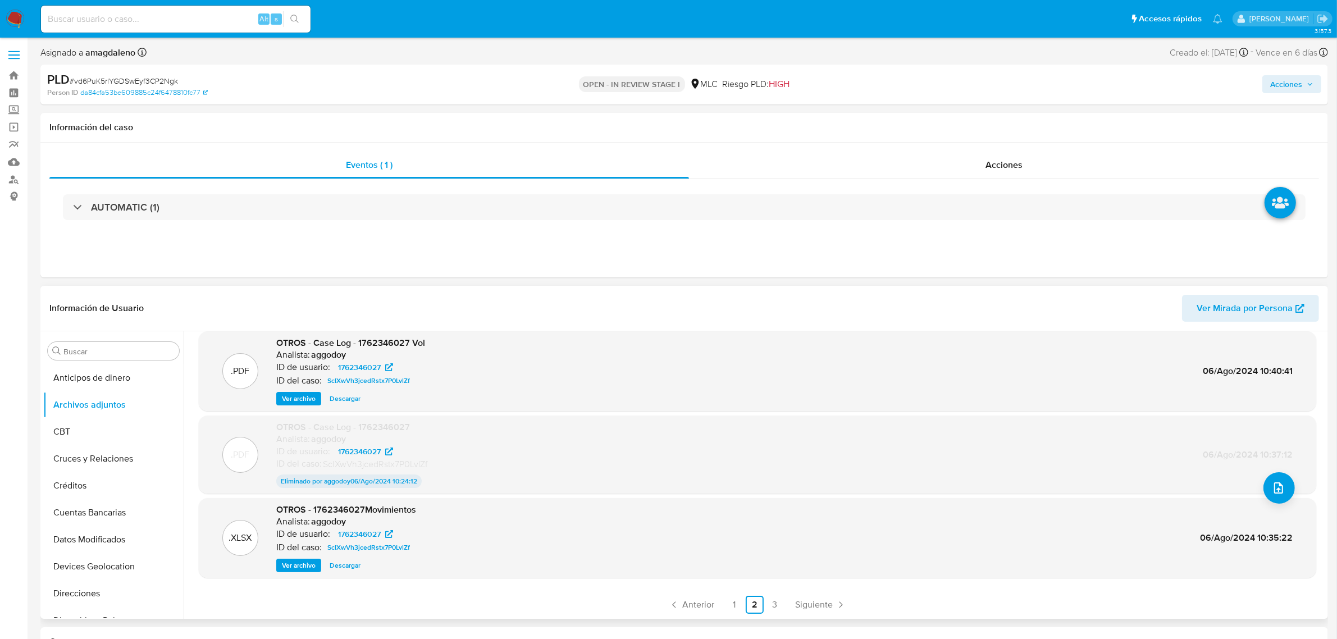
click at [299, 403] on span "Ver archivo" at bounding box center [299, 398] width 34 height 11
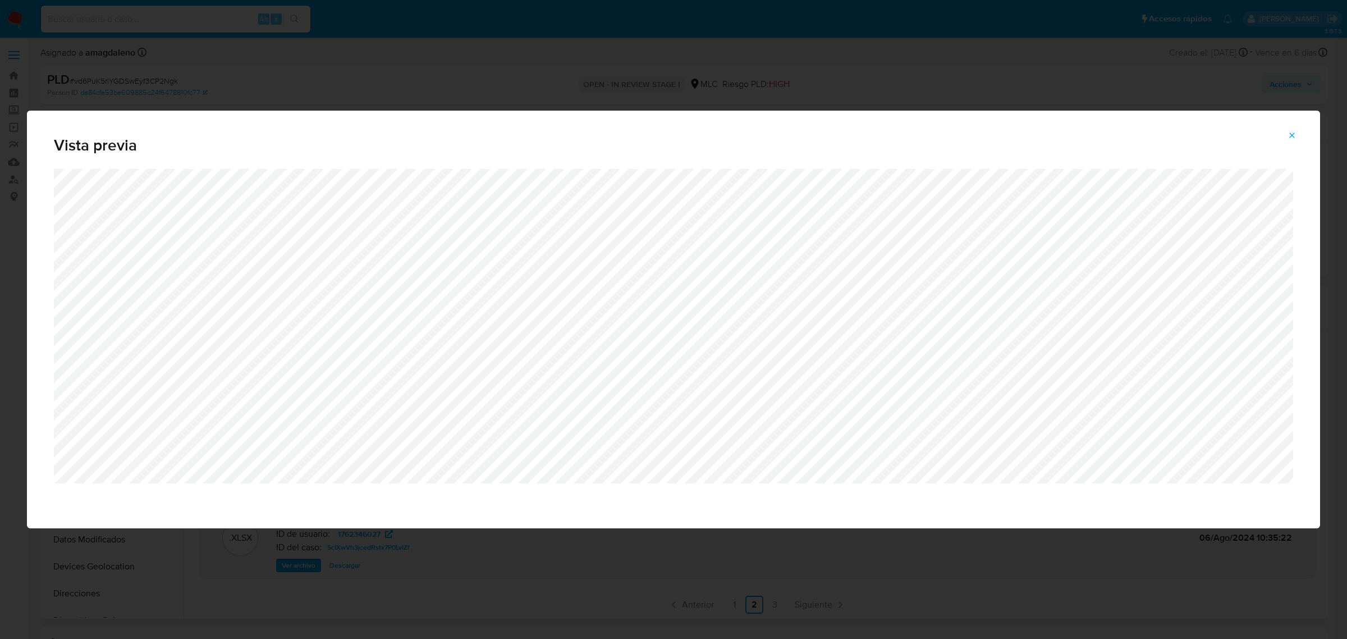
click at [450, 43] on div "Vista previa" at bounding box center [673, 319] width 1347 height 639
click at [1294, 134] on icon "Attachment preview" at bounding box center [1292, 134] width 5 height 5
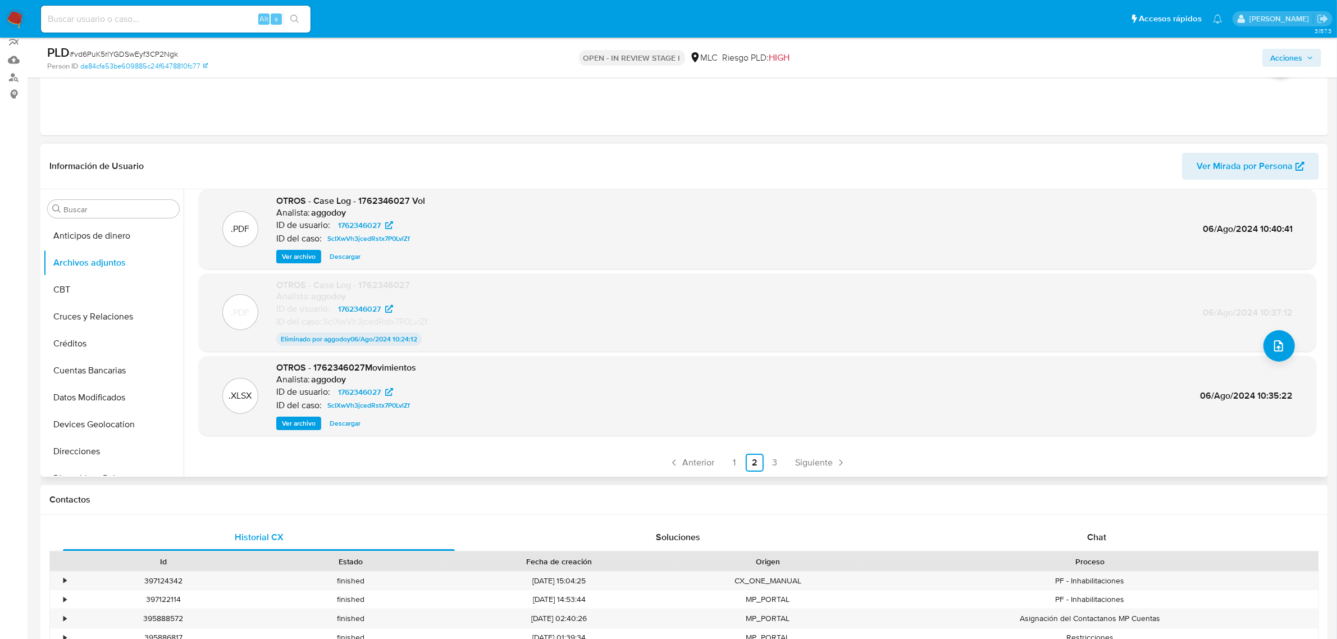
scroll to position [70, 0]
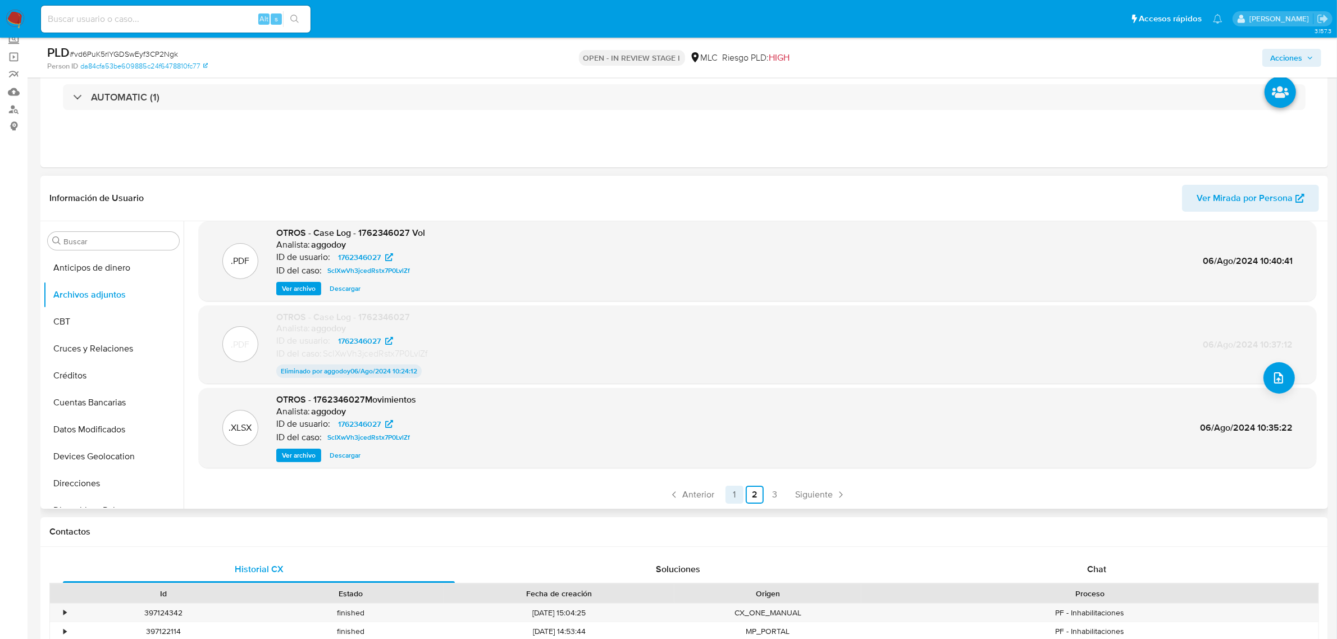
click at [733, 492] on link "1" at bounding box center [734, 495] width 18 height 18
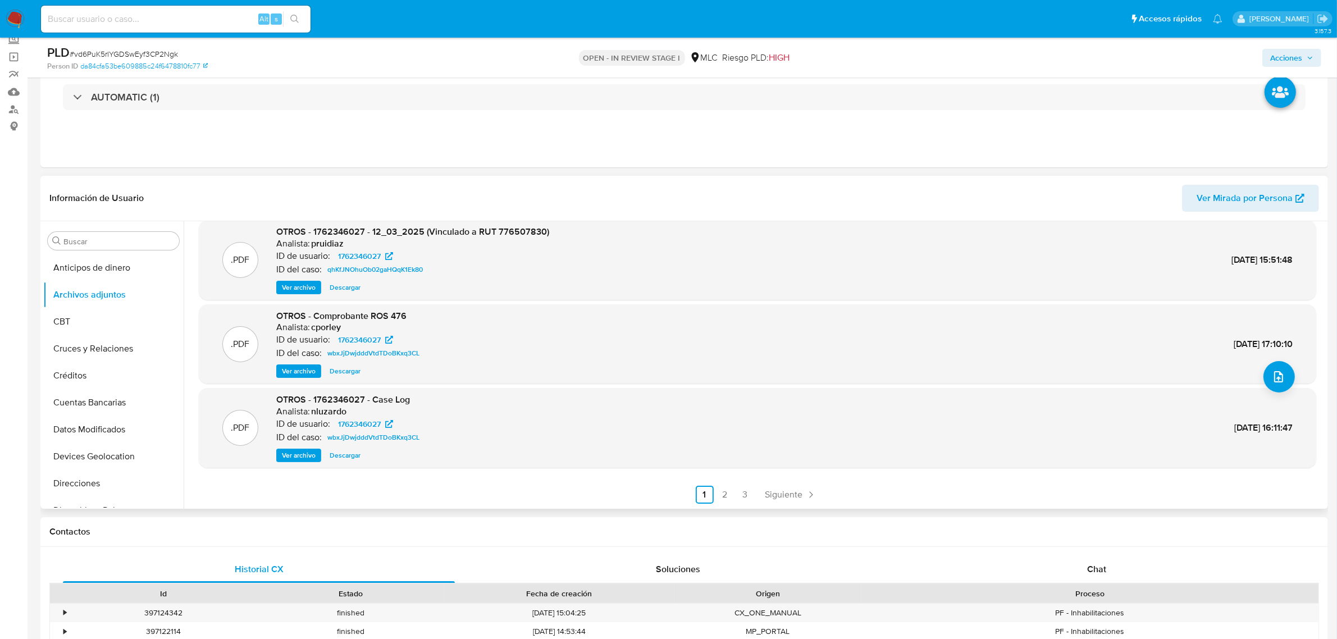
click at [304, 455] on span "Ver archivo" at bounding box center [299, 455] width 34 height 11
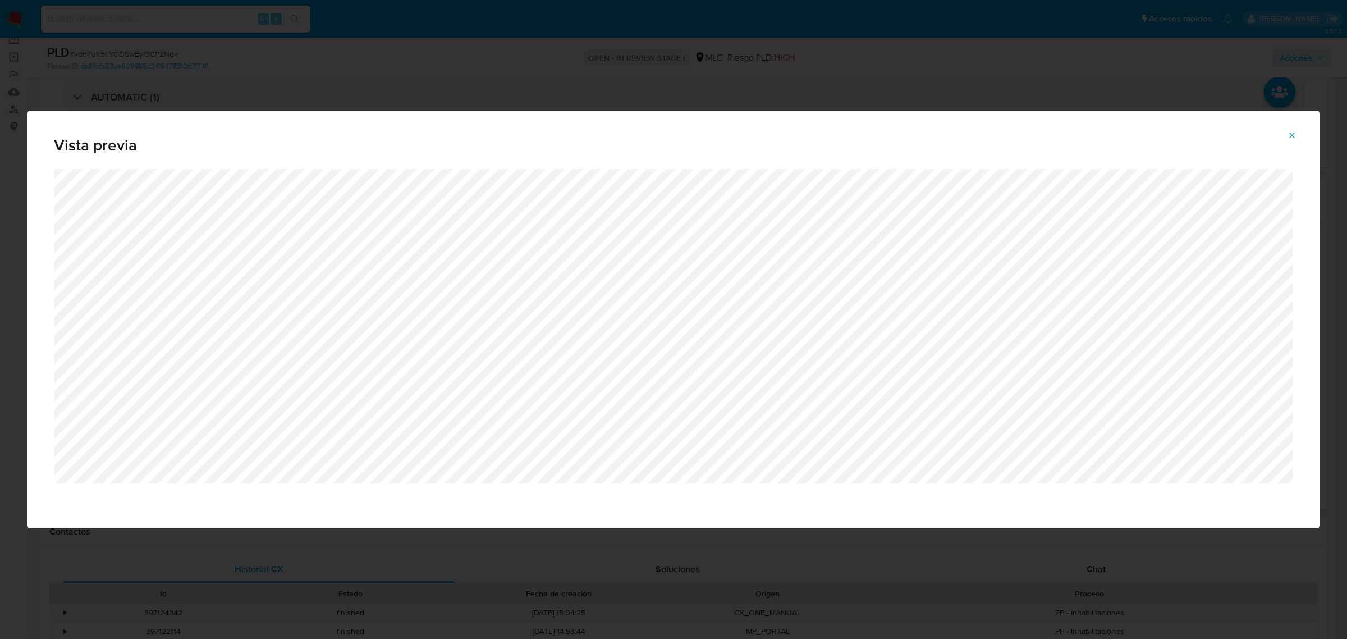
click at [651, 71] on div "Vista previa" at bounding box center [673, 319] width 1347 height 639
click at [646, 82] on div "Vista previa" at bounding box center [673, 319] width 1347 height 639
click at [1294, 135] on icon "Attachment preview" at bounding box center [1292, 134] width 5 height 5
